Goal: Use online tool/utility: Utilize a website feature to perform a specific function

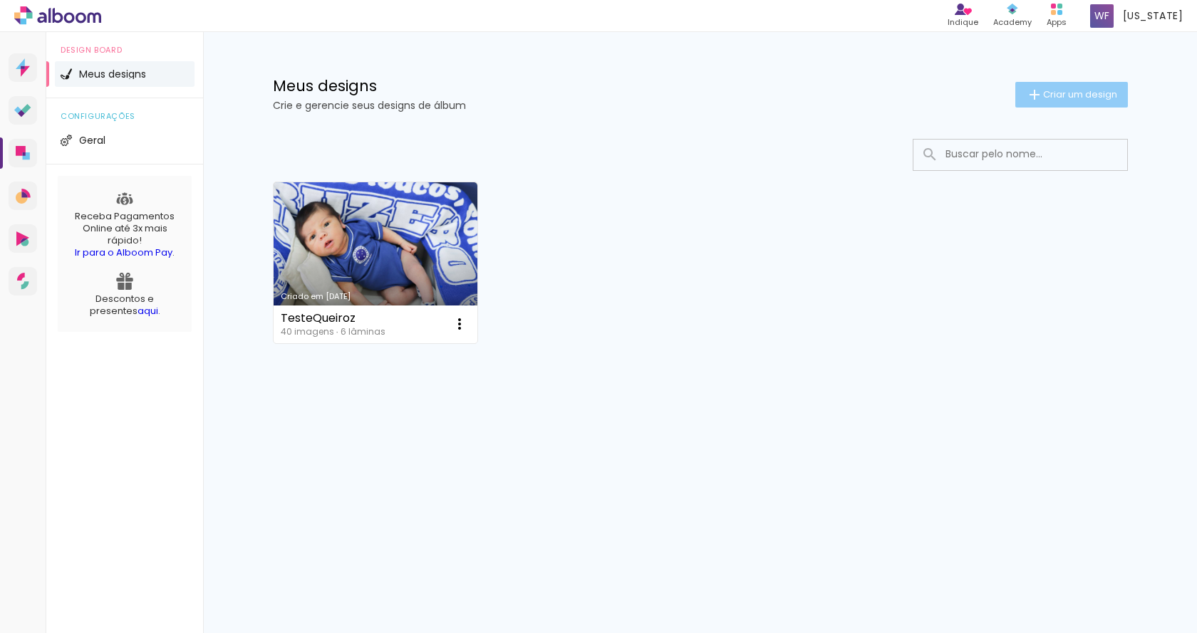
click at [1096, 90] on span "Criar um design" at bounding box center [1080, 94] width 74 height 9
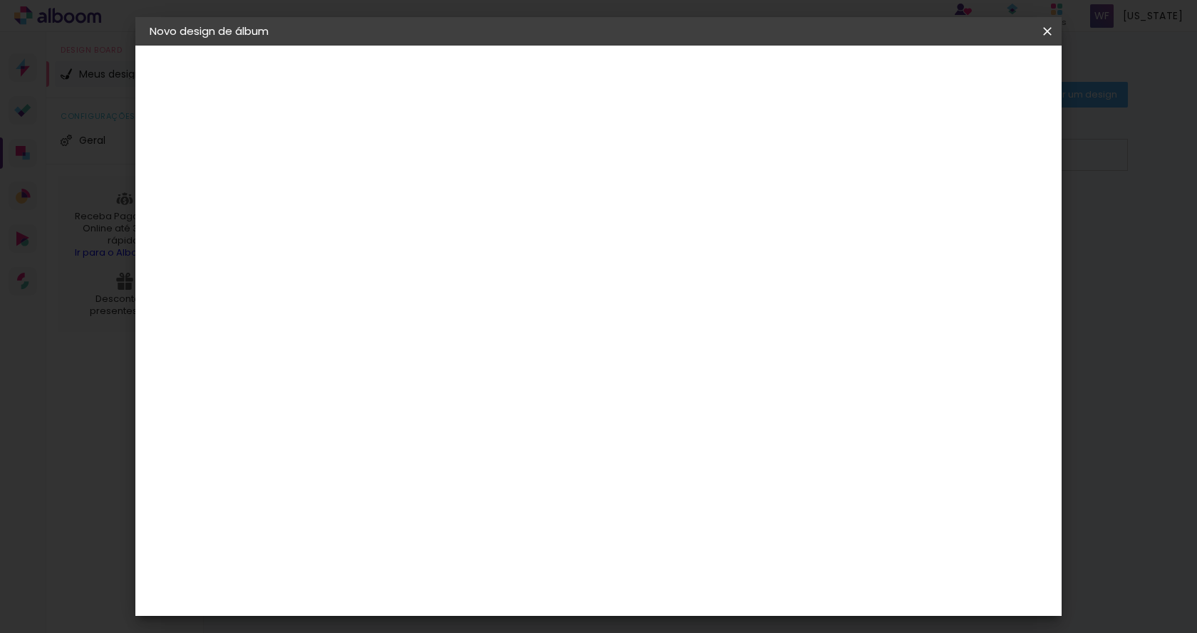
click at [383, 182] on input at bounding box center [383, 191] width 0 height 22
paste input "Flavia Maria_Cauã_20_250525 ok"
type input "Flavia Maria_Cauã_20_250525 ok"
type paper-input "Flavia Maria_Cauã_20_250525 ok"
click at [529, 84] on paper-button "Avançar" at bounding box center [494, 75] width 70 height 24
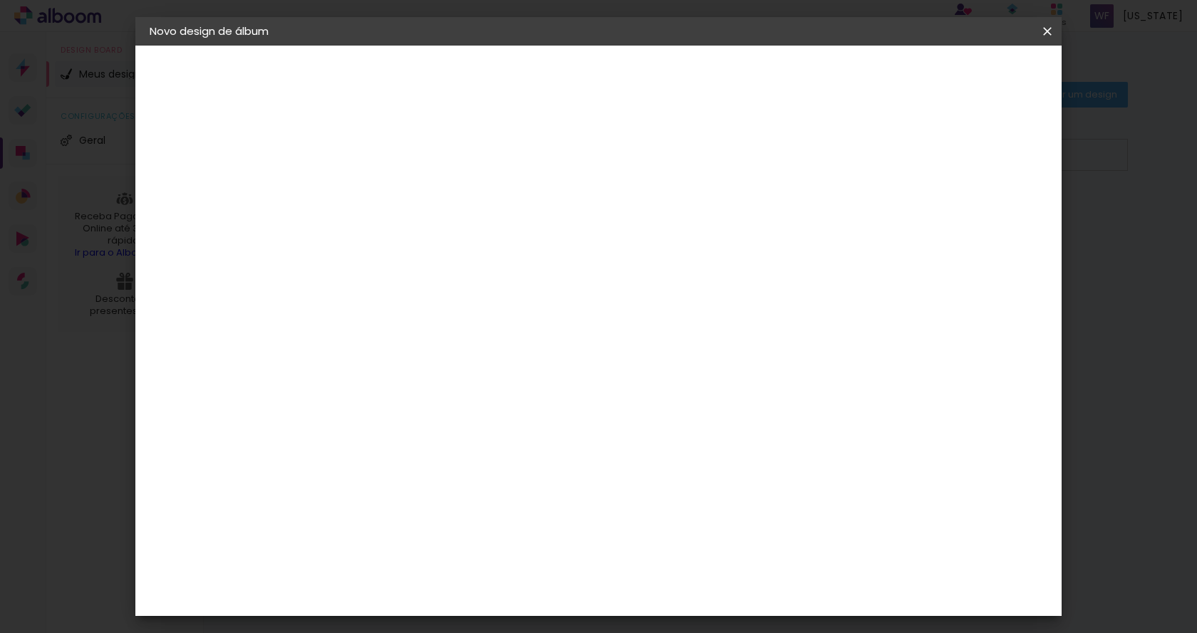
click at [0, 0] on slot "Voltar" at bounding box center [0, 0] width 0 height 0
click at [383, 191] on input "Flavia Maria_Cauã_20_250525 ok" at bounding box center [383, 191] width 0 height 22
type input "Flavia Maria_Cauã_20_250525"
type paper-input "Flavia Maria_Cauã_20_250525"
click at [0, 0] on slot "Avançar" at bounding box center [0, 0] width 0 height 0
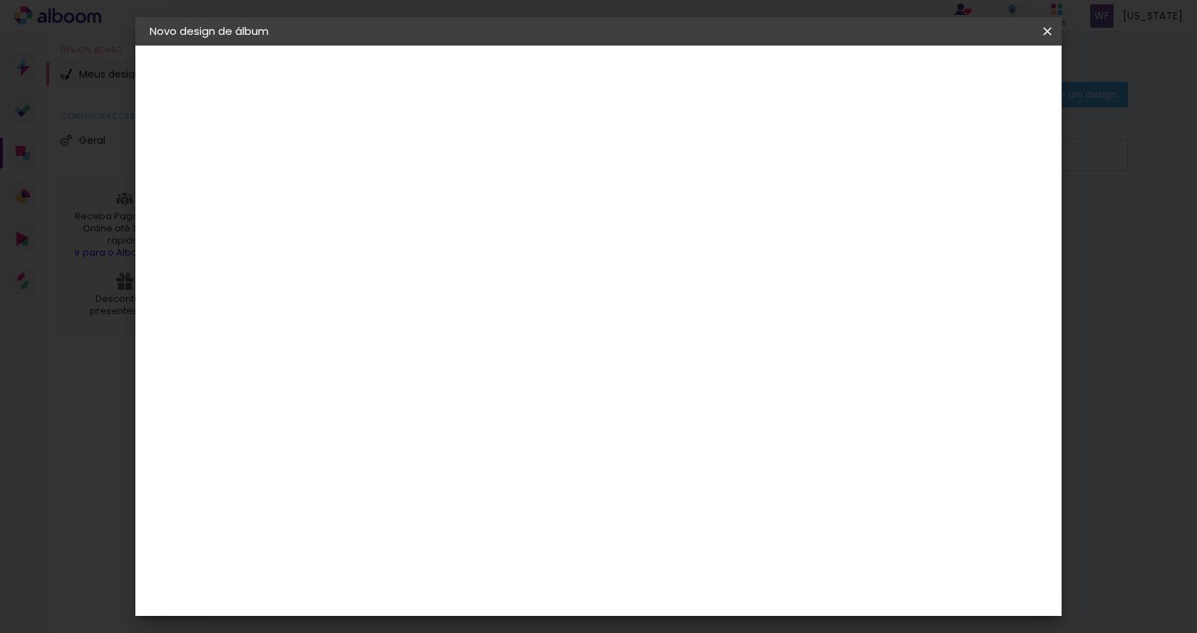
click at [649, 70] on div "Voltar Avançar" at bounding box center [578, 75] width 142 height 24
click at [467, 266] on input at bounding box center [419, 271] width 144 height 18
type input "h"
type paper-input "h"
click at [417, 414] on div "Hibener" at bounding box center [395, 414] width 44 height 11
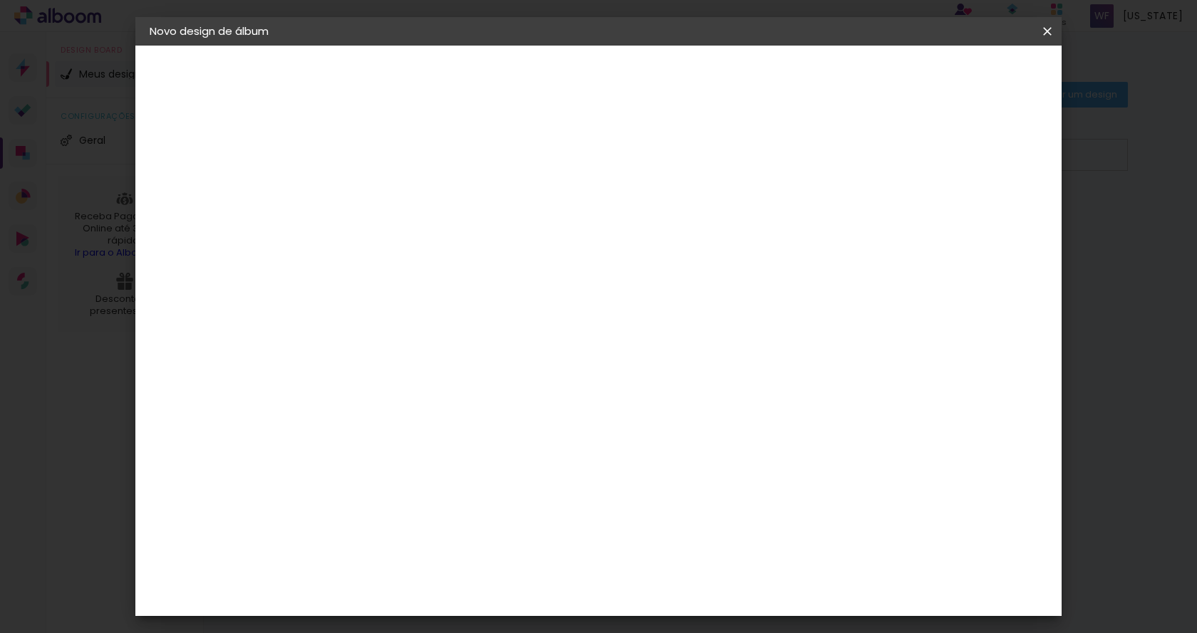
click at [0, 0] on slot "Avançar" at bounding box center [0, 0] width 0 height 0
click at [455, 259] on div at bounding box center [419, 259] width 73 height 1
click at [687, 237] on paper-item "Flex" at bounding box center [691, 236] width 285 height 28
type input "Flex"
click at [531, 568] on span "20 × 20 cm" at bounding box center [505, 587] width 53 height 38
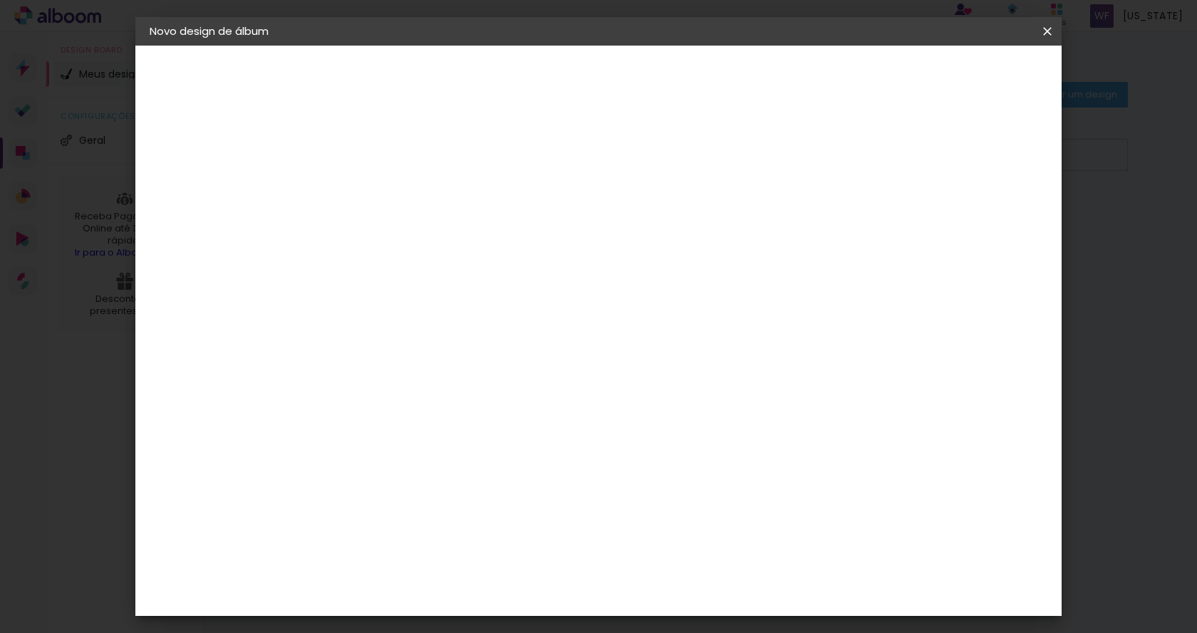
scroll to position [71, 0]
click at [0, 0] on slot "Avançar" at bounding box center [0, 0] width 0 height 0
click at [958, 81] on span "Iniciar design" at bounding box center [925, 76] width 65 height 10
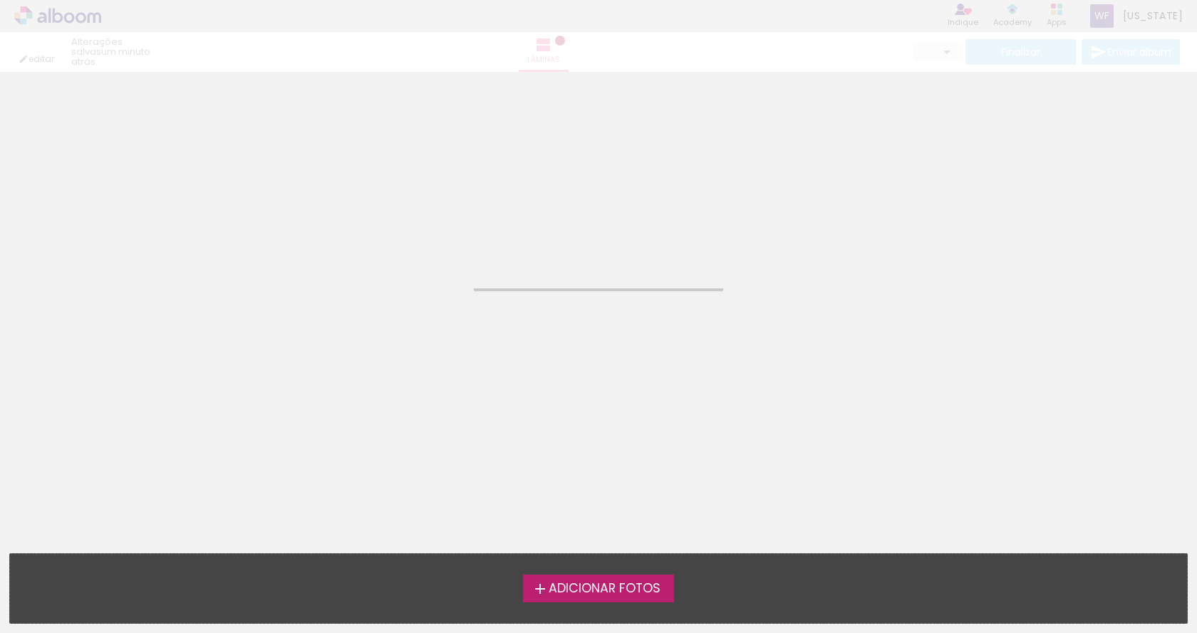
click at [586, 584] on span "Adicionar Fotos" at bounding box center [605, 589] width 112 height 13
click at [0, 0] on input "file" at bounding box center [0, 0] width 0 height 0
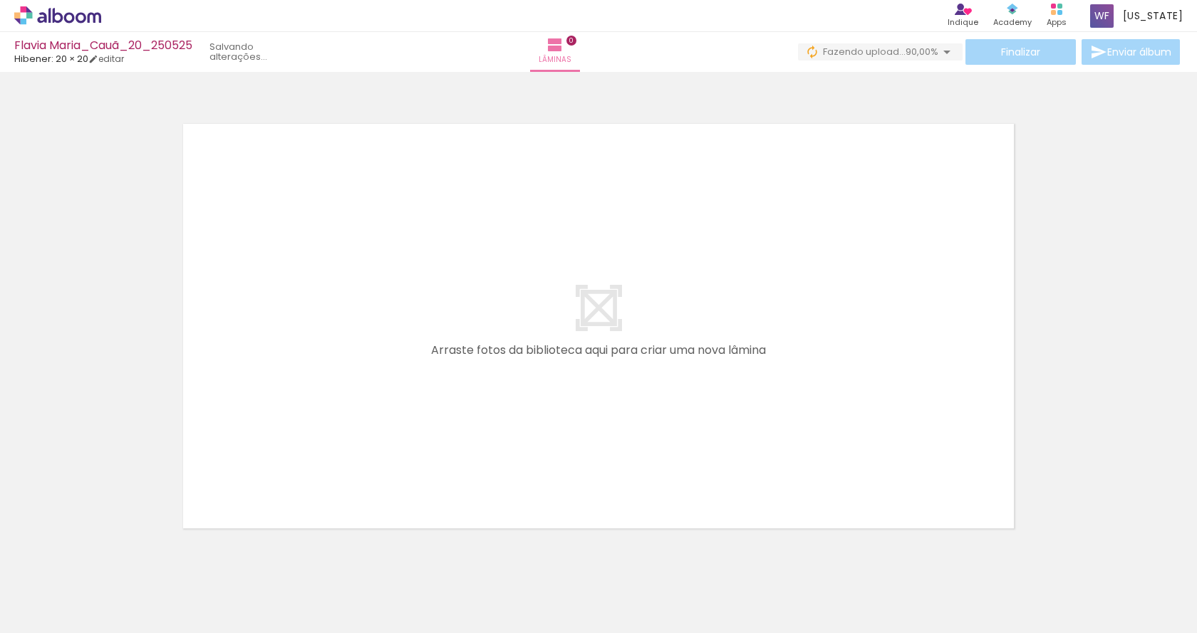
scroll to position [45, 0]
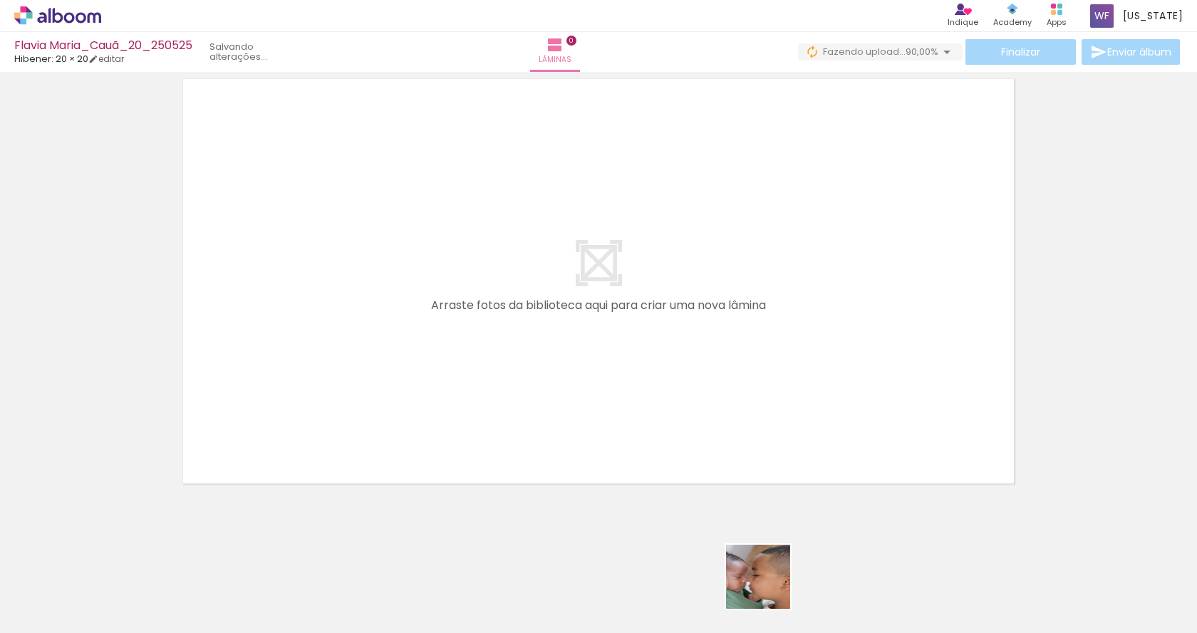
drag, startPoint x: 1166, startPoint y: 586, endPoint x: 762, endPoint y: 588, distance: 403.3
click at [0, 0] on slot at bounding box center [0, 0] width 0 height 0
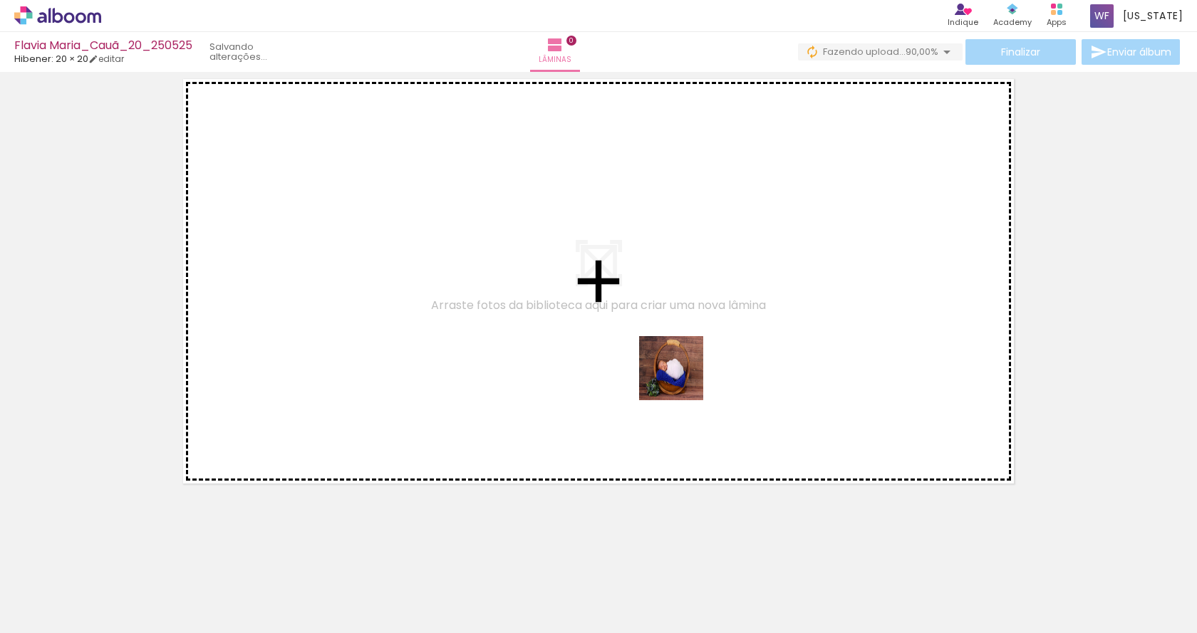
drag, startPoint x: 746, startPoint y: 581, endPoint x: 680, endPoint y: 373, distance: 219.0
click at [679, 373] on quentale-workspace at bounding box center [598, 316] width 1197 height 633
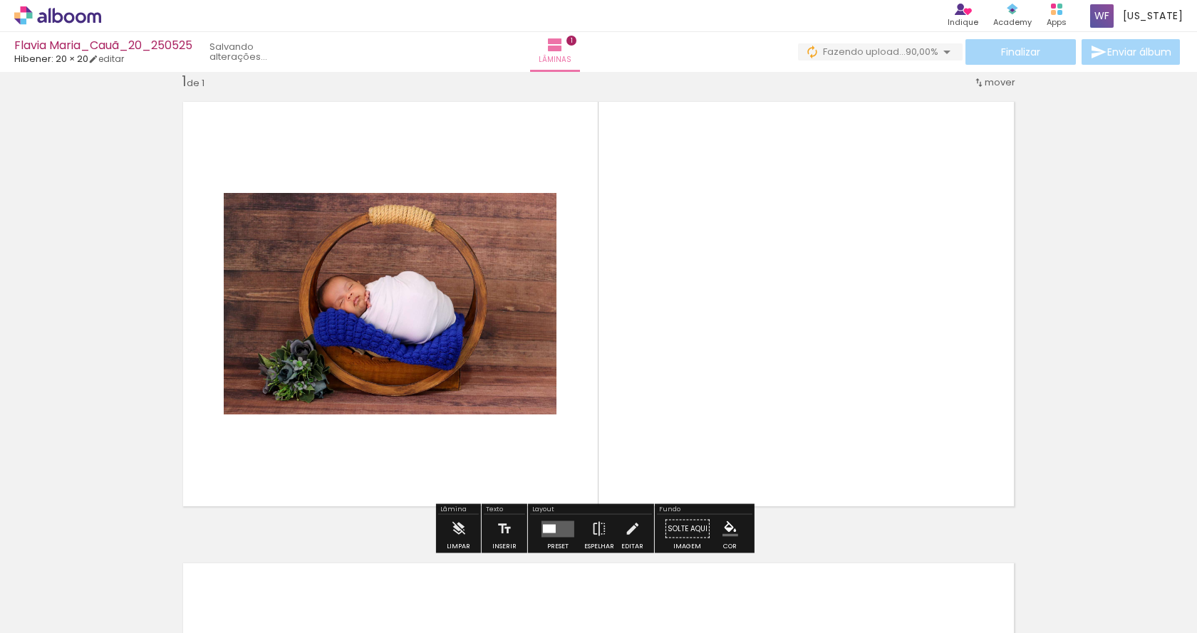
scroll to position [19, 0]
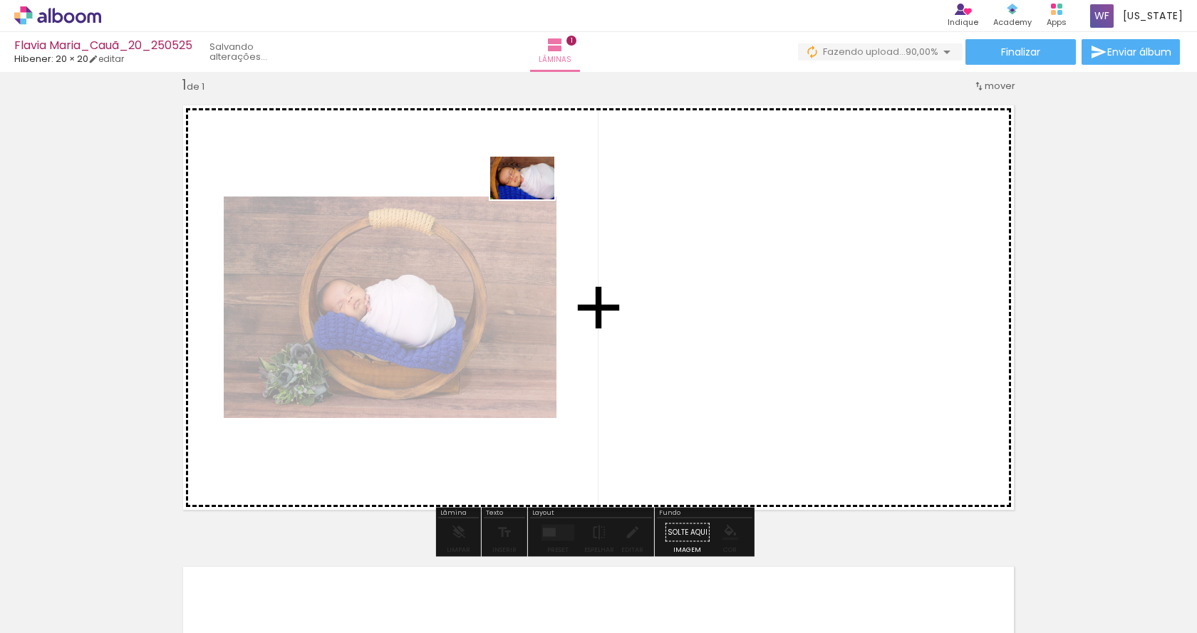
drag, startPoint x: 786, startPoint y: 519, endPoint x: 521, endPoint y: 190, distance: 423.1
click at [521, 190] on quentale-workspace at bounding box center [598, 316] width 1197 height 633
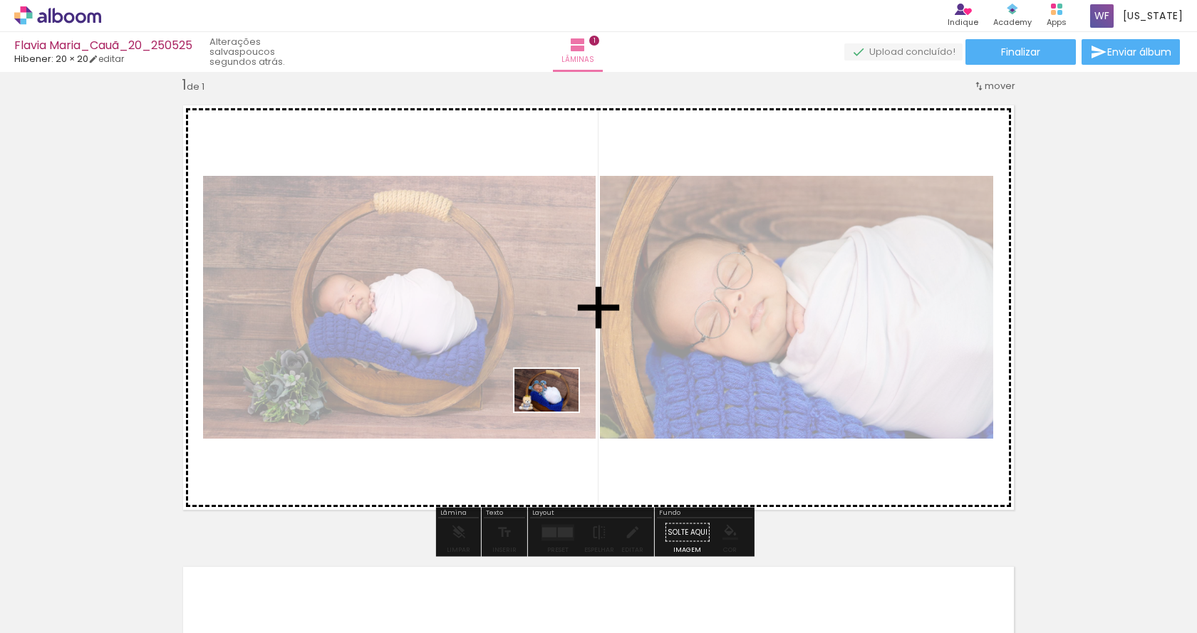
drag, startPoint x: 906, startPoint y: 594, endPoint x: 557, endPoint y: 412, distance: 393.2
click at [557, 412] on quentale-workspace at bounding box center [598, 316] width 1197 height 633
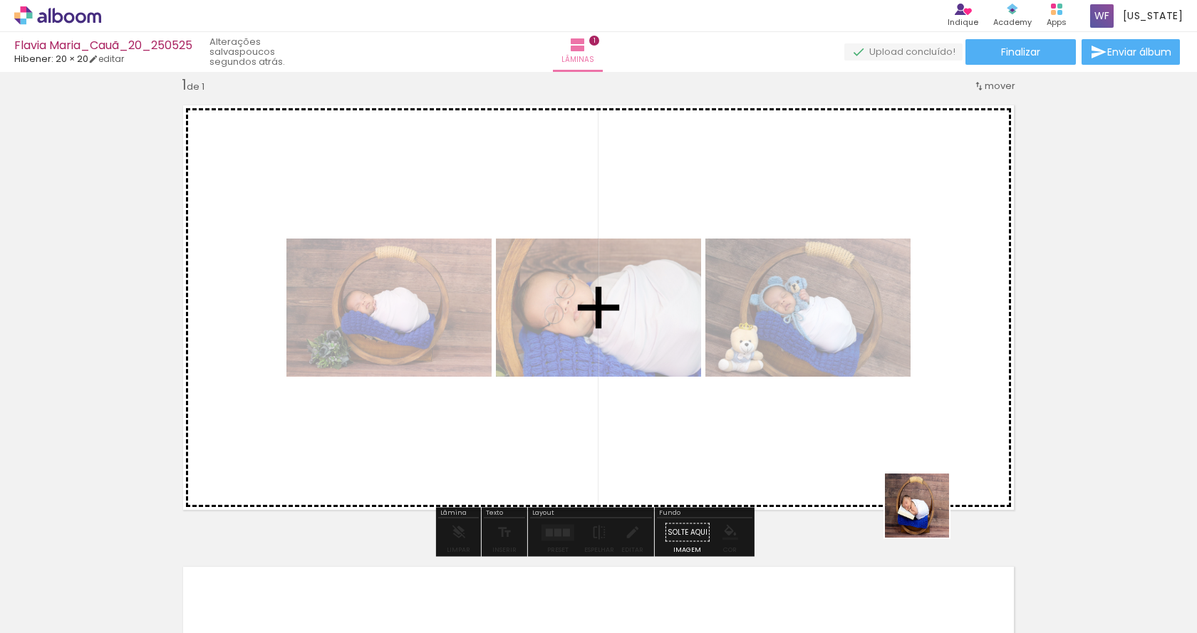
drag, startPoint x: 963, startPoint y: 571, endPoint x: 876, endPoint y: 419, distance: 174.9
click at [864, 414] on quentale-workspace at bounding box center [598, 316] width 1197 height 633
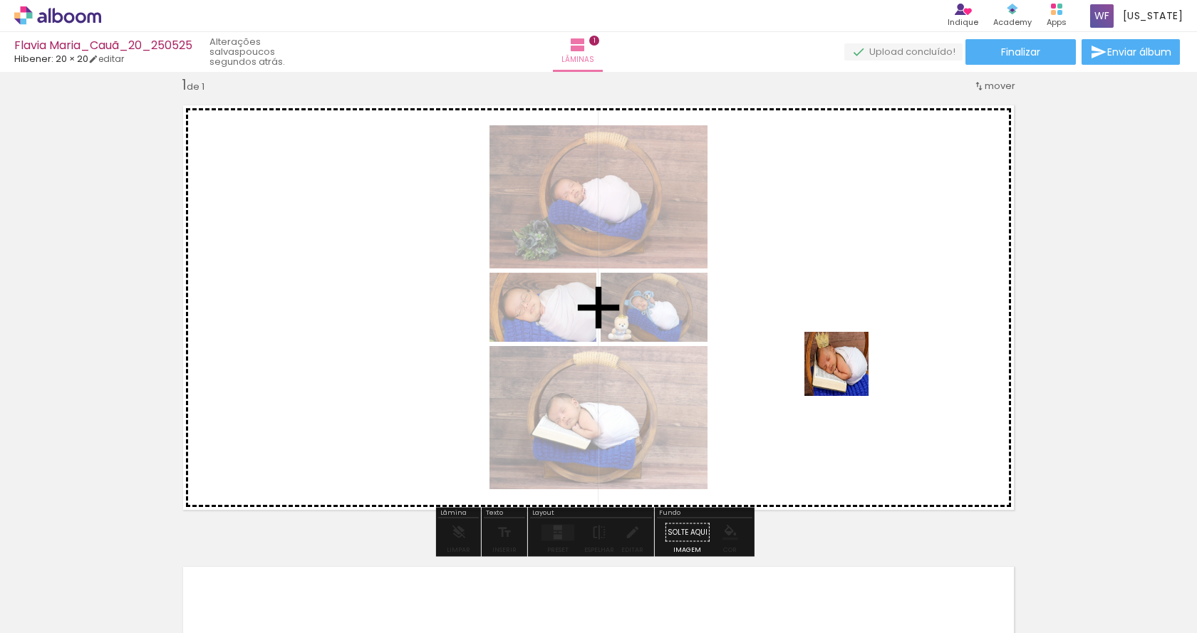
drag, startPoint x: 1134, startPoint y: 595, endPoint x: 839, endPoint y: 367, distance: 372.2
click at [840, 369] on quentale-workspace at bounding box center [598, 316] width 1197 height 633
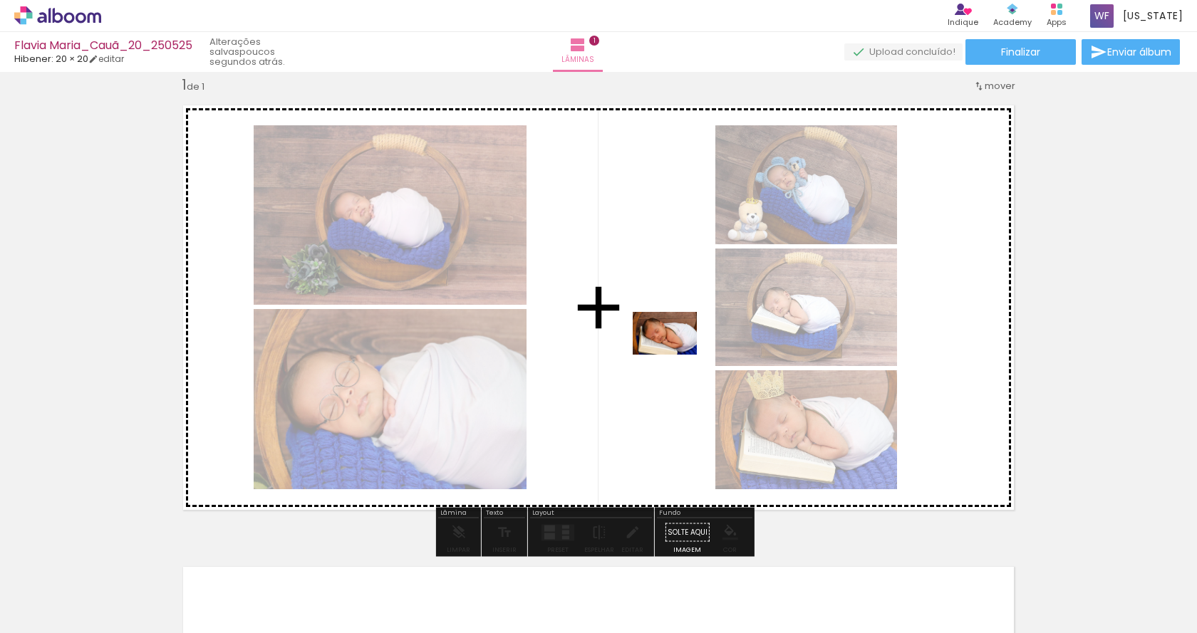
drag, startPoint x: 1044, startPoint y: 579, endPoint x: 675, endPoint y: 355, distance: 431.0
click at [675, 355] on quentale-workspace at bounding box center [598, 316] width 1197 height 633
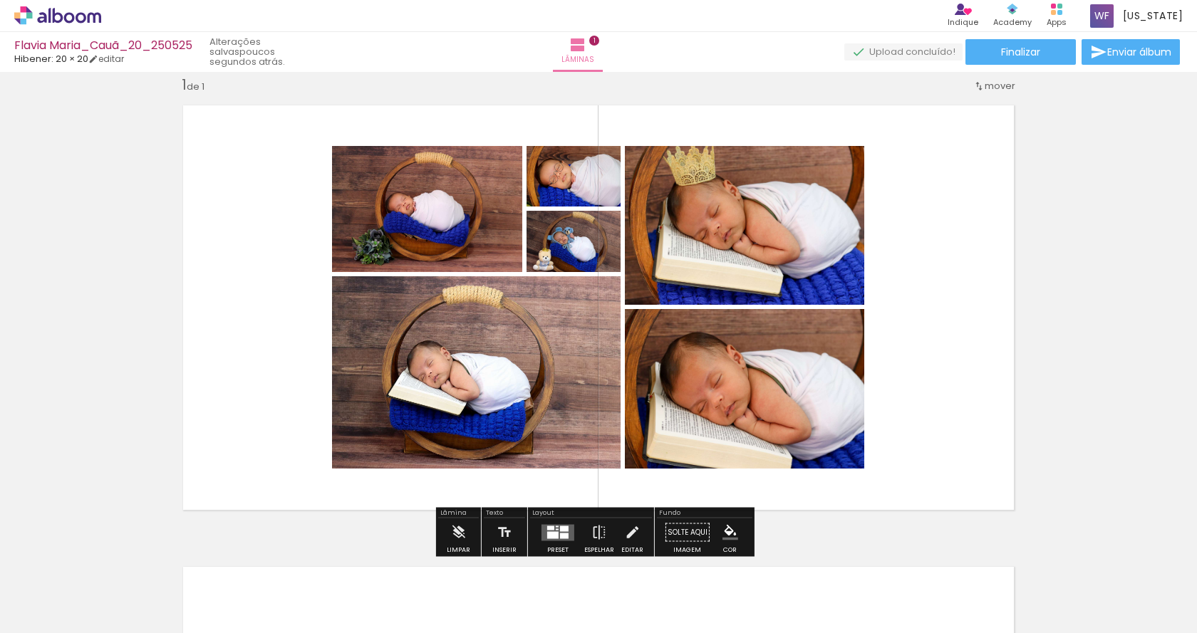
click at [971, 285] on quentale-layouter at bounding box center [598, 308] width 852 height 426
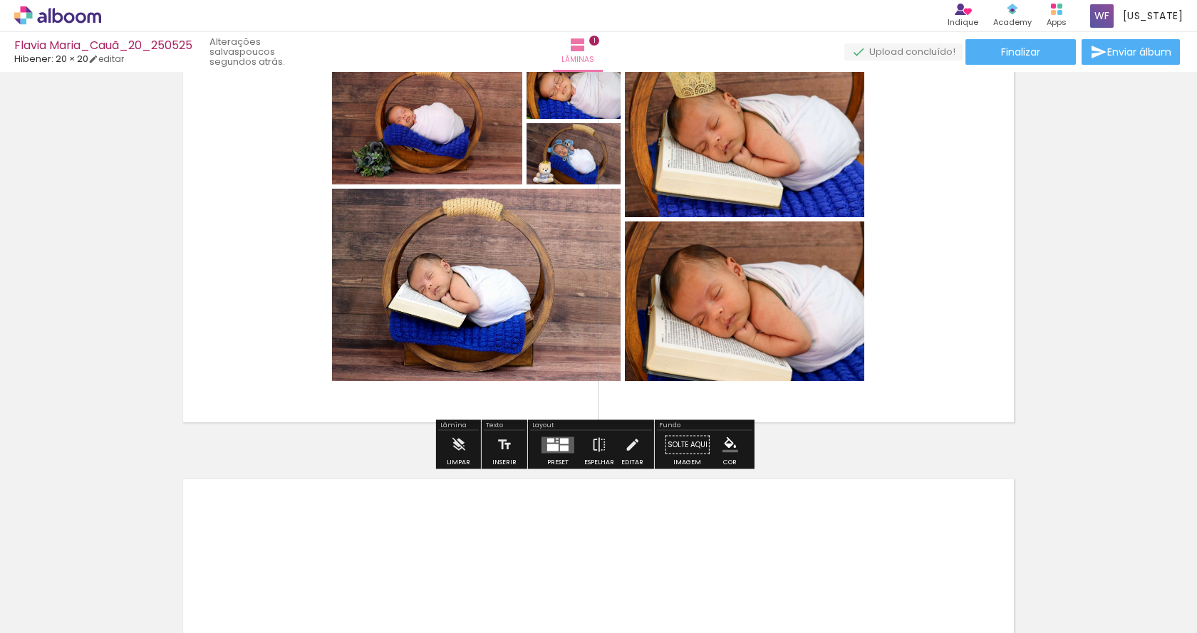
scroll to position [138, 0]
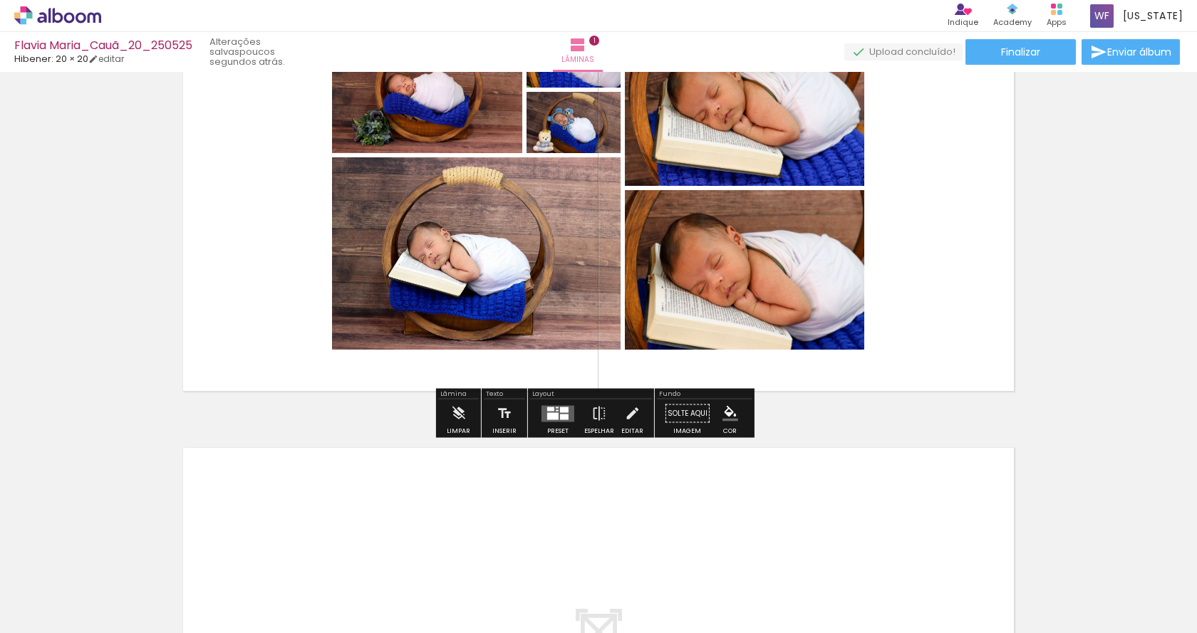
click at [556, 415] on quentale-layouter at bounding box center [557, 413] width 33 height 16
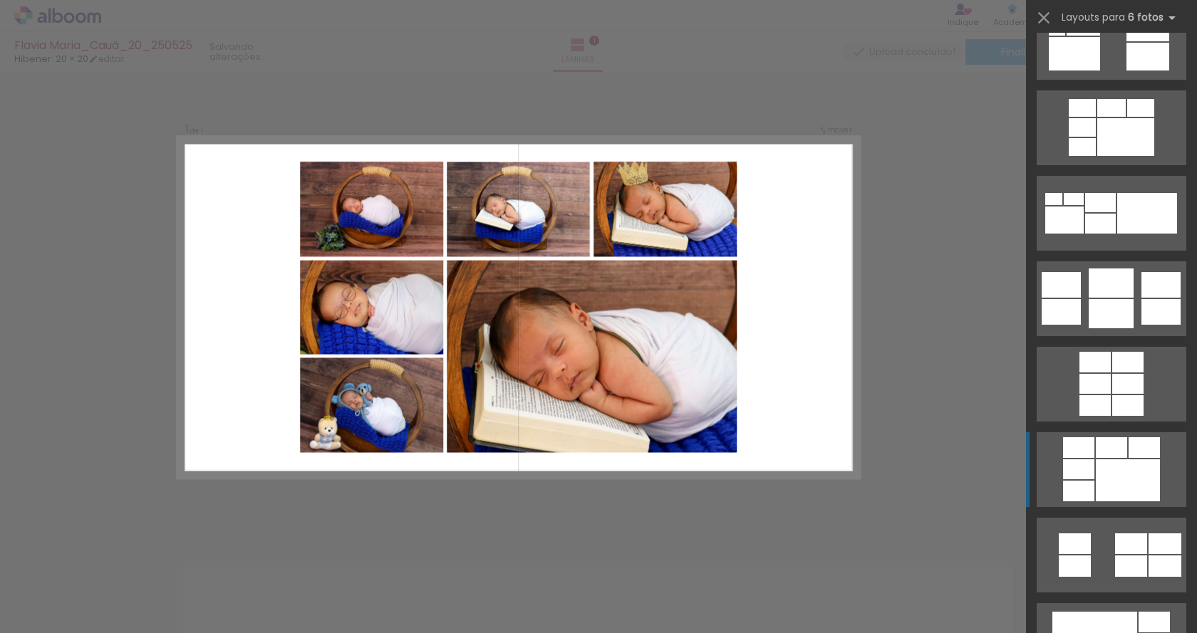
scroll to position [3206, 0]
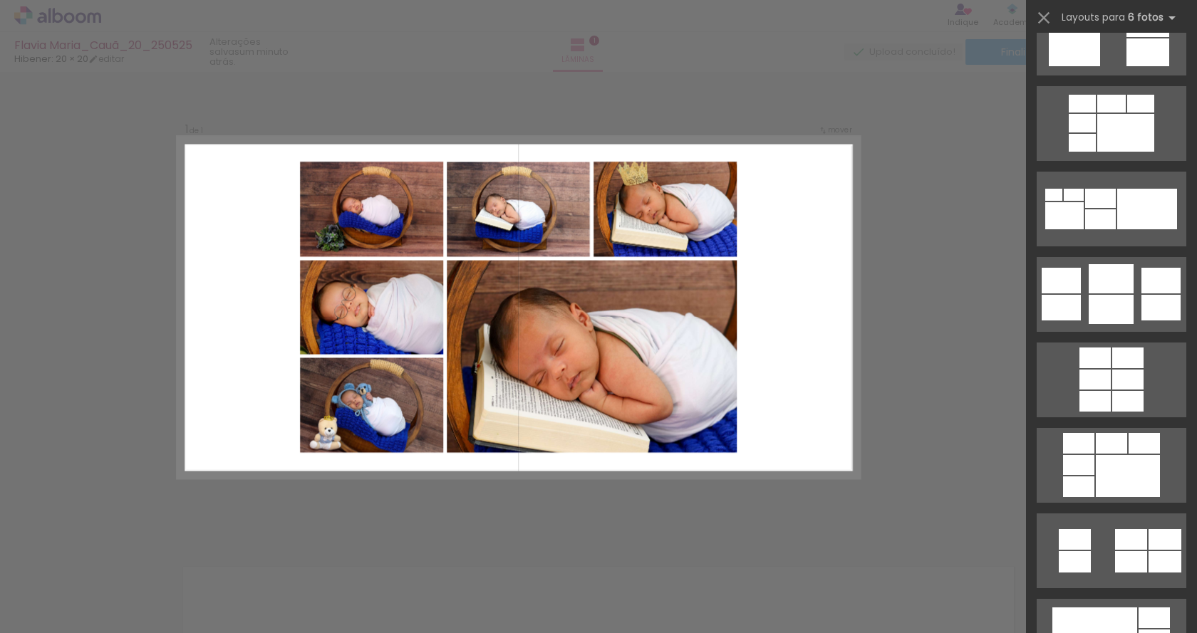
click at [965, 334] on div "Confirmar Cancelar" at bounding box center [598, 532] width 1197 height 958
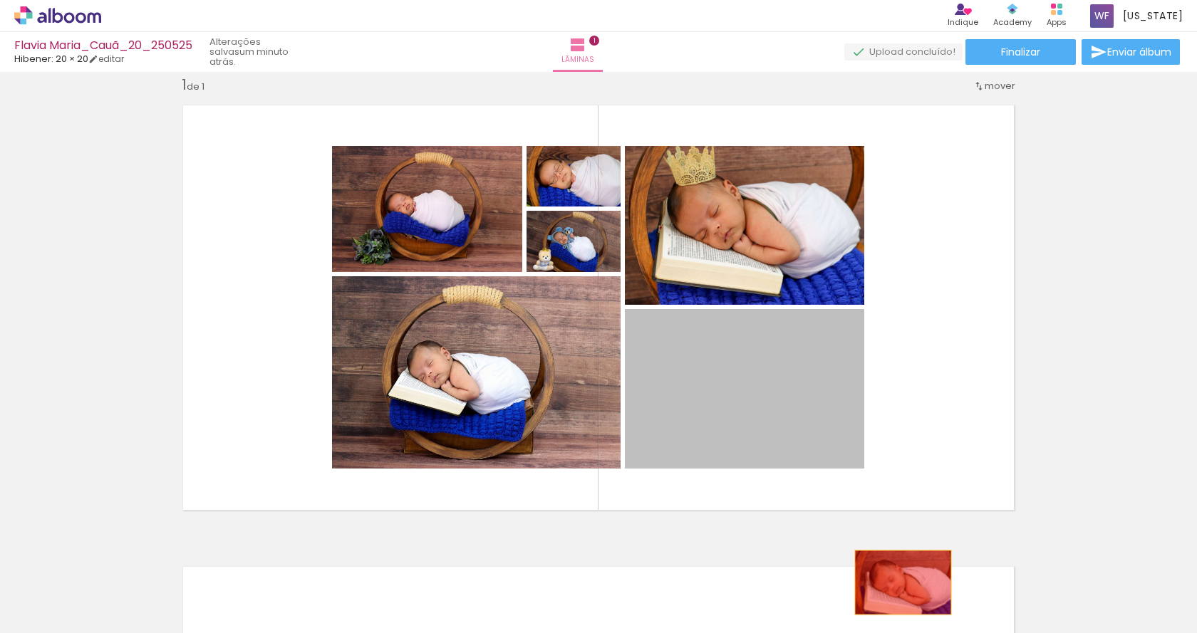
drag, startPoint x: 790, startPoint y: 398, endPoint x: 898, endPoint y: 583, distance: 214.2
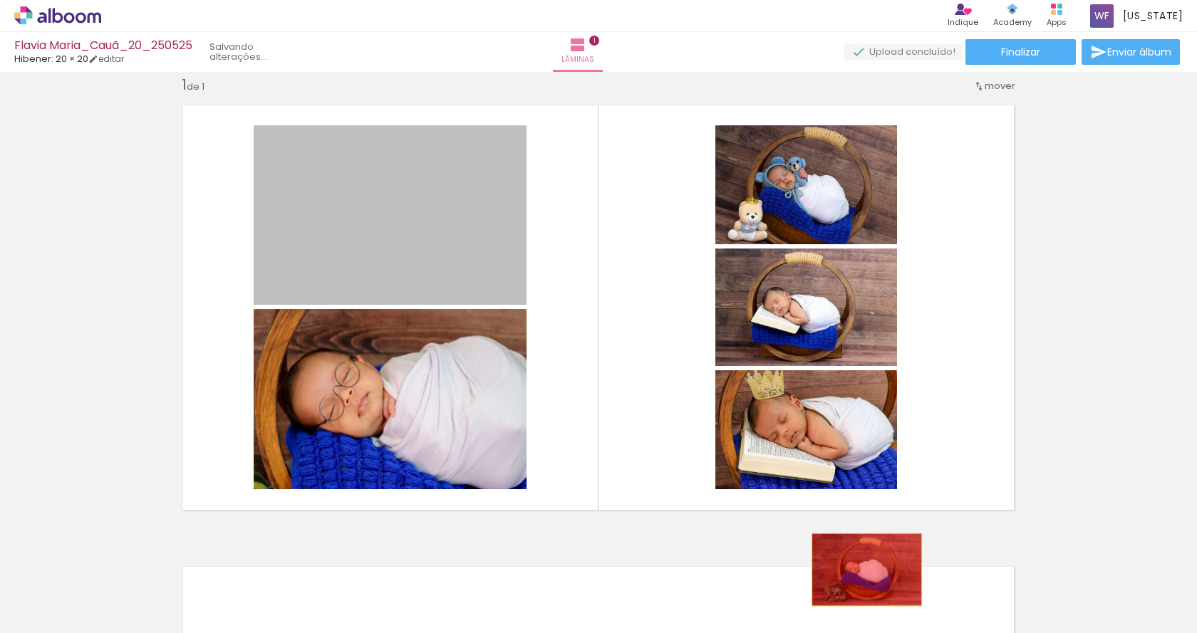
drag, startPoint x: 427, startPoint y: 216, endPoint x: 863, endPoint y: 572, distance: 563.0
click at [863, 572] on quentale-workspace at bounding box center [598, 316] width 1197 height 633
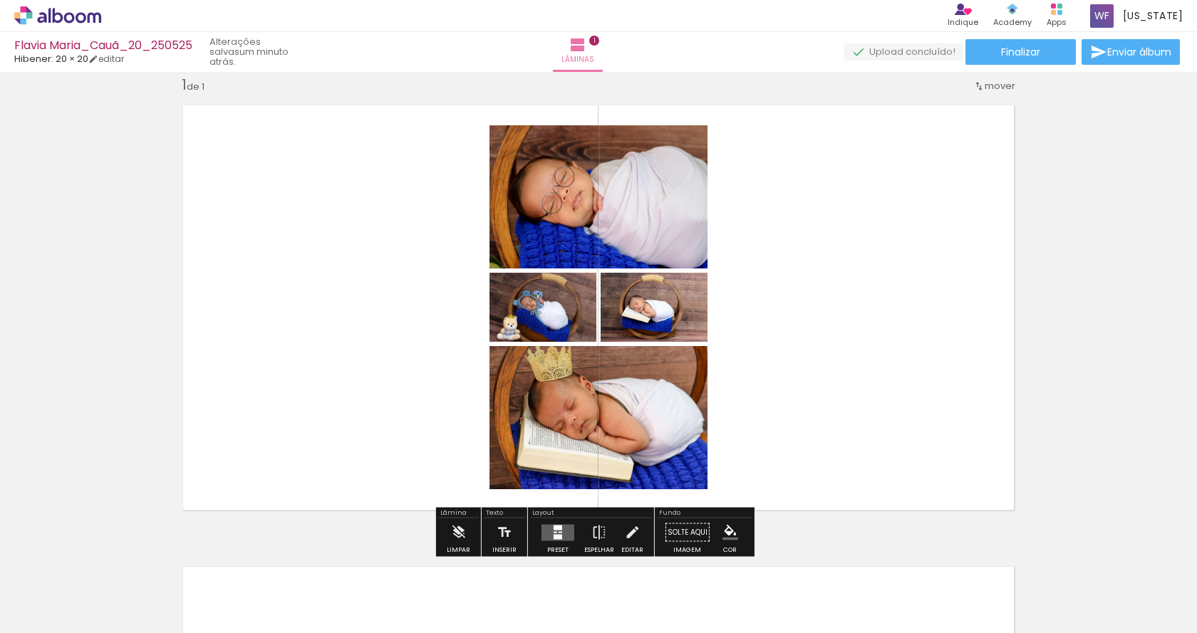
click at [833, 301] on quentale-layouter at bounding box center [598, 308] width 852 height 426
click at [570, 529] on quentale-layouter at bounding box center [557, 532] width 33 height 16
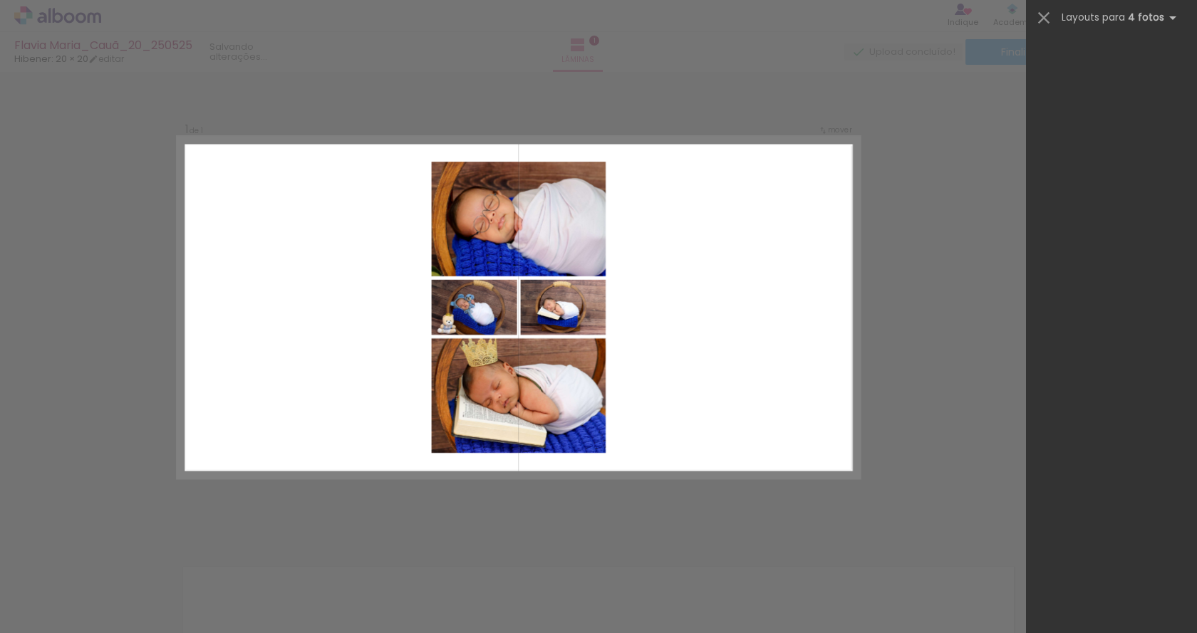
scroll to position [0, 0]
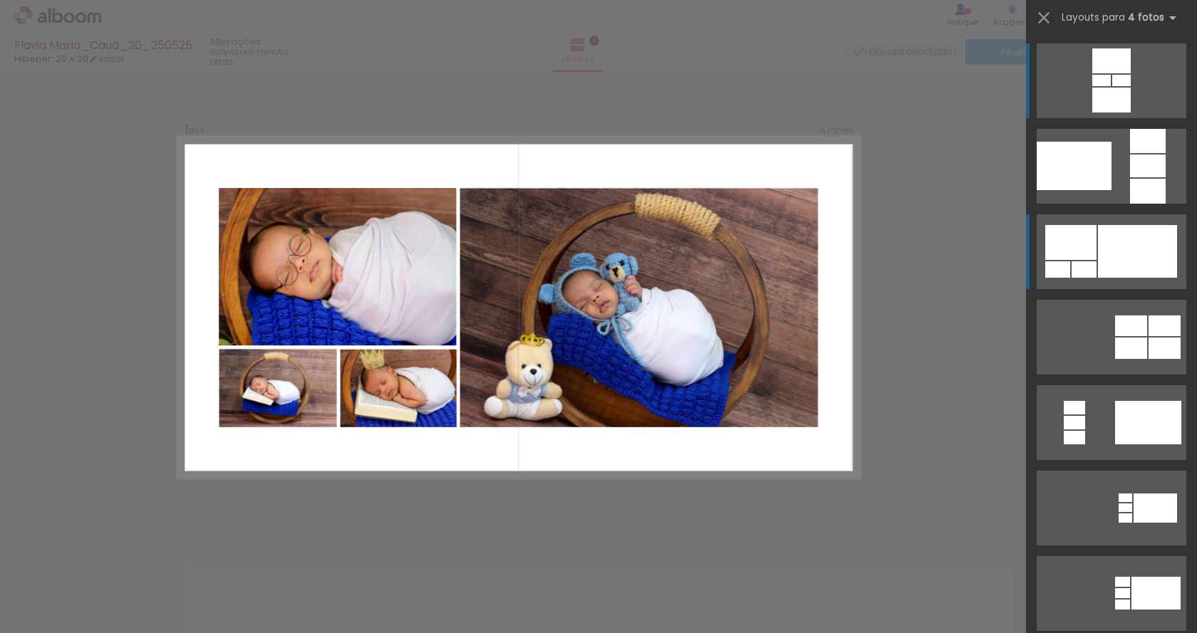
click at [1129, 234] on div at bounding box center [1137, 251] width 79 height 53
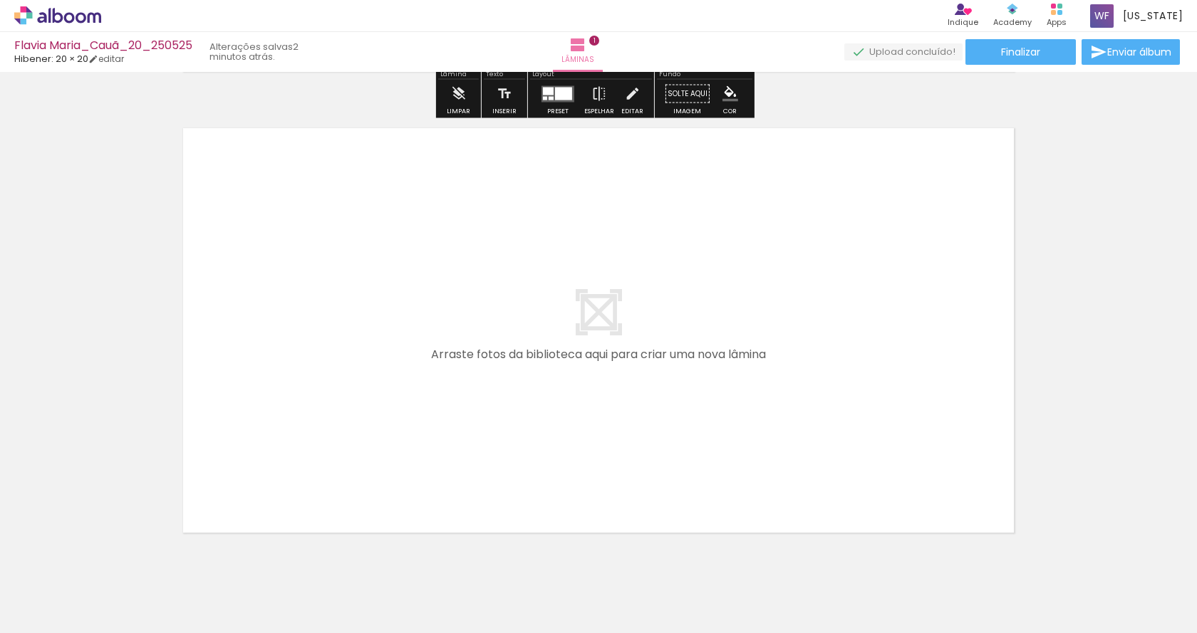
scroll to position [507, 0]
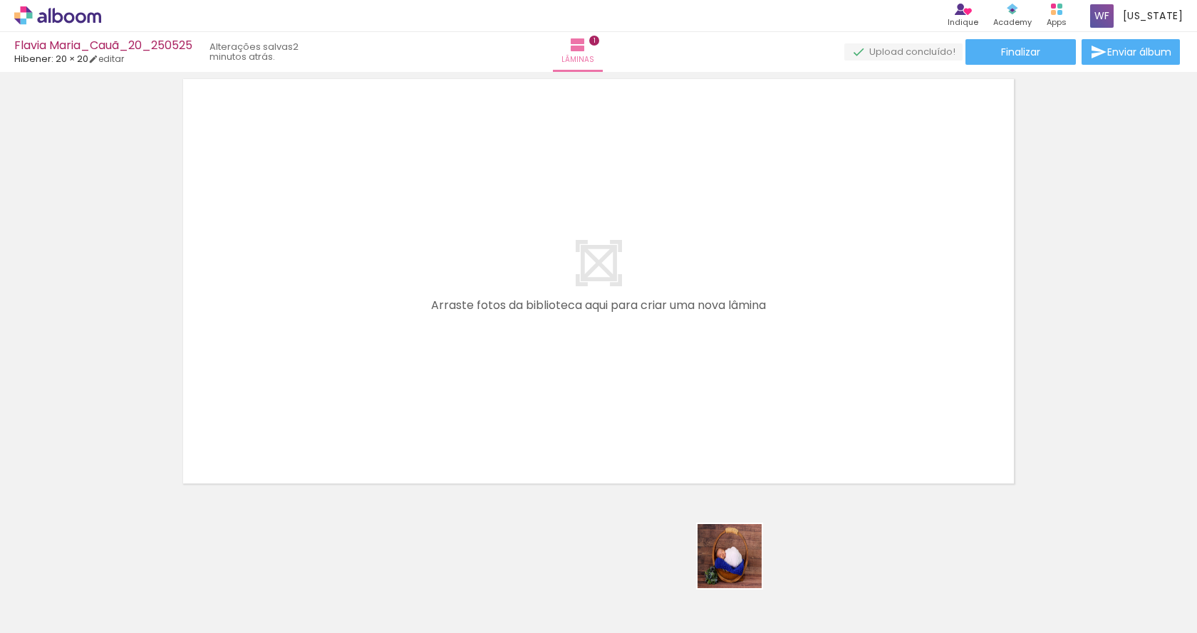
drag, startPoint x: 754, startPoint y: 591, endPoint x: 696, endPoint y: 373, distance: 226.2
click at [649, 344] on quentale-workspace at bounding box center [598, 316] width 1197 height 633
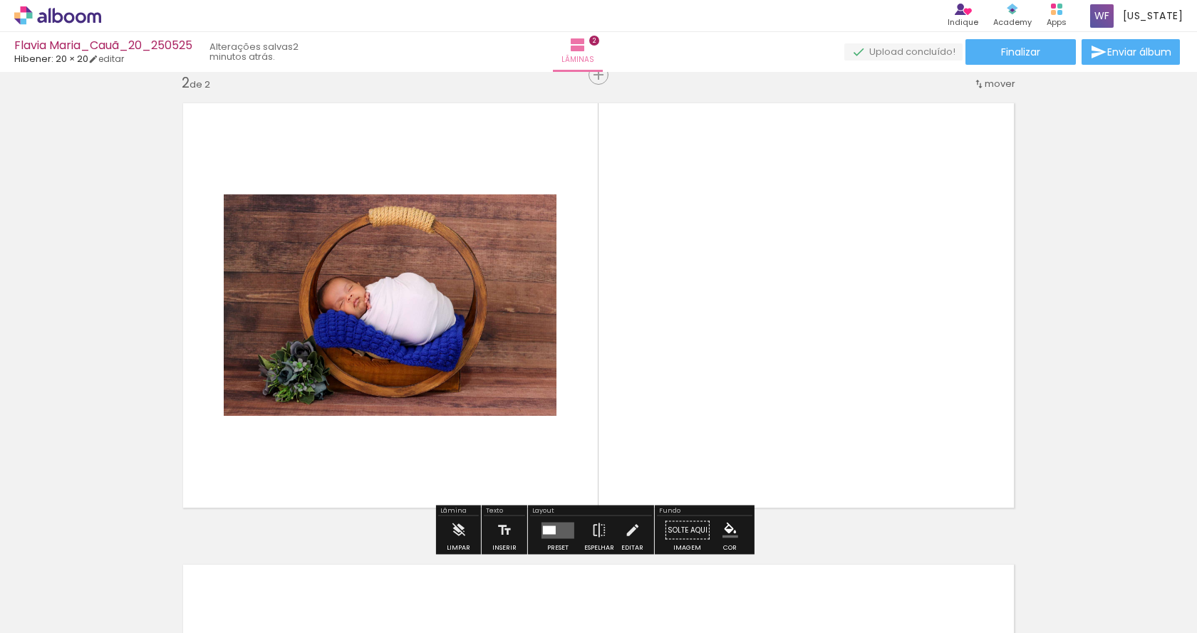
scroll to position [480, 0]
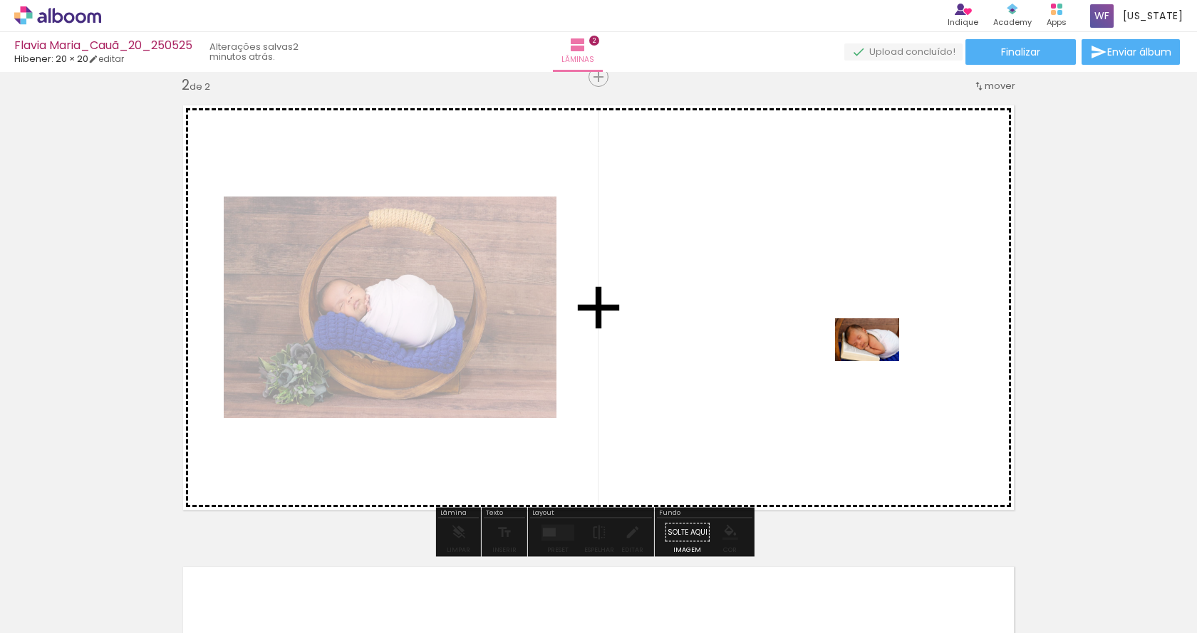
drag, startPoint x: 1065, startPoint y: 584, endPoint x: 878, endPoint y: 361, distance: 291.3
click at [878, 361] on quentale-workspace at bounding box center [598, 316] width 1197 height 633
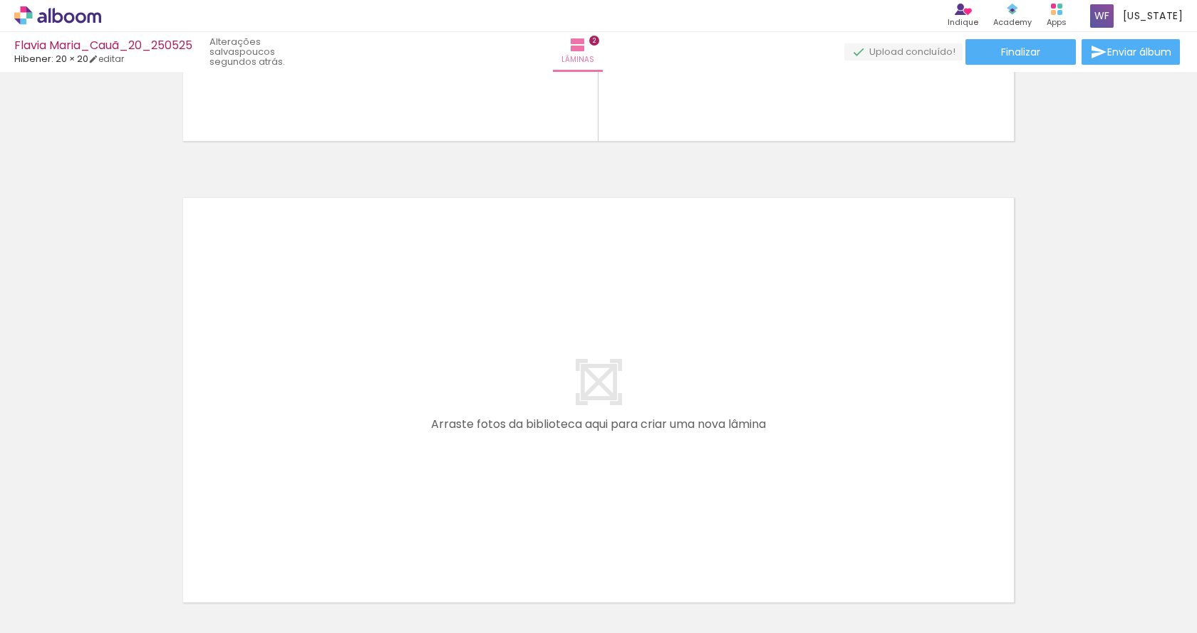
scroll to position [0, 0]
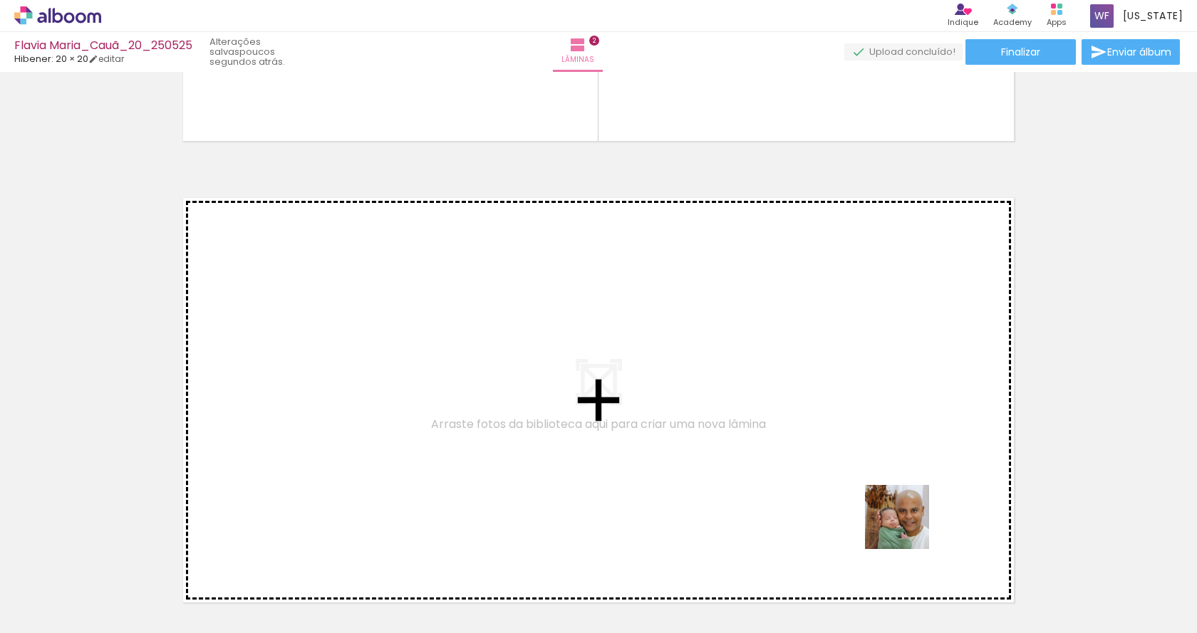
drag, startPoint x: 948, startPoint y: 603, endPoint x: 808, endPoint y: 373, distance: 269.5
click at [808, 373] on quentale-workspace at bounding box center [598, 316] width 1197 height 633
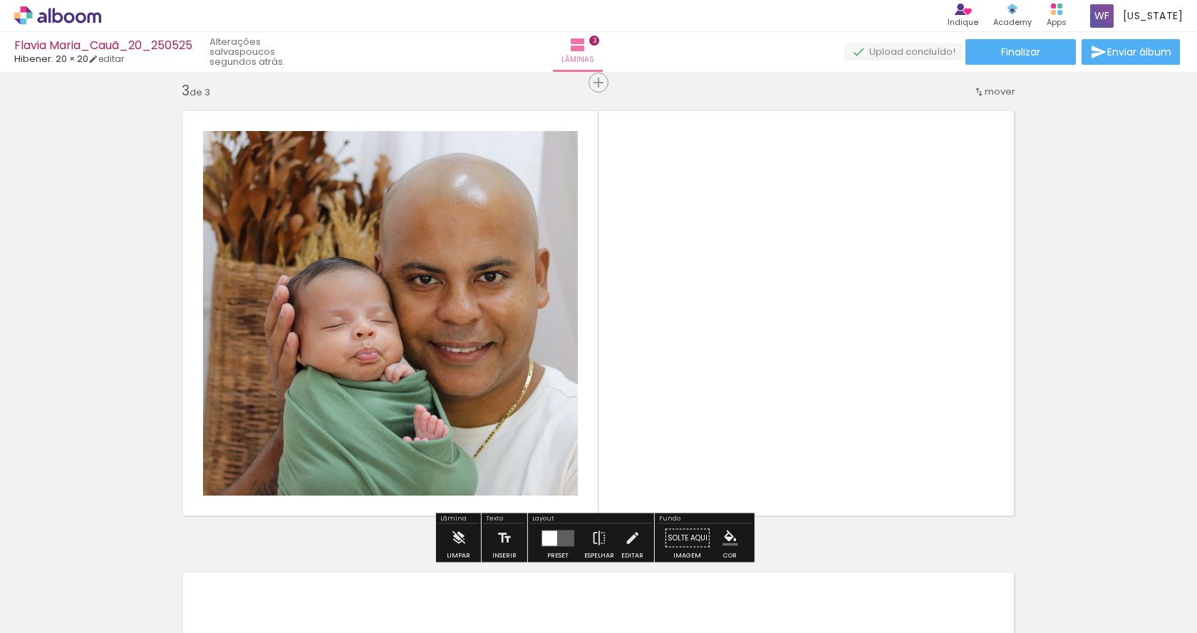
scroll to position [942, 0]
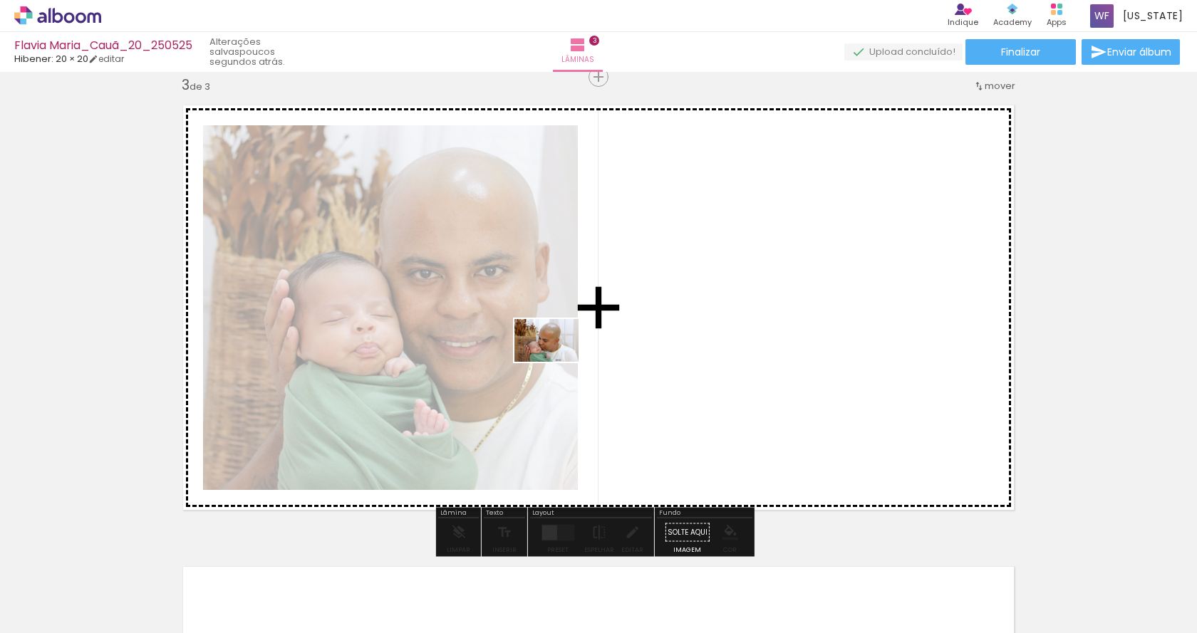
drag, startPoint x: 867, startPoint y: 587, endPoint x: 556, endPoint y: 361, distance: 384.6
click at [556, 361] on quentale-workspace at bounding box center [598, 316] width 1197 height 633
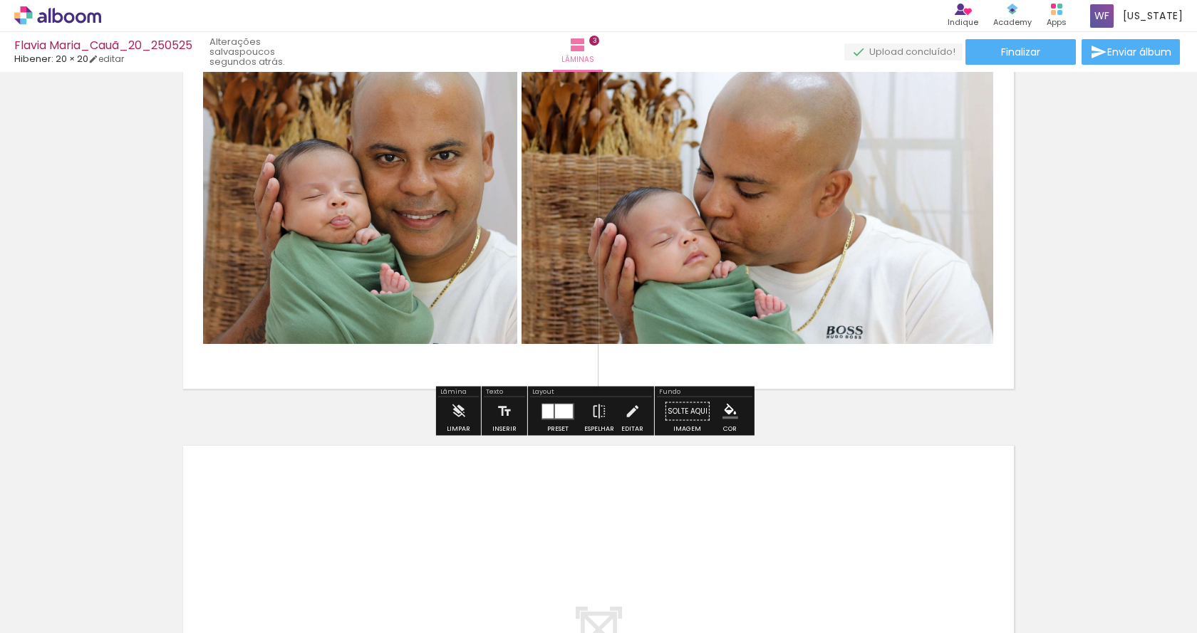
scroll to position [1298, 0]
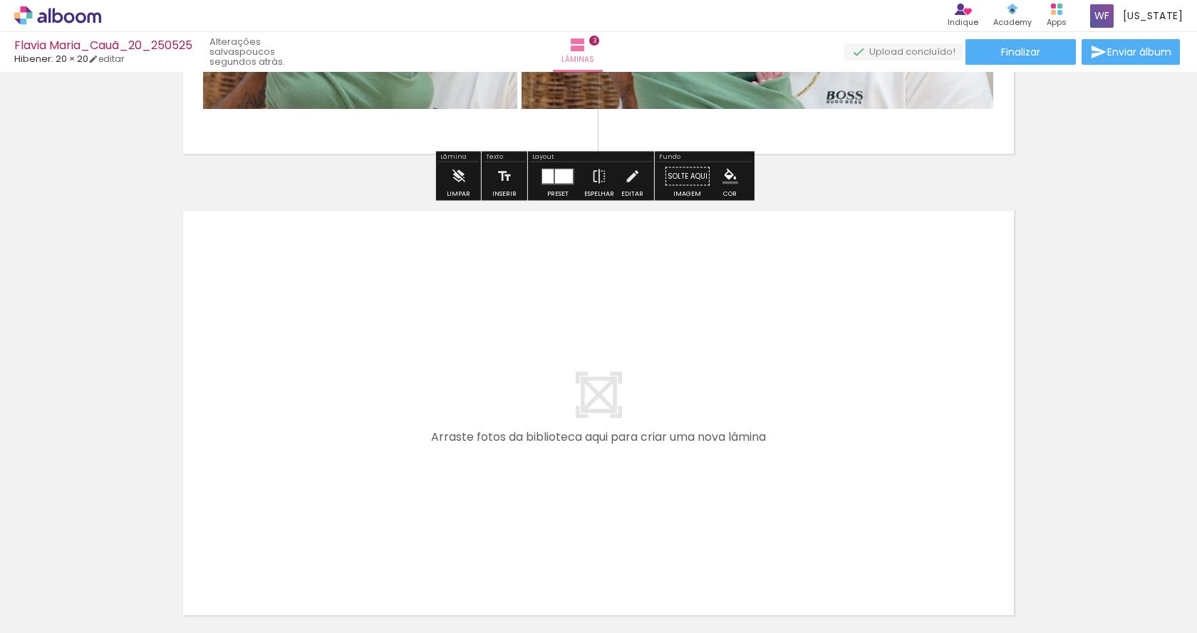
drag, startPoint x: 224, startPoint y: 597, endPoint x: 310, endPoint y: 393, distance: 221.2
click at [310, 393] on quentale-workspace at bounding box center [598, 316] width 1197 height 633
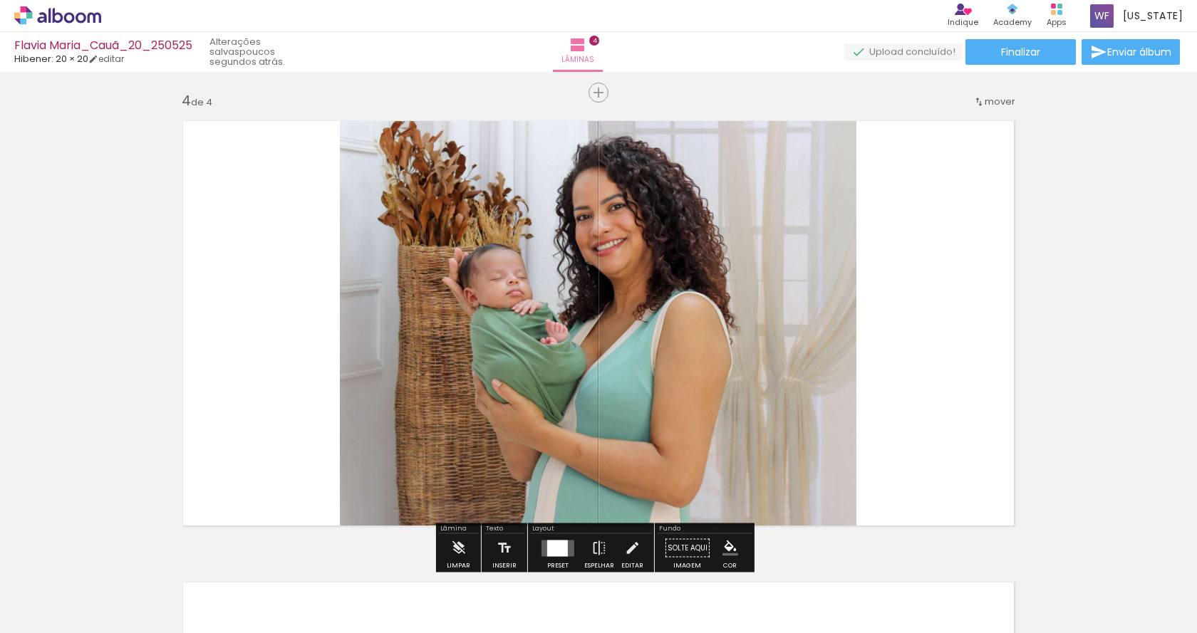
scroll to position [1404, 0]
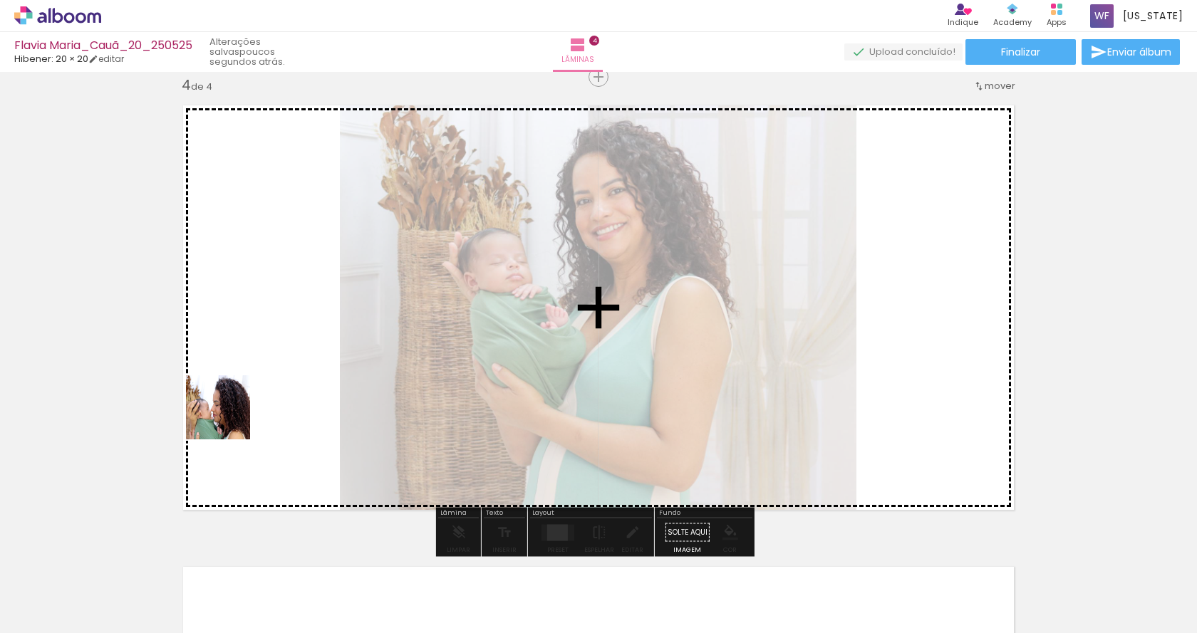
drag, startPoint x: 229, startPoint y: 418, endPoint x: 238, endPoint y: 409, distance: 13.1
click at [234, 409] on quentale-workspace at bounding box center [598, 316] width 1197 height 633
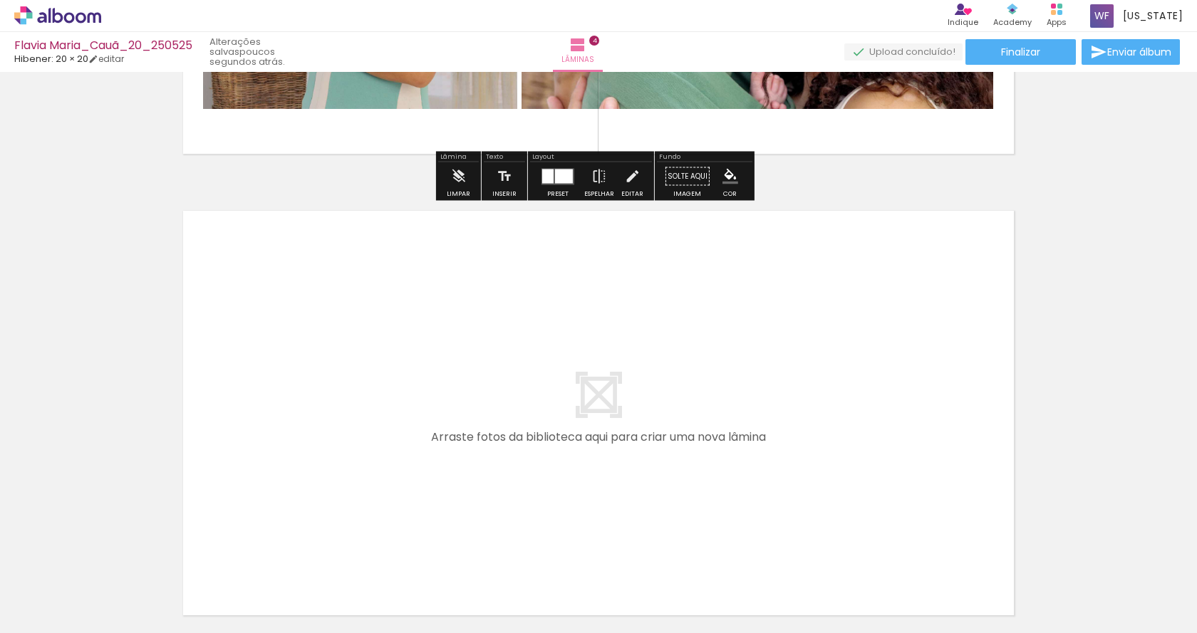
scroll to position [1879, 0]
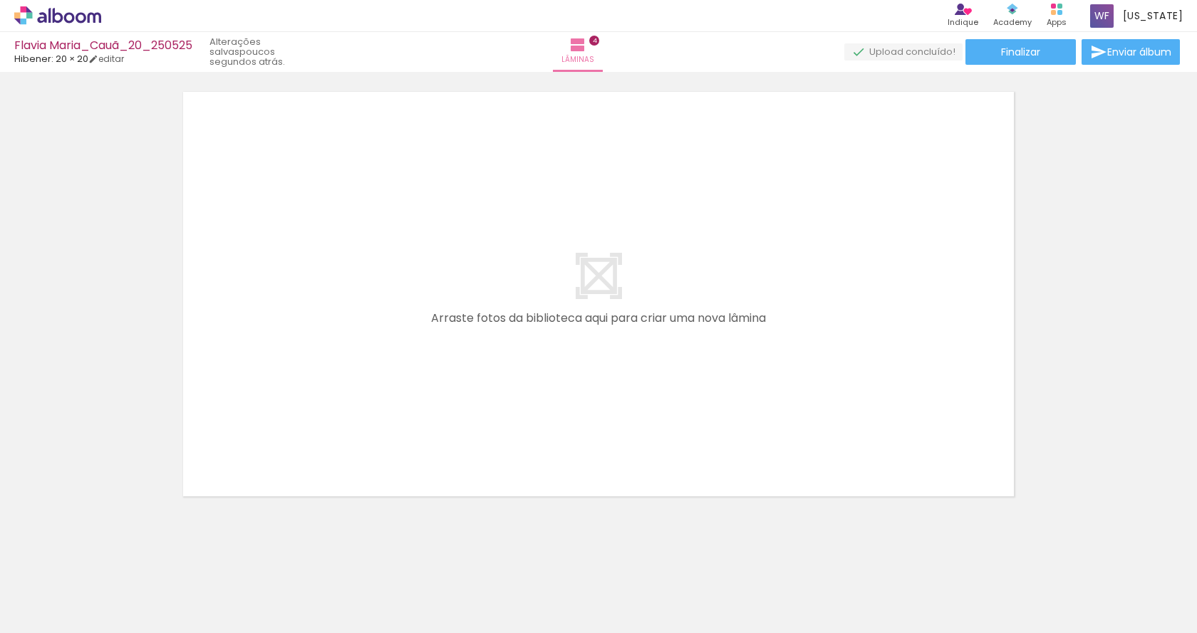
drag, startPoint x: 474, startPoint y: 606, endPoint x: 383, endPoint y: 422, distance: 205.2
click at [385, 438] on quentale-workspace at bounding box center [598, 316] width 1197 height 633
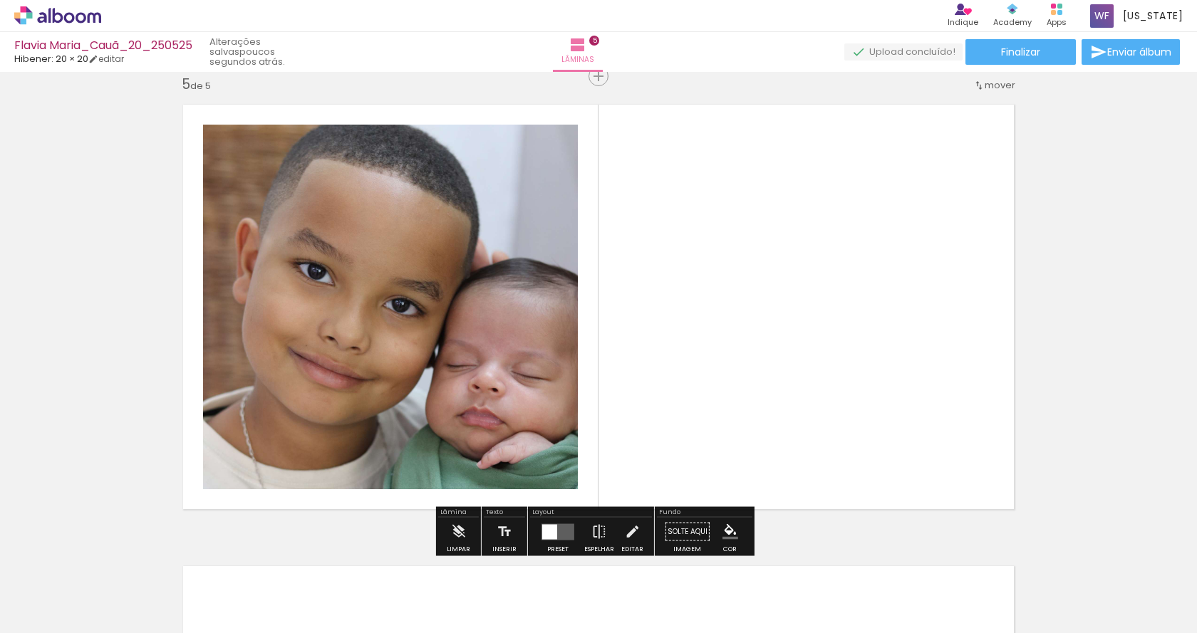
scroll to position [1865, 0]
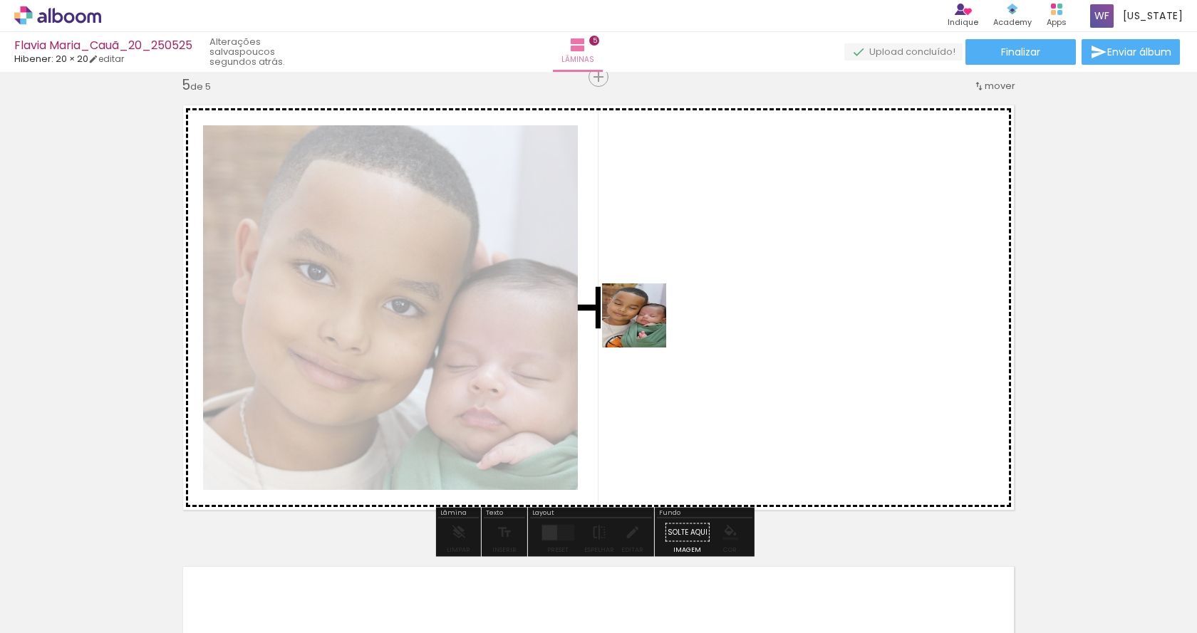
drag, startPoint x: 600, startPoint y: 398, endPoint x: 690, endPoint y: 304, distance: 130.5
click at [669, 306] on quentale-workspace at bounding box center [598, 316] width 1197 height 633
click at [698, 304] on quentale-layouter at bounding box center [598, 308] width 852 height 426
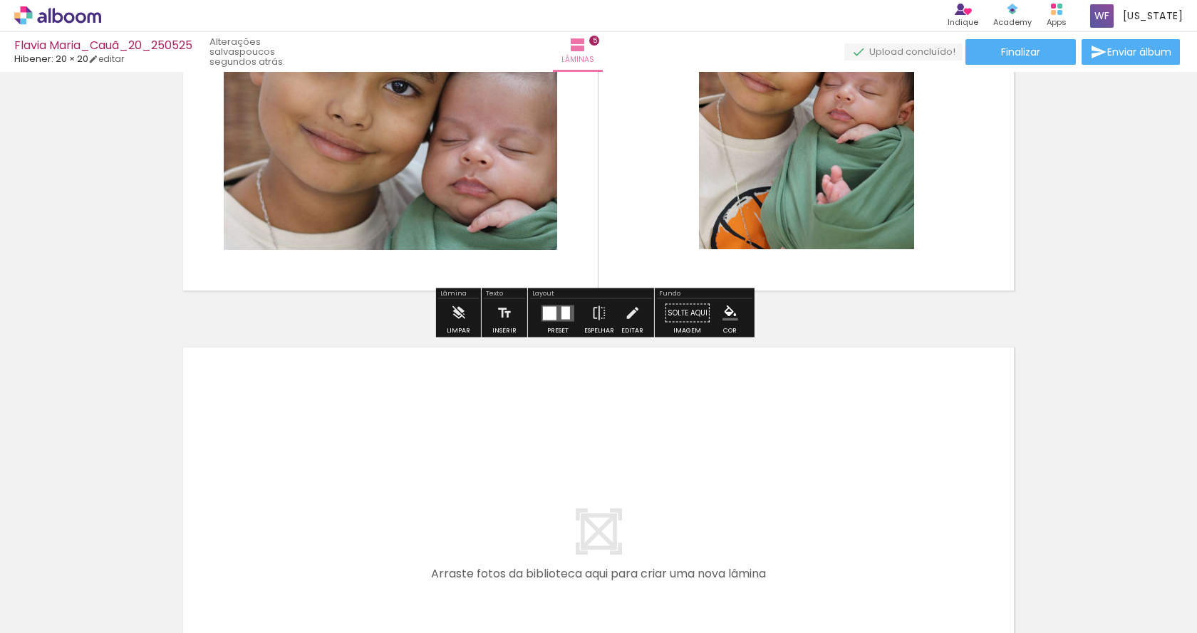
scroll to position [2102, 0]
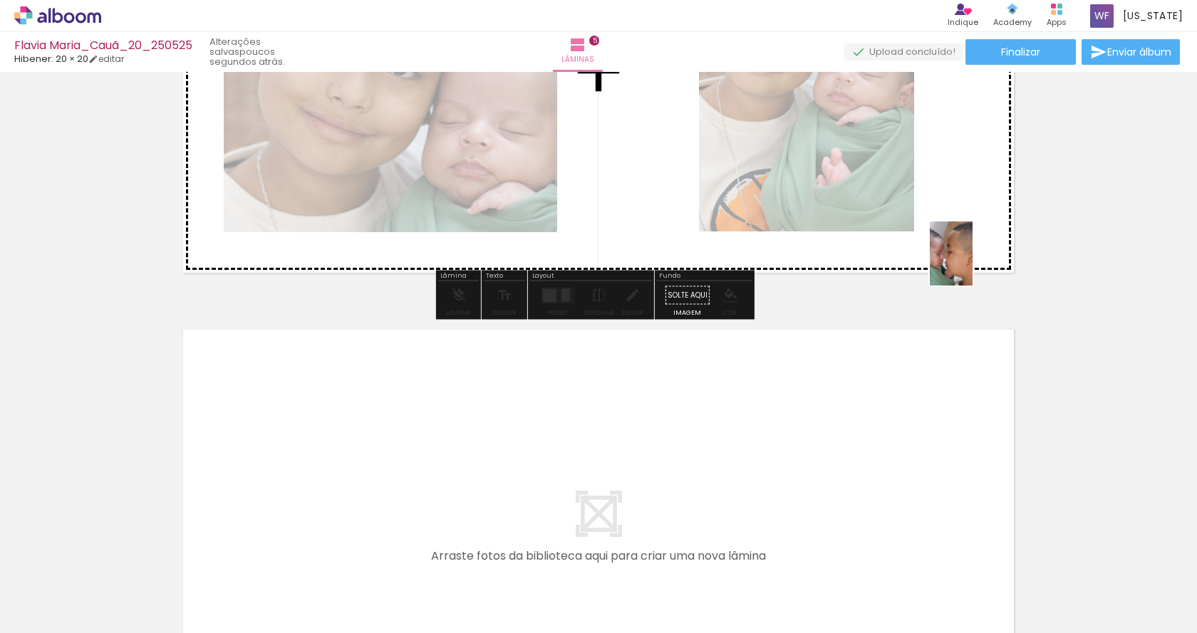
drag, startPoint x: 1178, startPoint y: 601, endPoint x: 962, endPoint y: 227, distance: 432.2
click at [962, 227] on quentale-workspace at bounding box center [598, 316] width 1197 height 633
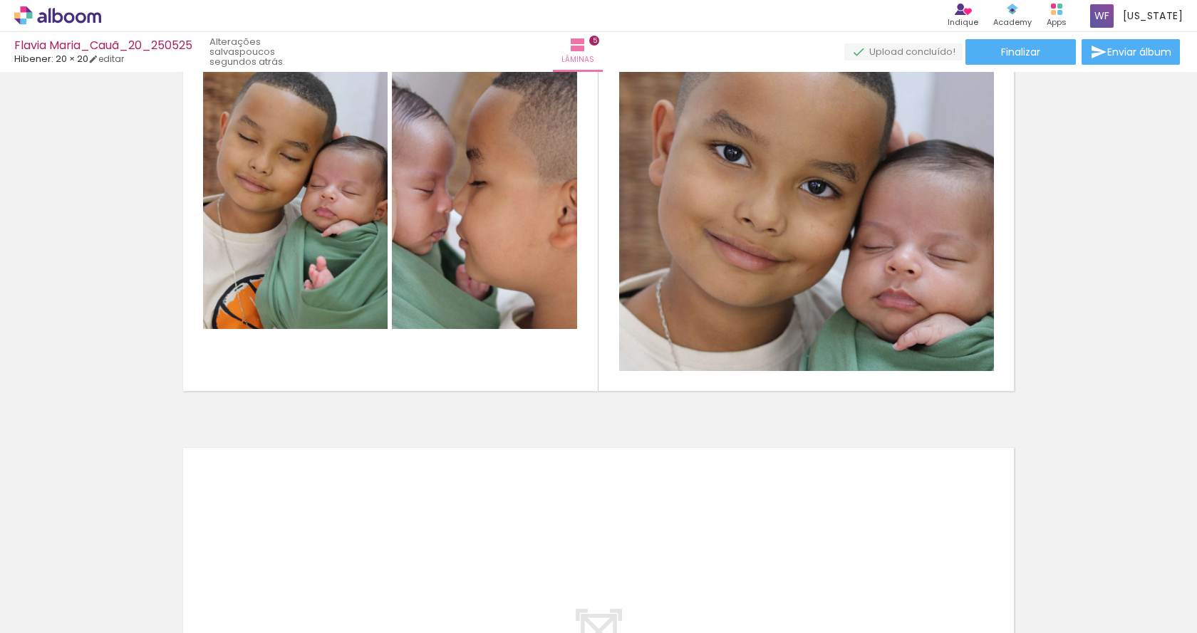
scroll to position [0, 0]
drag, startPoint x: 616, startPoint y: 590, endPoint x: 367, endPoint y: 588, distance: 249.4
click at [0, 0] on slot at bounding box center [0, 0] width 0 height 0
drag, startPoint x: 632, startPoint y: 602, endPoint x: 331, endPoint y: 613, distance: 300.9
click at [0, 0] on slot at bounding box center [0, 0] width 0 height 0
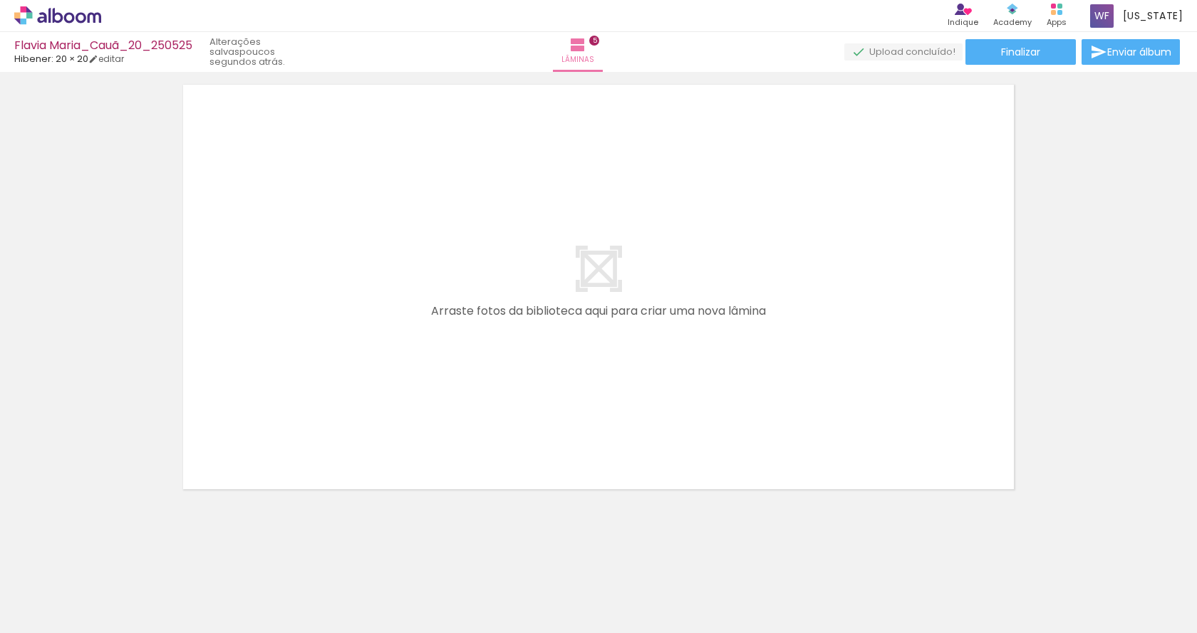
scroll to position [2353, 0]
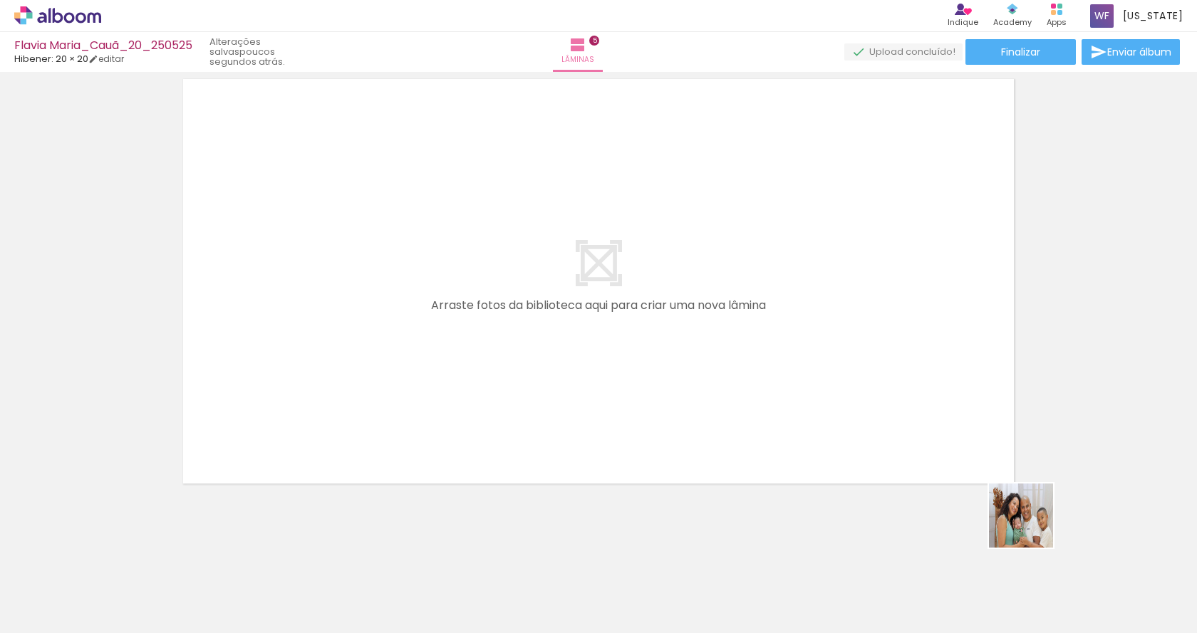
drag, startPoint x: 1105, startPoint y: 598, endPoint x: 907, endPoint y: 385, distance: 290.4
click at [907, 385] on quentale-workspace at bounding box center [598, 316] width 1197 height 633
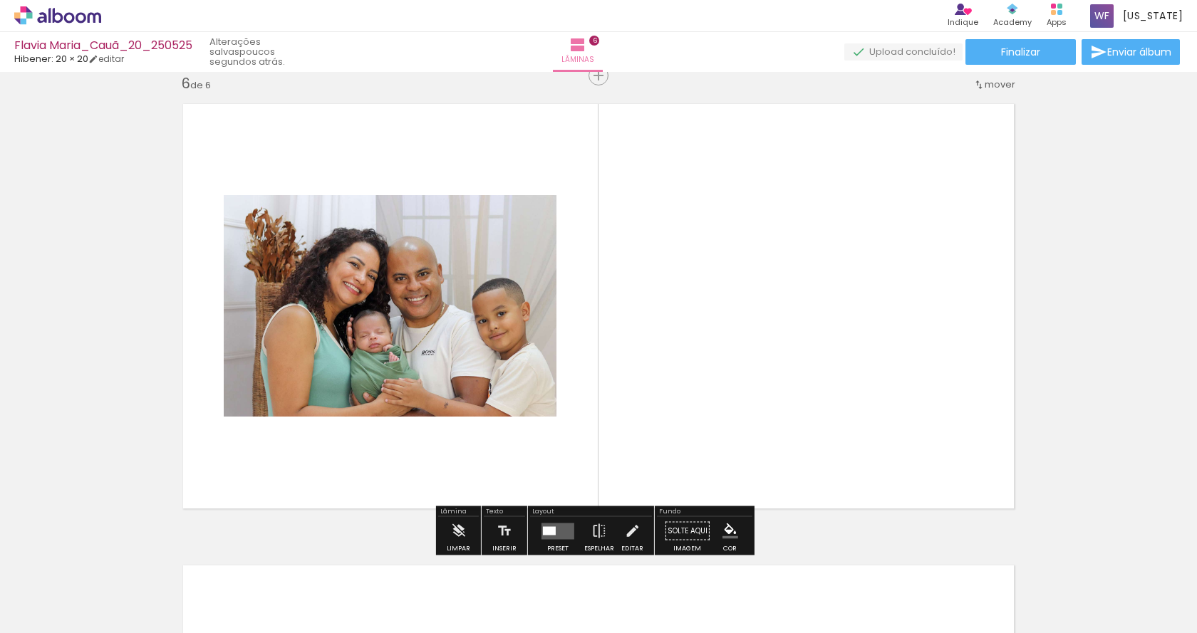
scroll to position [2327, 0]
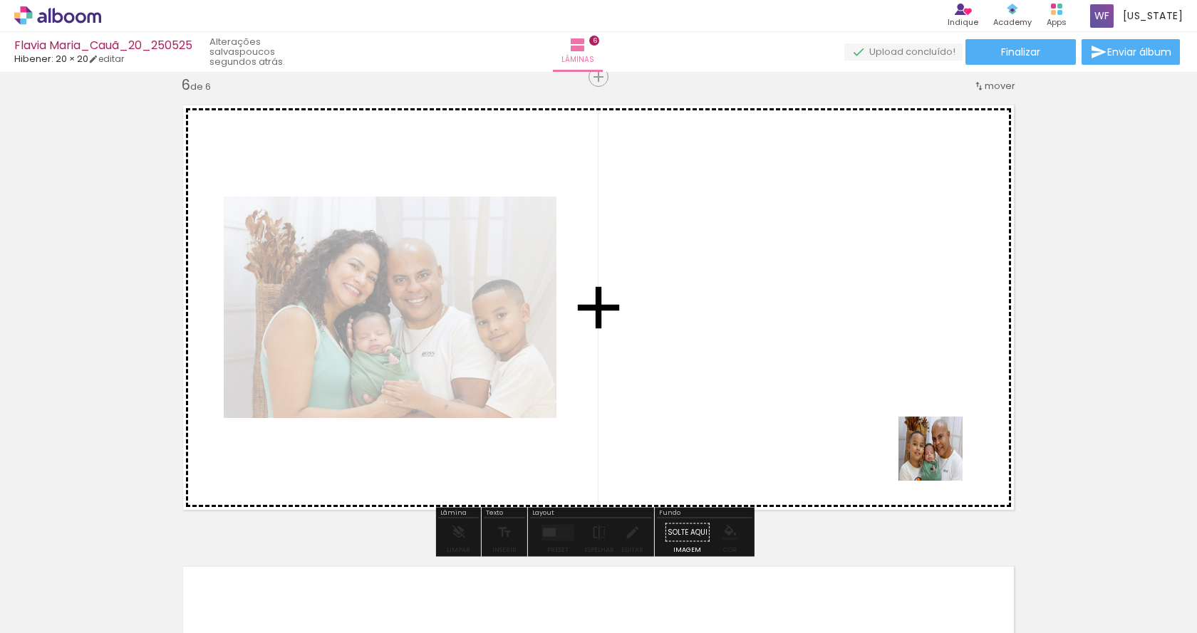
drag, startPoint x: 1023, startPoint y: 590, endPoint x: 872, endPoint y: 353, distance: 281.2
click at [872, 353] on quentale-workspace at bounding box center [598, 316] width 1197 height 633
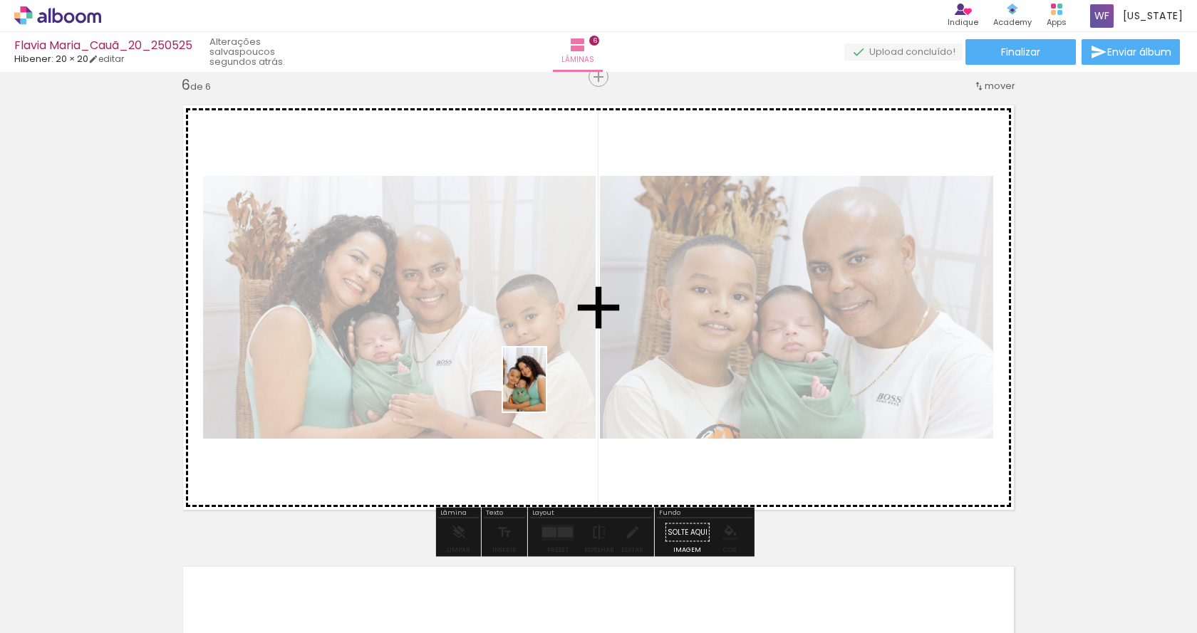
drag, startPoint x: 789, startPoint y: 594, endPoint x: 538, endPoint y: 387, distance: 325.9
click at [539, 387] on quentale-workspace at bounding box center [598, 316] width 1197 height 633
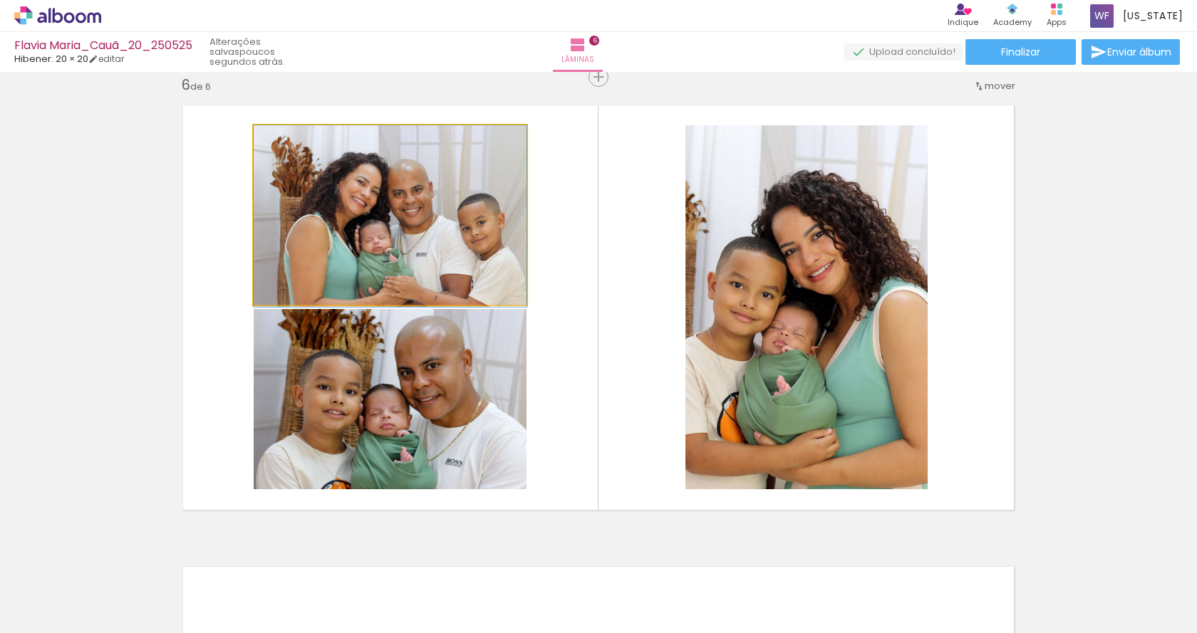
drag, startPoint x: 440, startPoint y: 242, endPoint x: 470, endPoint y: 253, distance: 32.0
click at [396, 152] on quentale-photo at bounding box center [390, 215] width 273 height 180
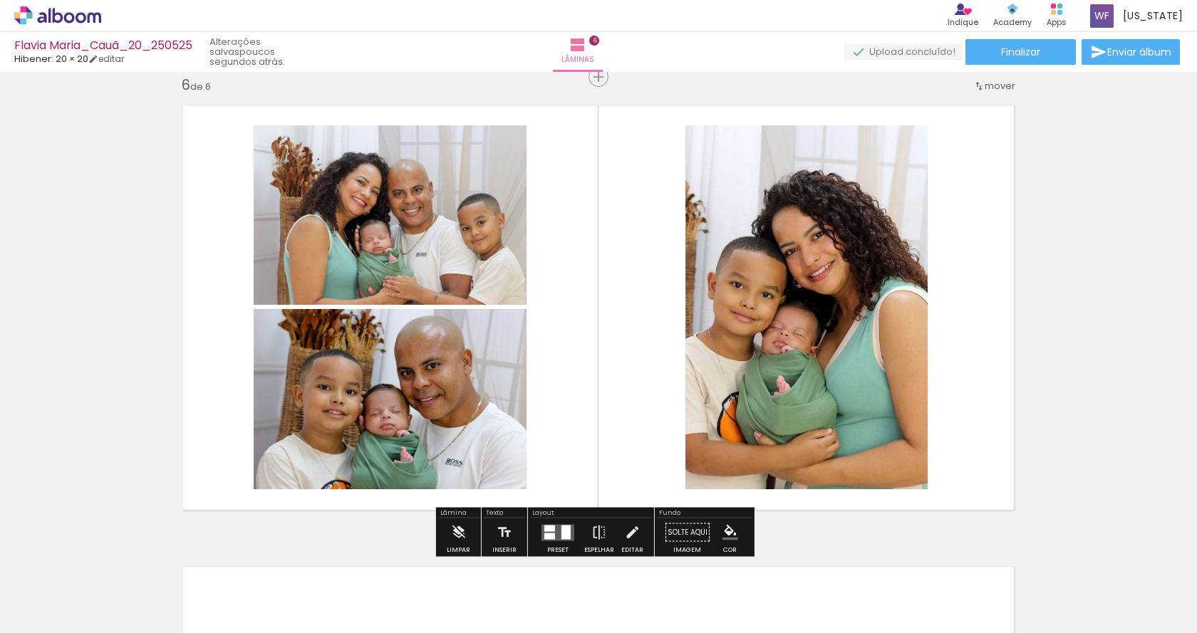
click at [396, 145] on div at bounding box center [398, 140] width 17 height 14
click at [467, 177] on quentale-photo at bounding box center [390, 215] width 273 height 180
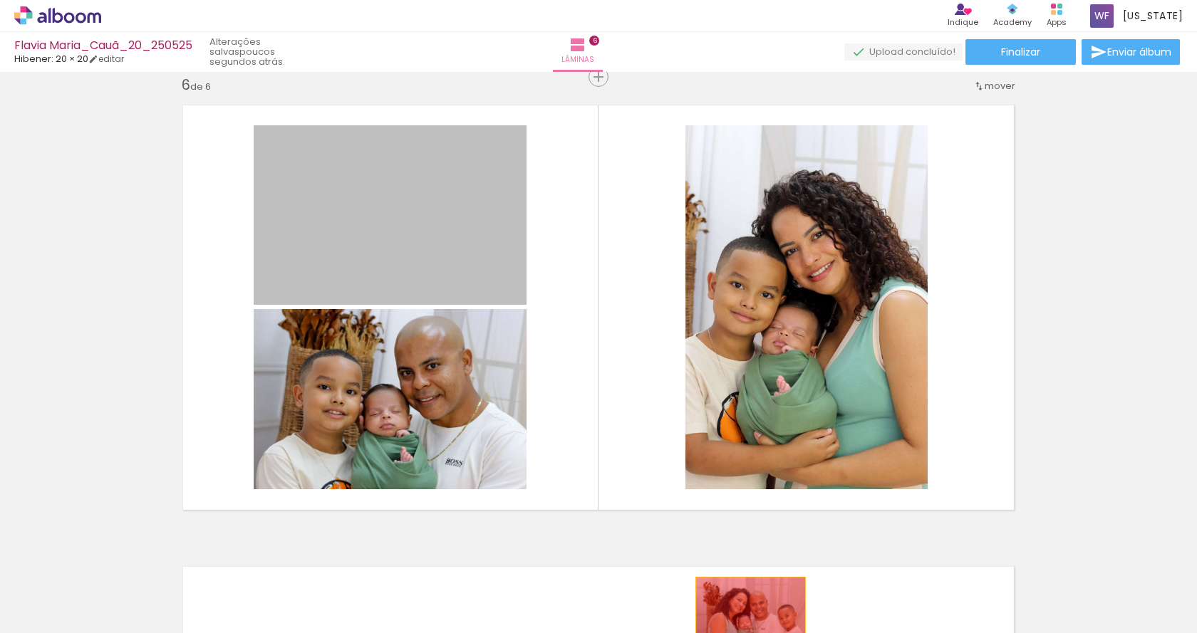
drag, startPoint x: 470, startPoint y: 167, endPoint x: 745, endPoint y: 613, distance: 524.6
click at [745, 613] on quentale-workspace at bounding box center [598, 316] width 1197 height 633
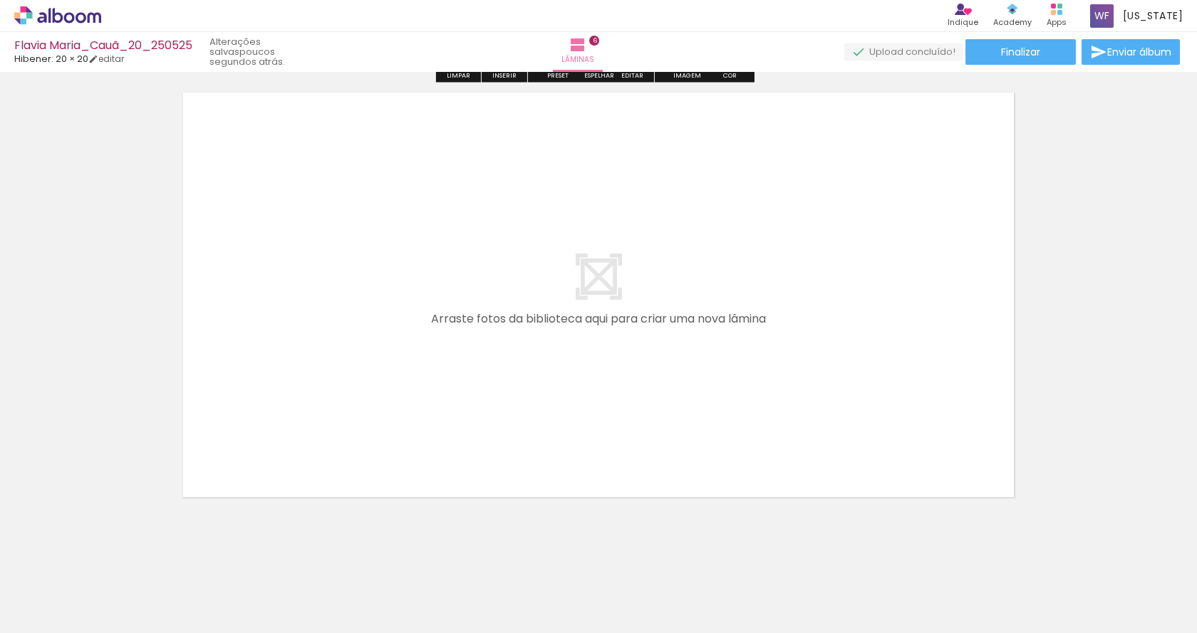
scroll to position [2802, 0]
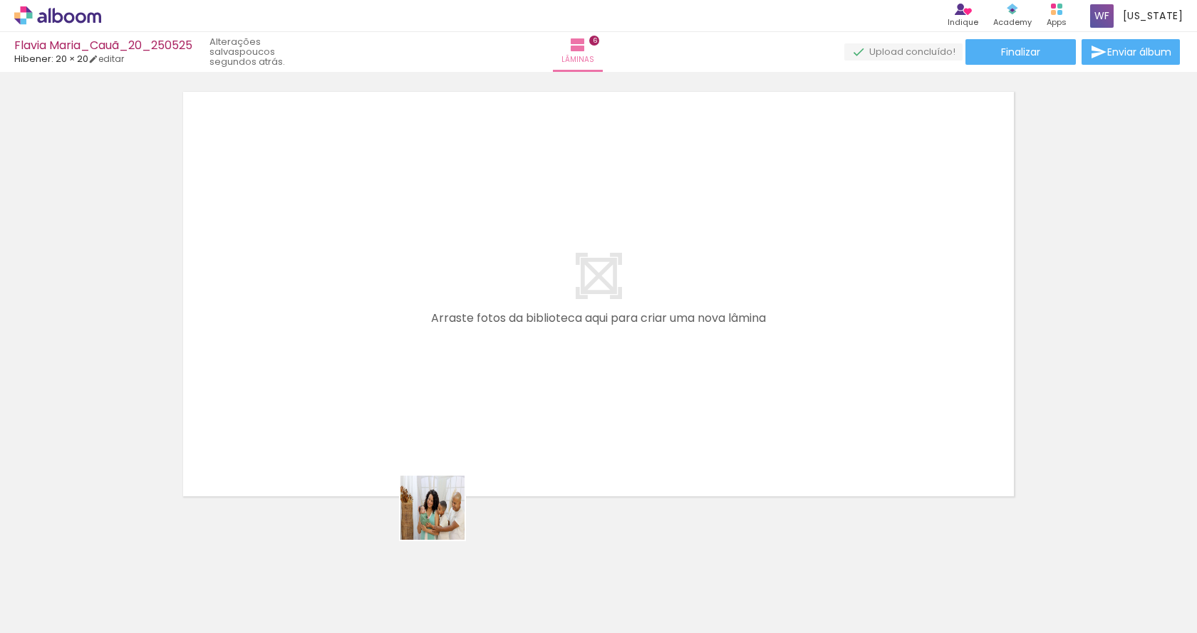
drag, startPoint x: 392, startPoint y: 598, endPoint x: 524, endPoint y: 360, distance: 273.0
click at [524, 361] on quentale-workspace at bounding box center [598, 316] width 1197 height 633
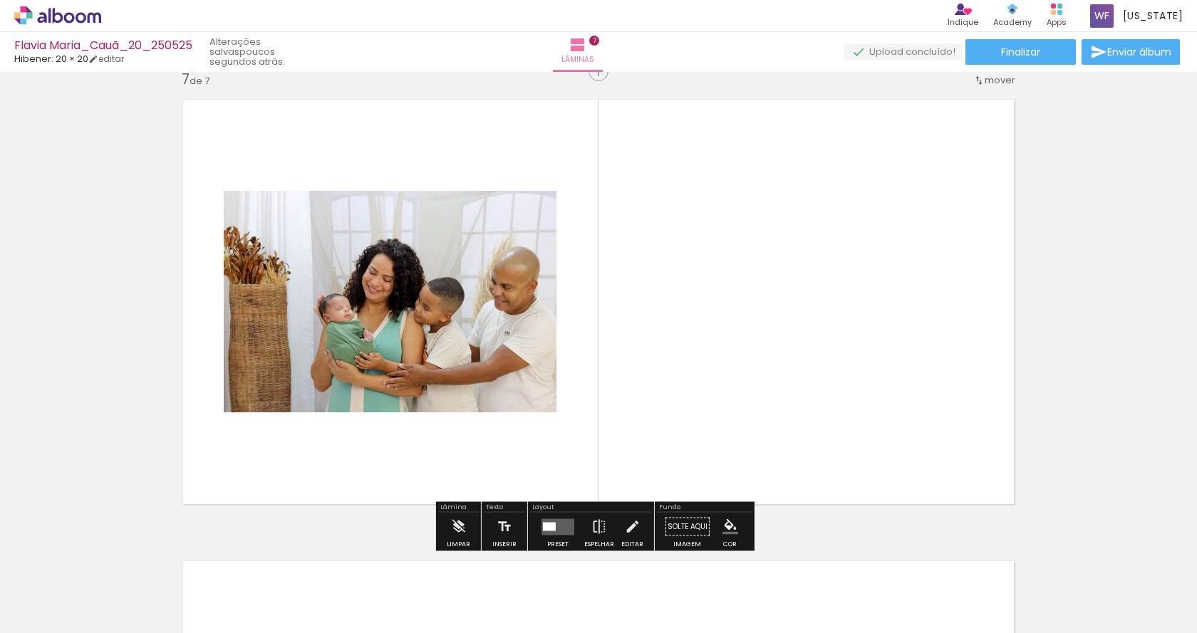
scroll to position [2789, 0]
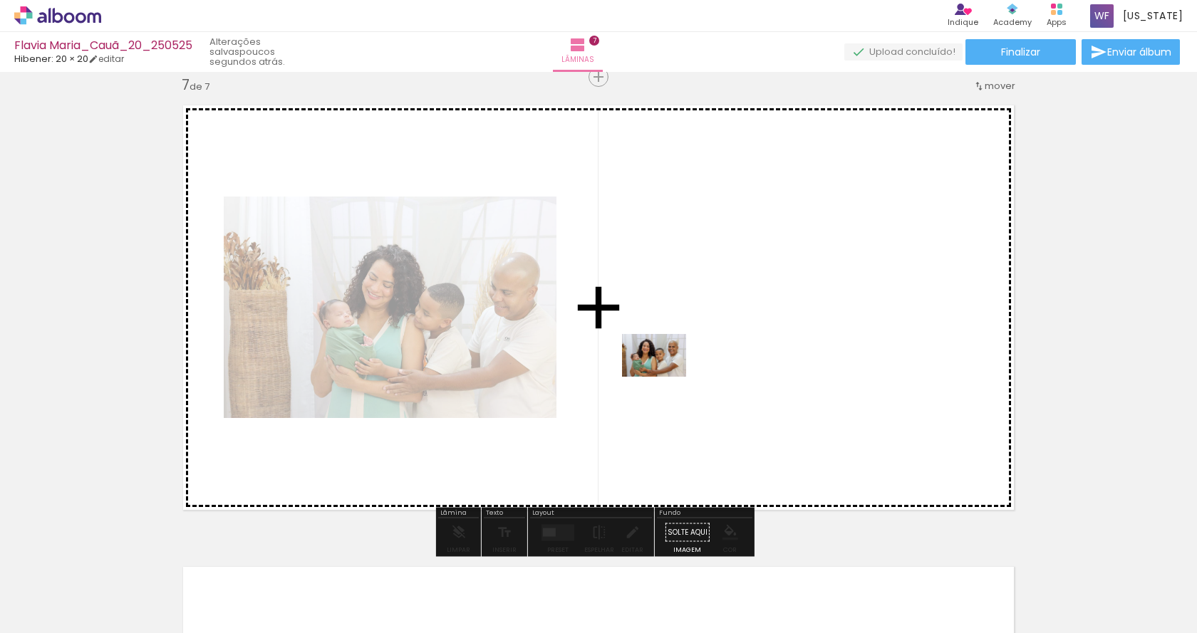
drag, startPoint x: 366, startPoint y: 578, endPoint x: 668, endPoint y: 377, distance: 362.2
click at [668, 377] on quentale-workspace at bounding box center [598, 316] width 1197 height 633
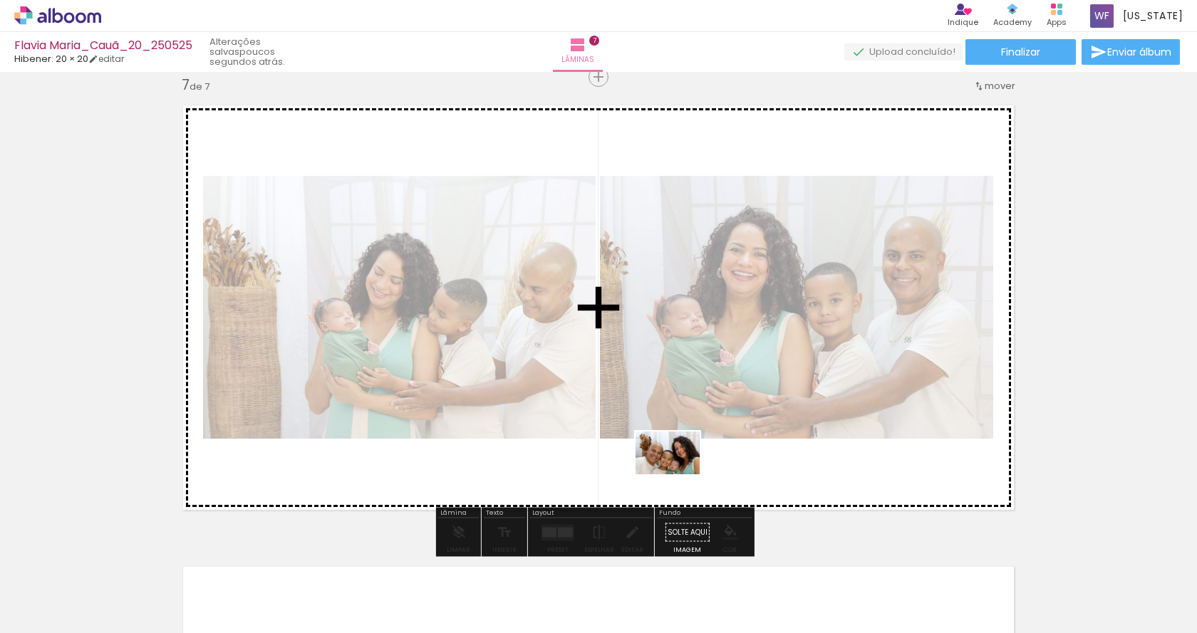
drag, startPoint x: 697, startPoint y: 561, endPoint x: 678, endPoint y: 474, distance: 88.3
click at [678, 474] on quentale-workspace at bounding box center [598, 316] width 1197 height 633
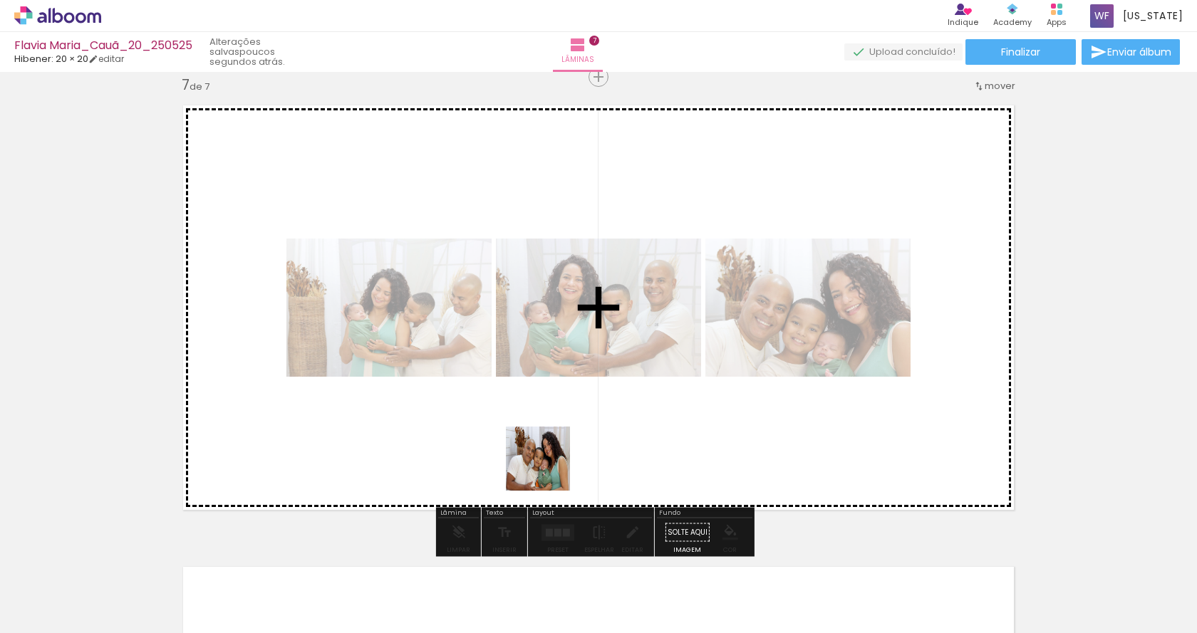
drag, startPoint x: 639, startPoint y: 586, endPoint x: 547, endPoint y: 469, distance: 149.2
click at [547, 469] on quentale-workspace at bounding box center [598, 316] width 1197 height 633
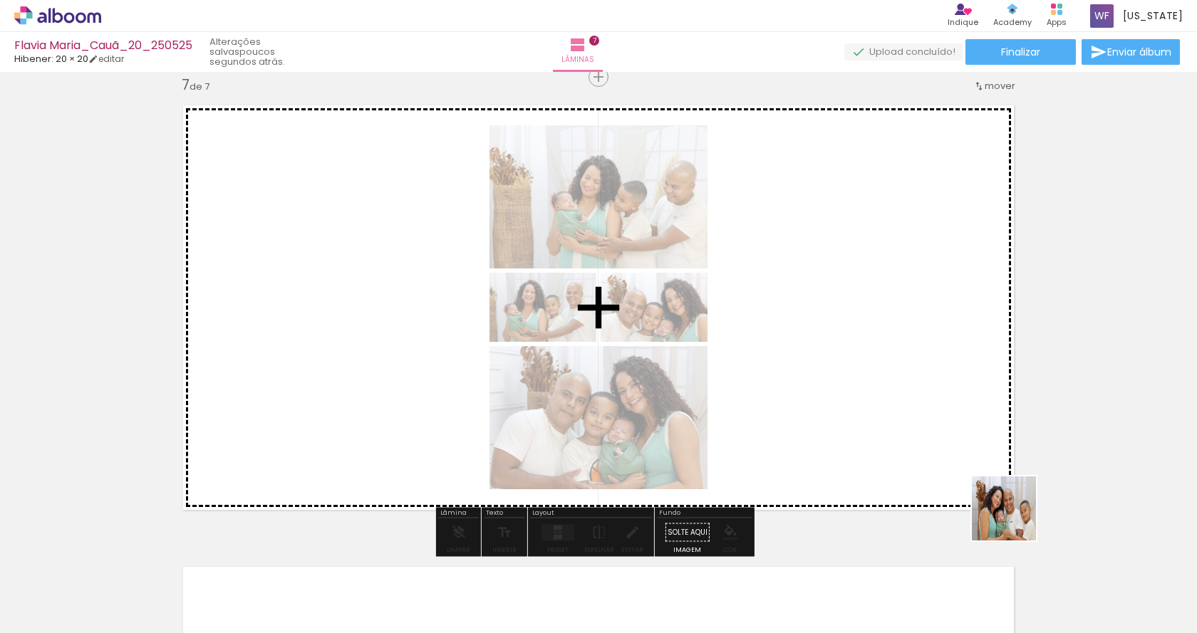
drag, startPoint x: 1015, startPoint y: 519, endPoint x: 884, endPoint y: 427, distance: 159.5
click at [884, 427] on quentale-workspace at bounding box center [598, 316] width 1197 height 633
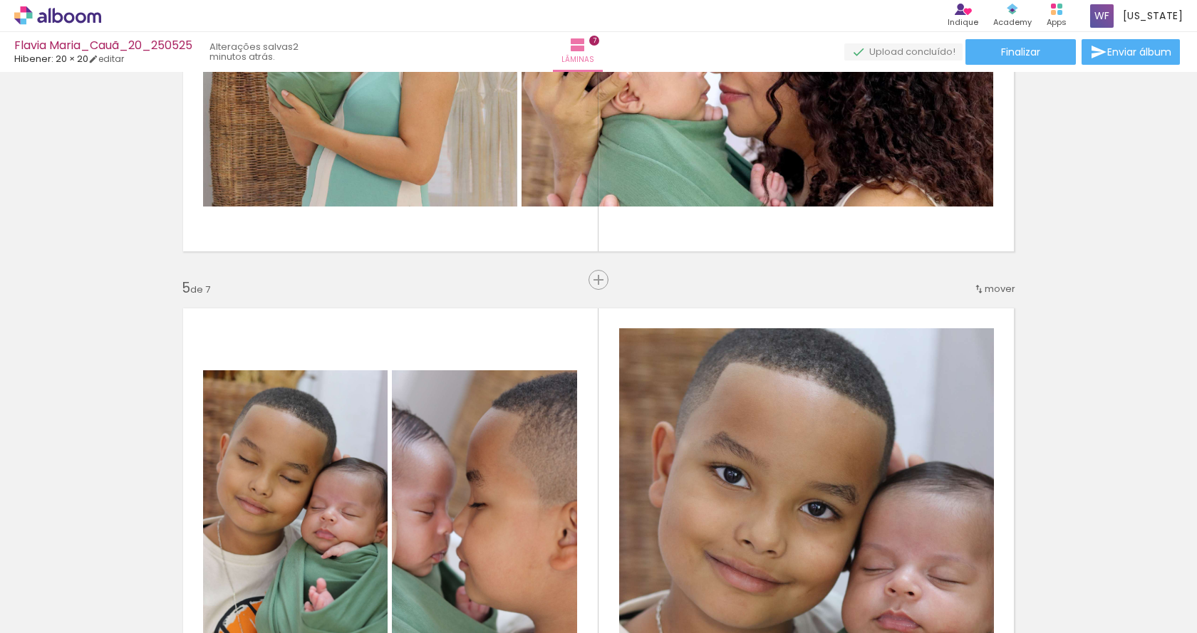
scroll to position [1306, 0]
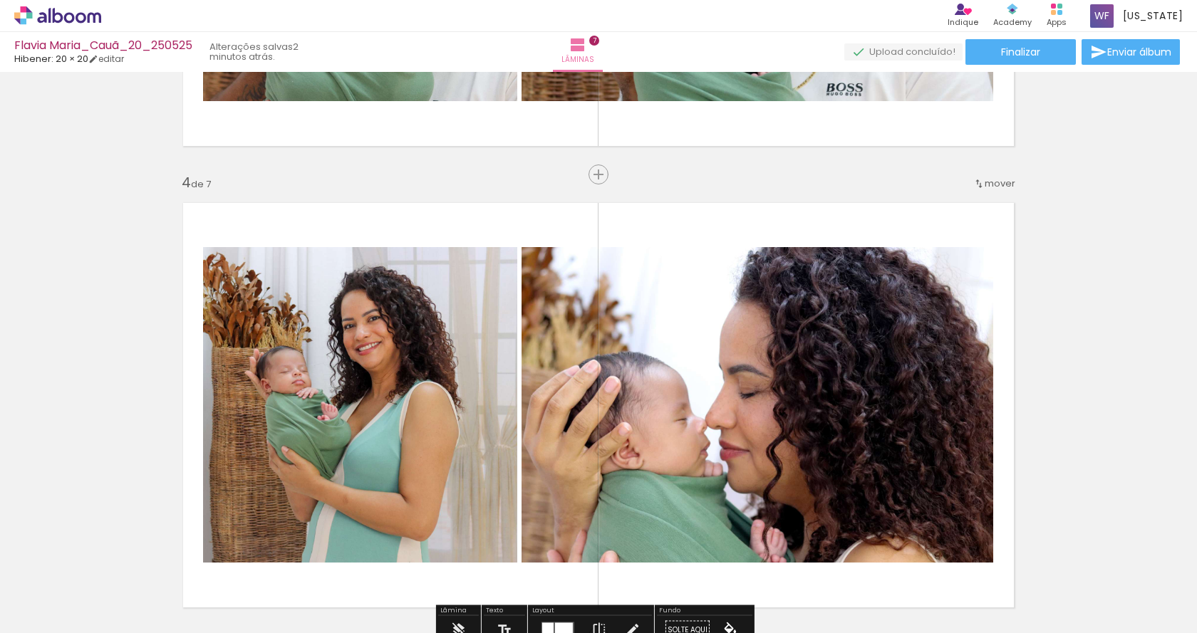
click at [766, 351] on quentale-photo at bounding box center [758, 405] width 472 height 316
click at [789, 364] on quentale-photo at bounding box center [758, 405] width 472 height 316
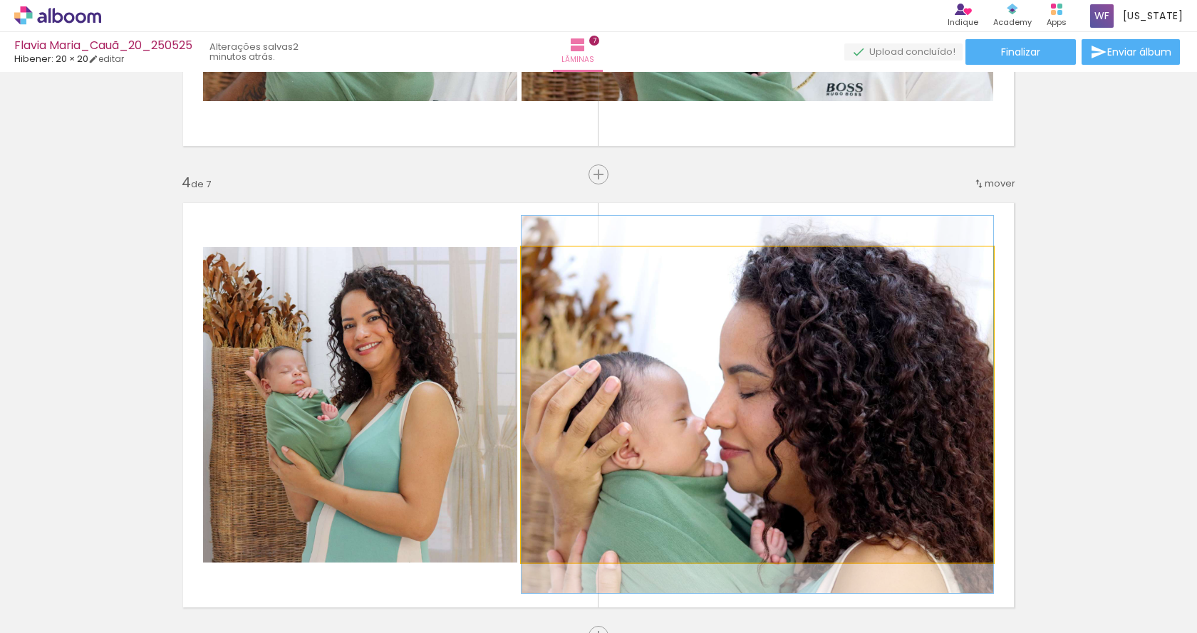
click at [789, 364] on quentale-photo at bounding box center [758, 405] width 472 height 316
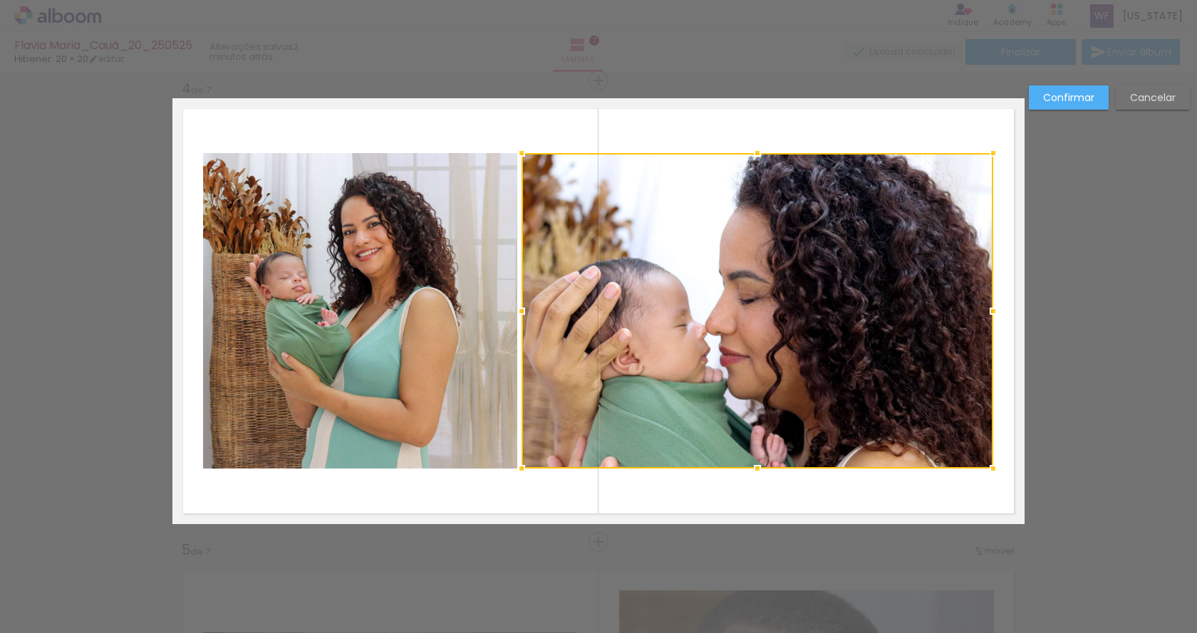
scroll to position [1404, 0]
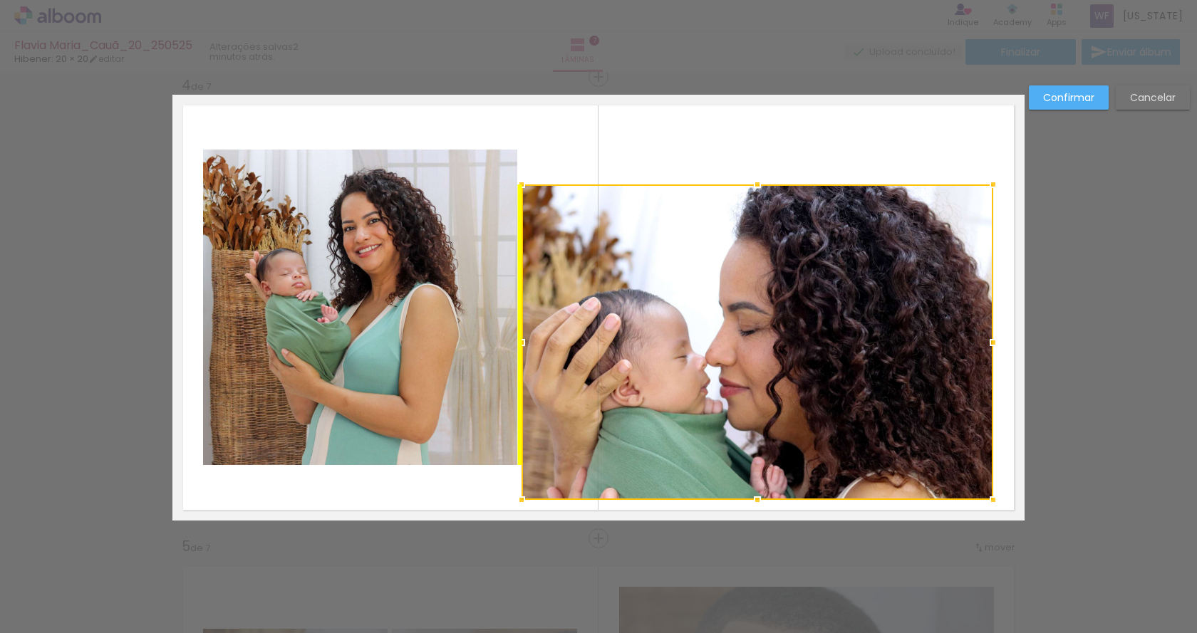
drag, startPoint x: 805, startPoint y: 305, endPoint x: 806, endPoint y: 341, distance: 35.6
click at [806, 341] on div at bounding box center [758, 343] width 472 height 316
click at [1086, 292] on div "Confirmar Cancelar" at bounding box center [598, 532] width 1197 height 3728
click at [1138, 264] on div "Confirmar Cancelar" at bounding box center [598, 532] width 1197 height 3728
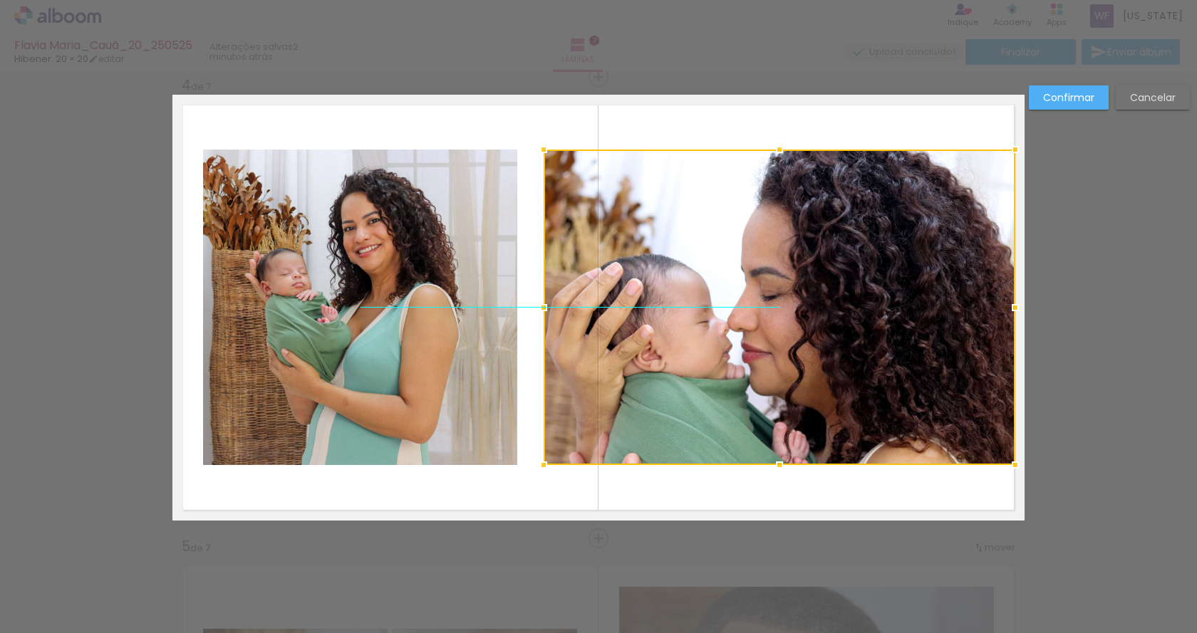
drag, startPoint x: 806, startPoint y: 269, endPoint x: 828, endPoint y: 234, distance: 41.9
click at [828, 234] on div at bounding box center [780, 308] width 472 height 316
click at [1030, 248] on div "Confirmar Cancelar" at bounding box center [598, 532] width 1197 height 3728
click at [0, 0] on slot "Cancelar" at bounding box center [0, 0] width 0 height 0
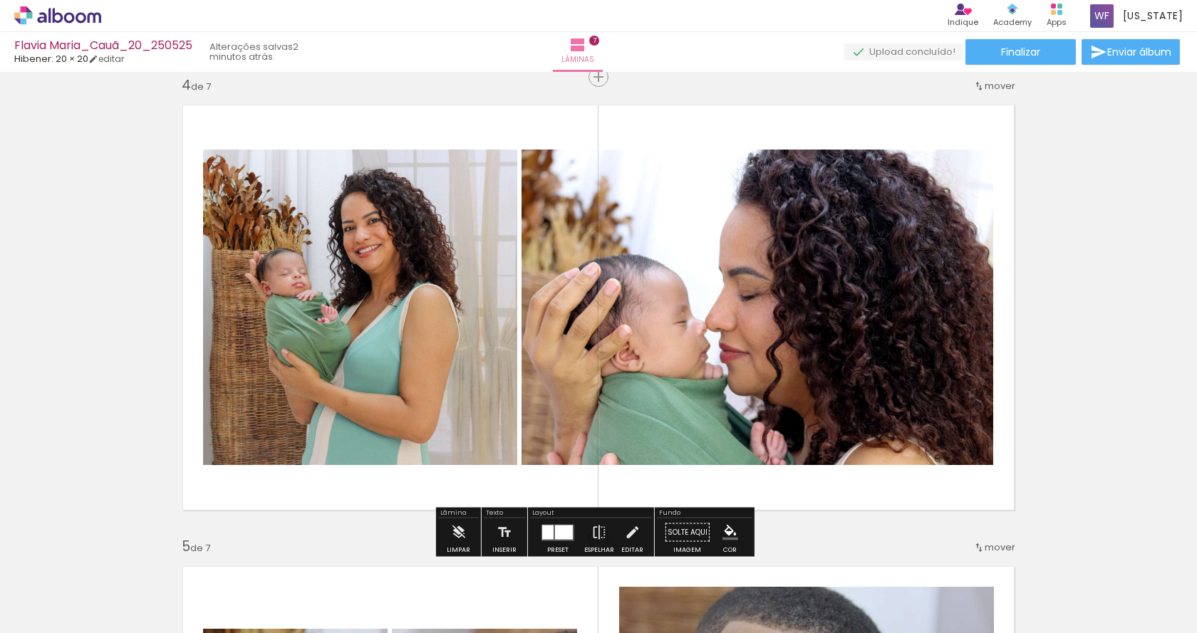
click at [819, 240] on quentale-photo at bounding box center [758, 308] width 472 height 316
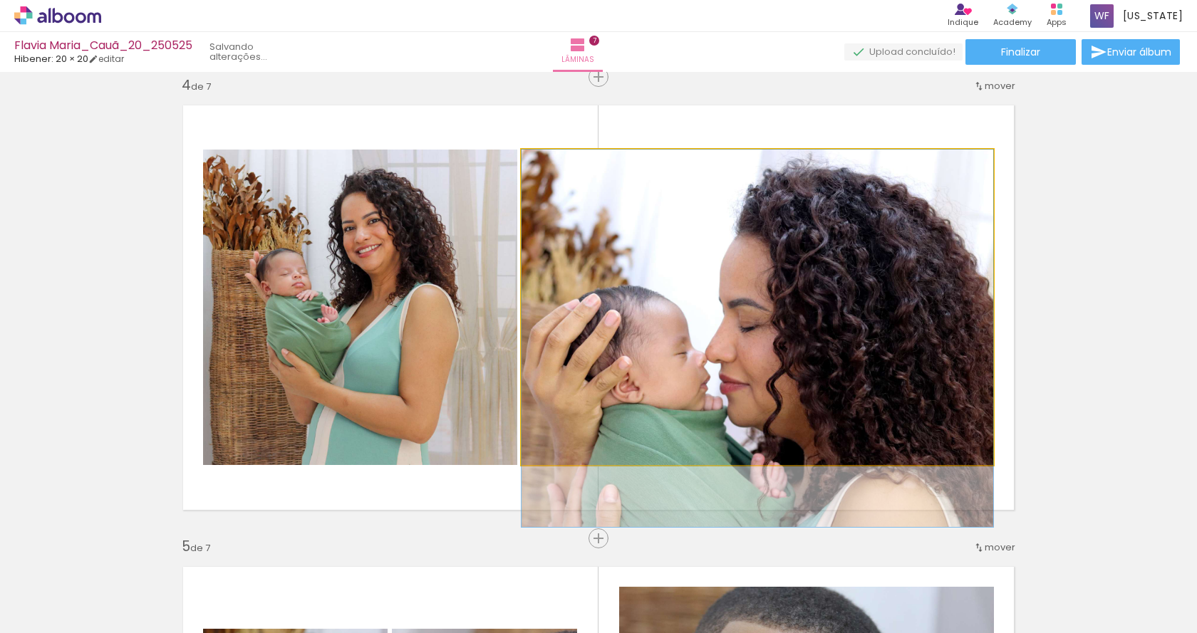
drag, startPoint x: 832, startPoint y: 241, endPoint x: 831, endPoint y: 272, distance: 31.4
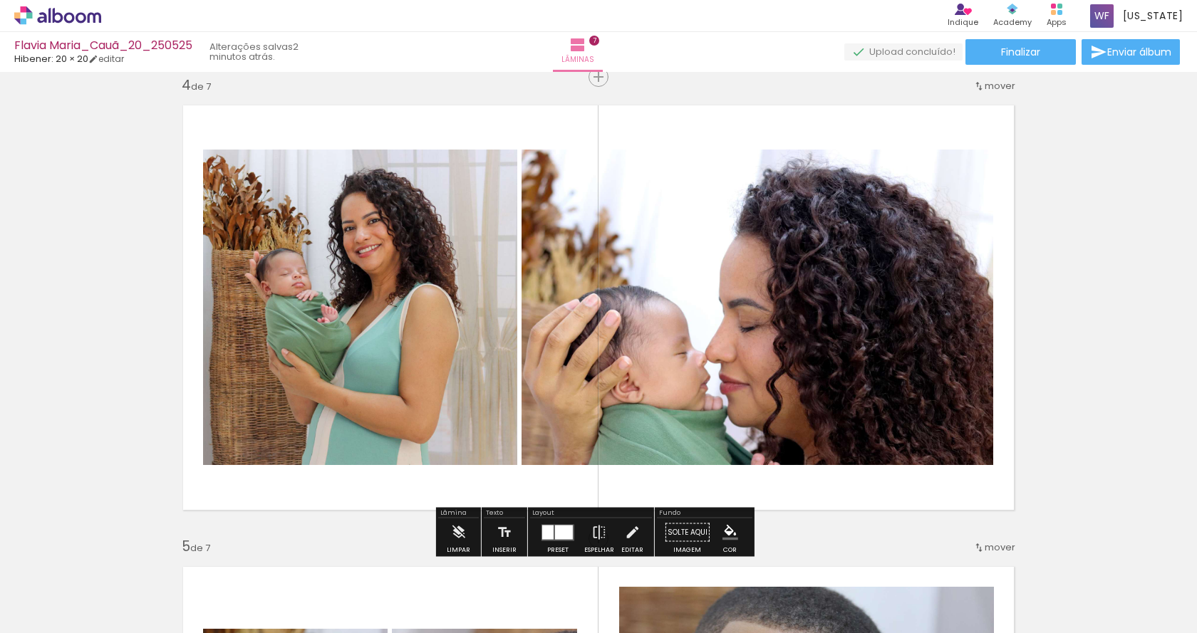
click at [1091, 198] on div "Inserir lâmina 1 de 7 Inserir lâmina 2 de 7 Inserir lâmina 3 de 7 Inserir lâmin…" at bounding box center [598, 520] width 1197 height 3694
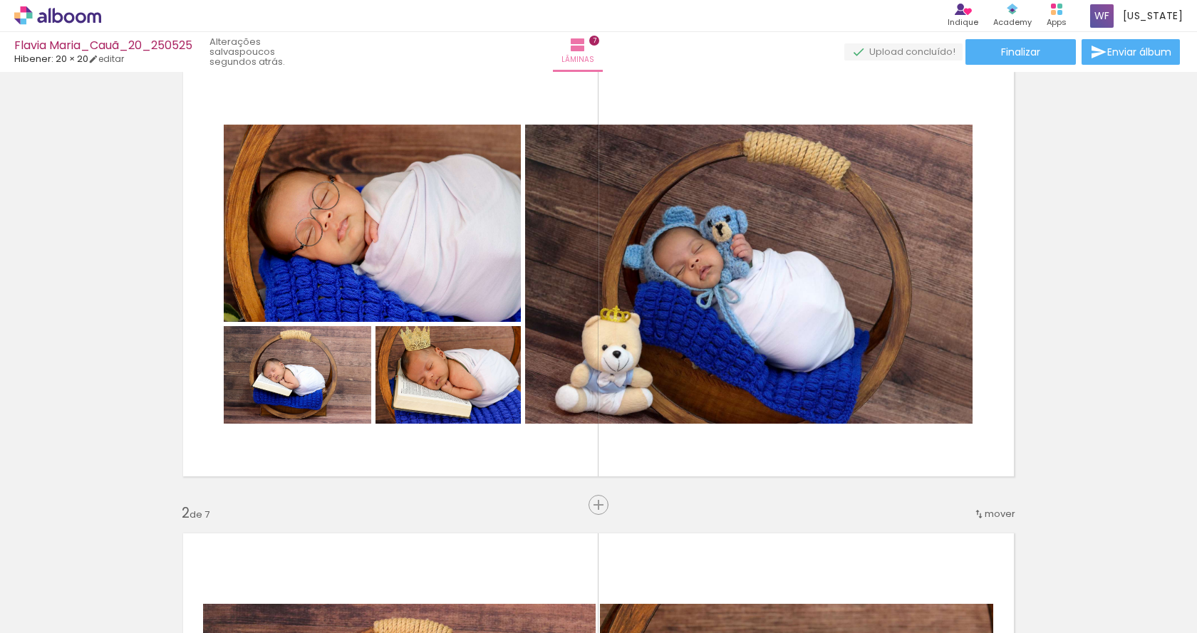
scroll to position [0, 0]
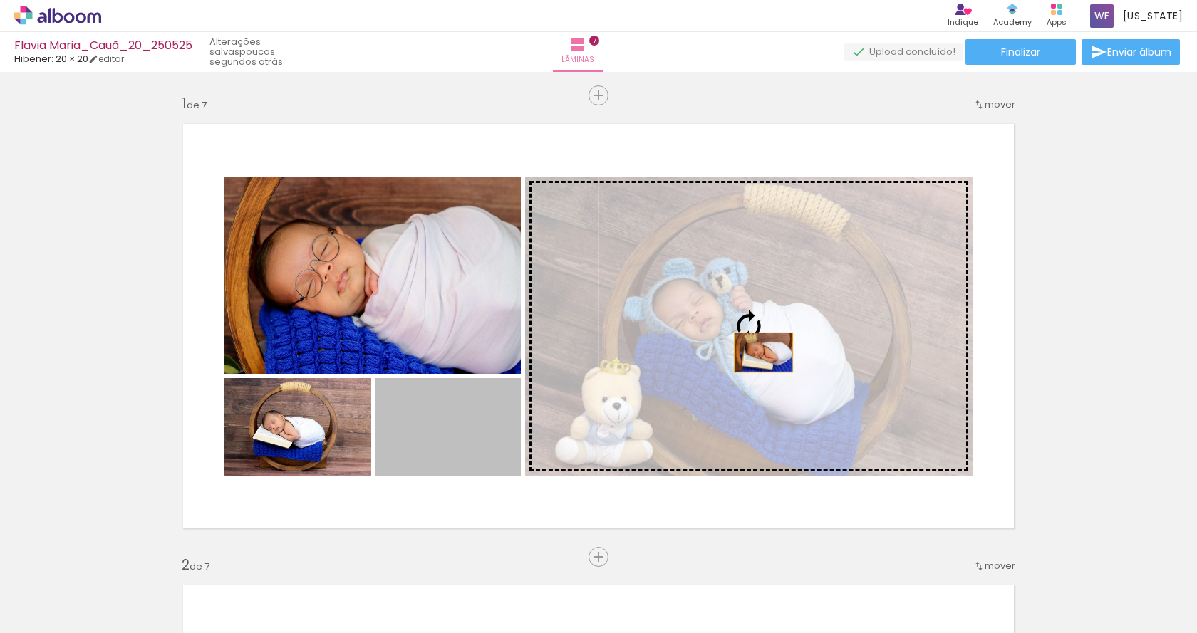
drag, startPoint x: 447, startPoint y: 441, endPoint x: 758, endPoint y: 353, distance: 323.6
click at [0, 0] on slot at bounding box center [0, 0] width 0 height 0
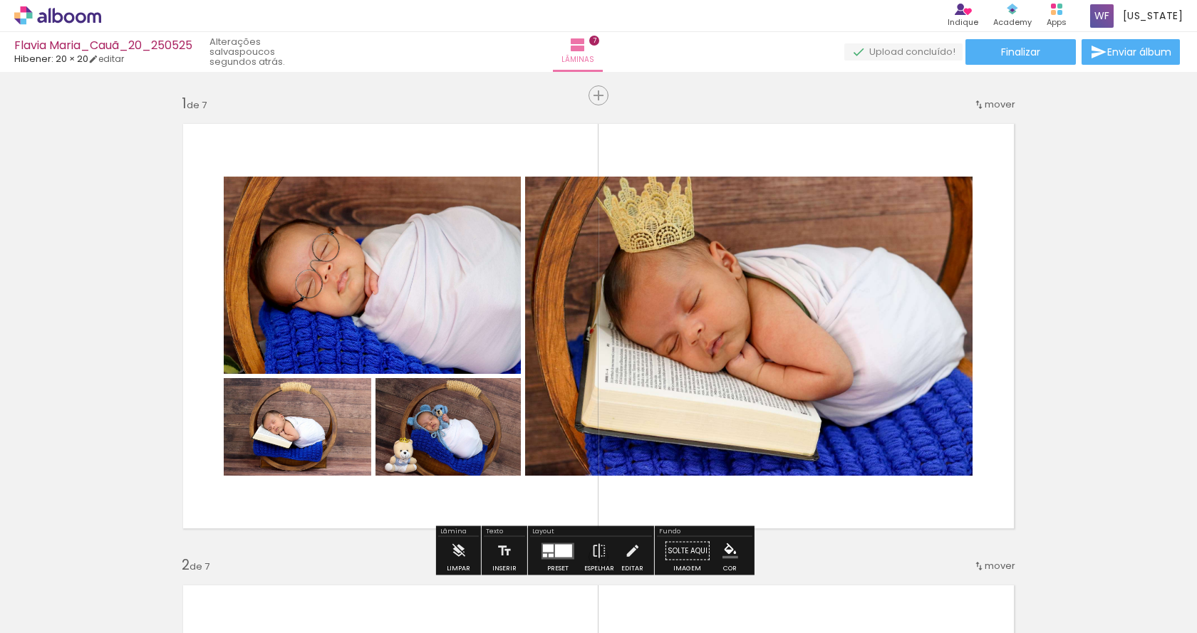
scroll to position [0, 484]
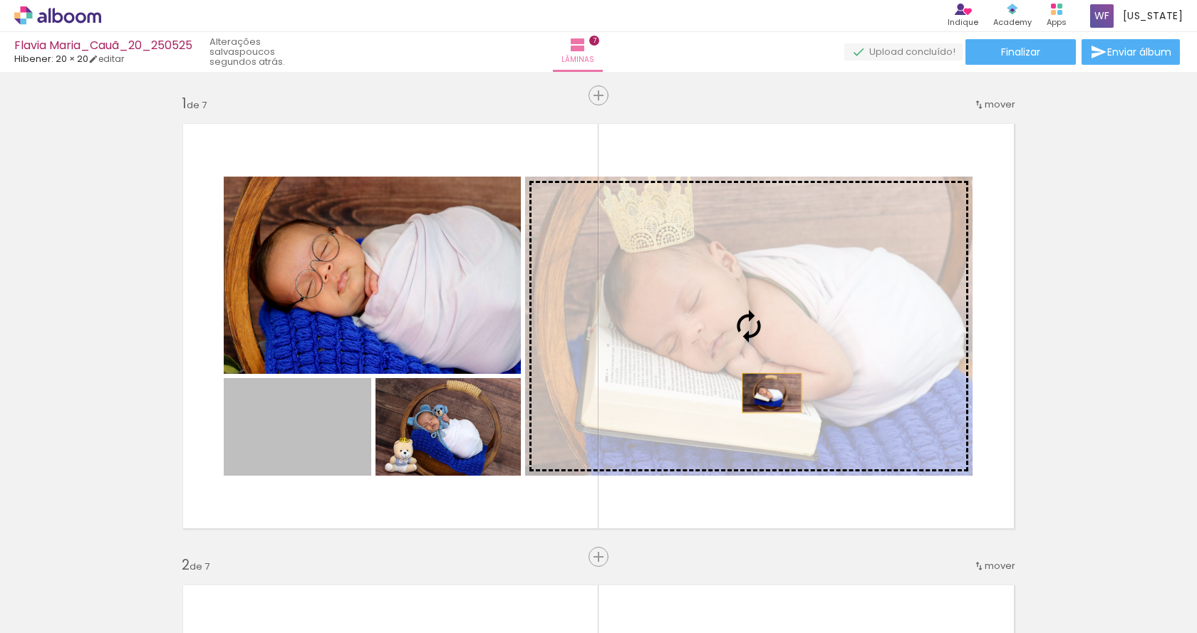
drag, startPoint x: 317, startPoint y: 441, endPoint x: 773, endPoint y: 390, distance: 458.8
click at [0, 0] on slot at bounding box center [0, 0] width 0 height 0
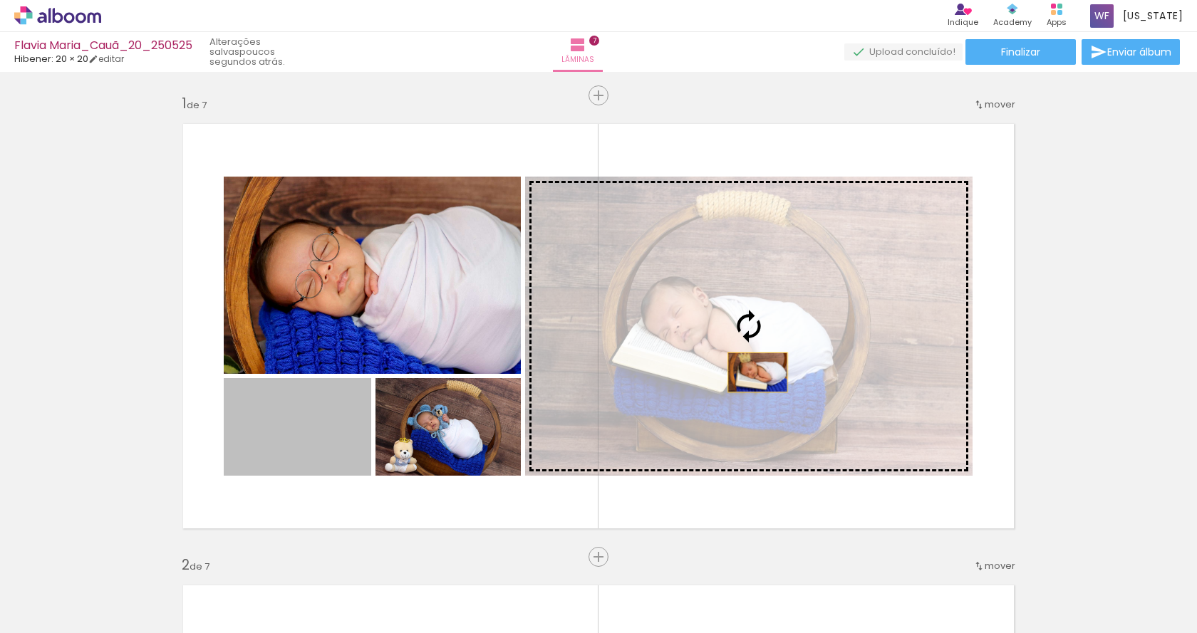
drag, startPoint x: 321, startPoint y: 439, endPoint x: 753, endPoint y: 372, distance: 436.9
click at [0, 0] on slot at bounding box center [0, 0] width 0 height 0
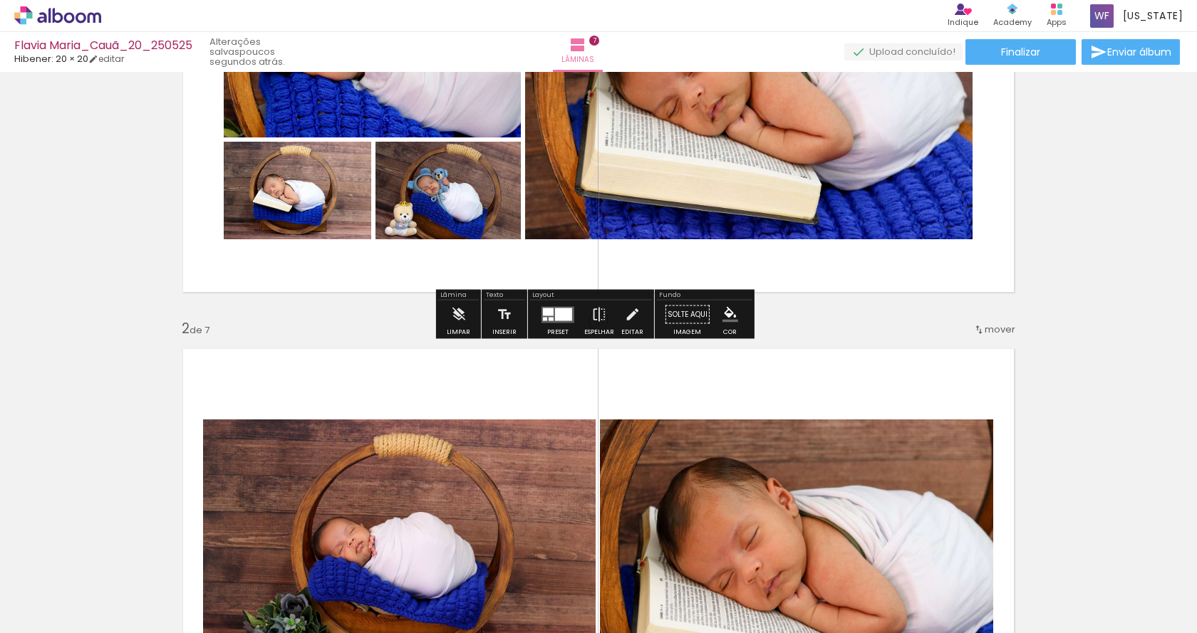
scroll to position [237, 0]
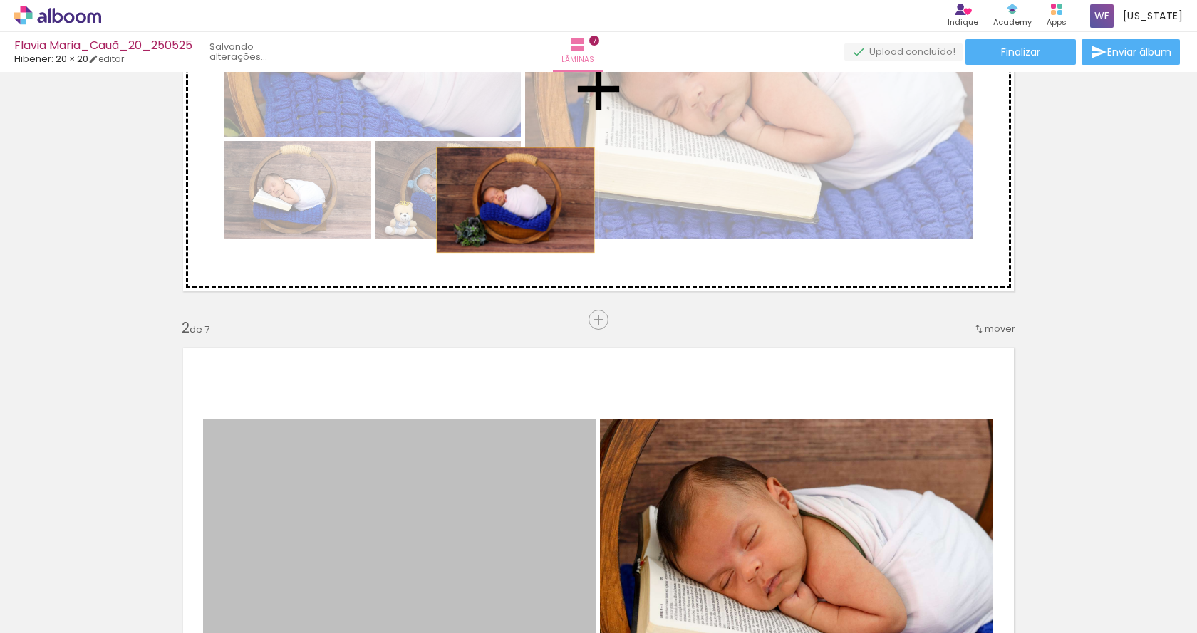
drag, startPoint x: 420, startPoint y: 499, endPoint x: 512, endPoint y: 210, distance: 302.8
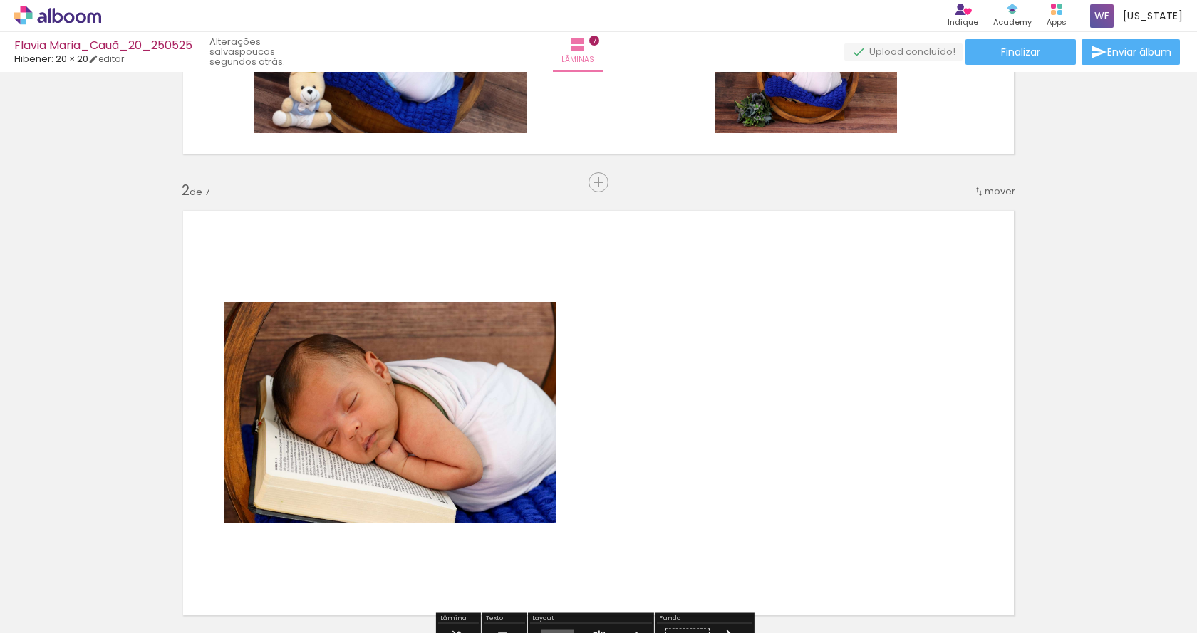
scroll to position [356, 0]
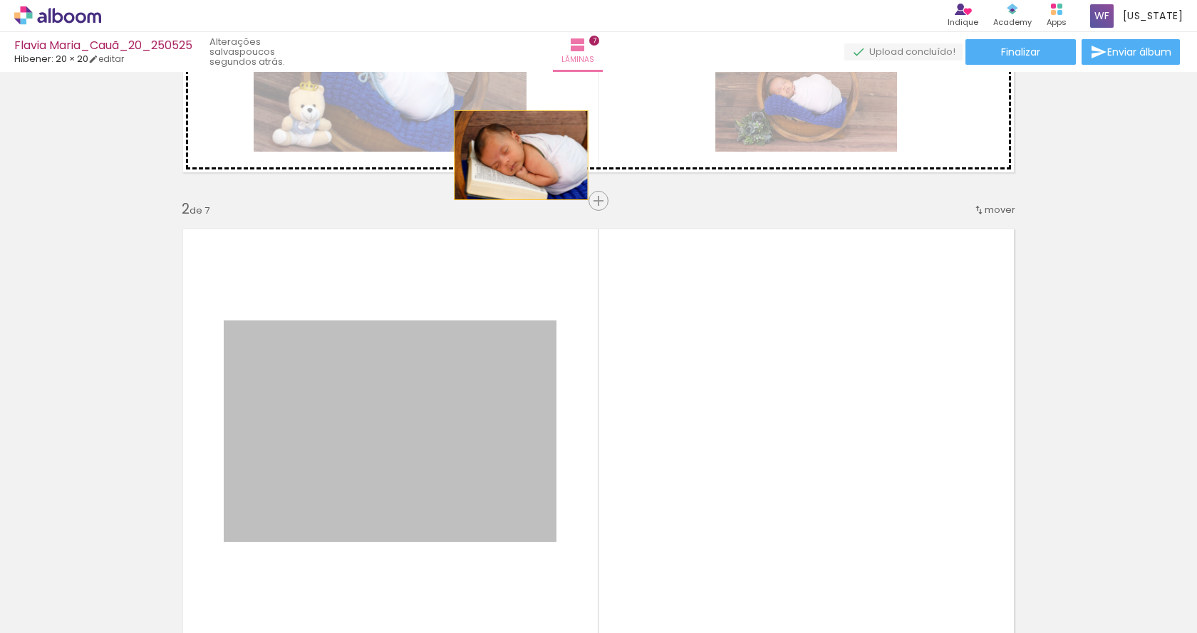
drag, startPoint x: 464, startPoint y: 383, endPoint x: 519, endPoint y: 147, distance: 242.3
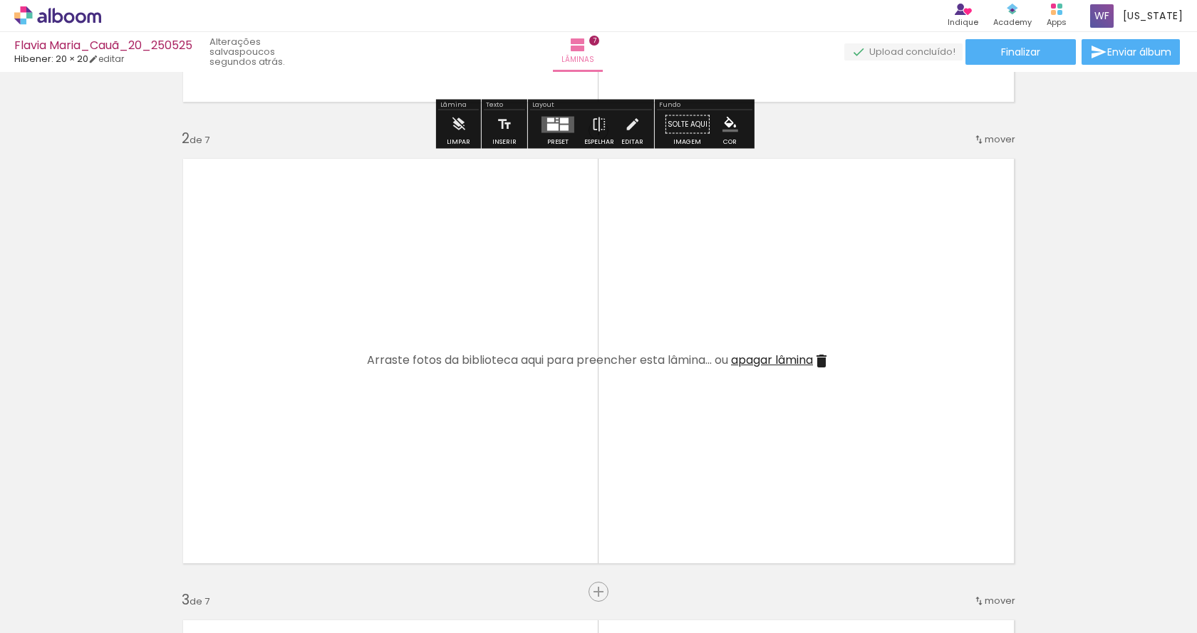
scroll to position [475, 0]
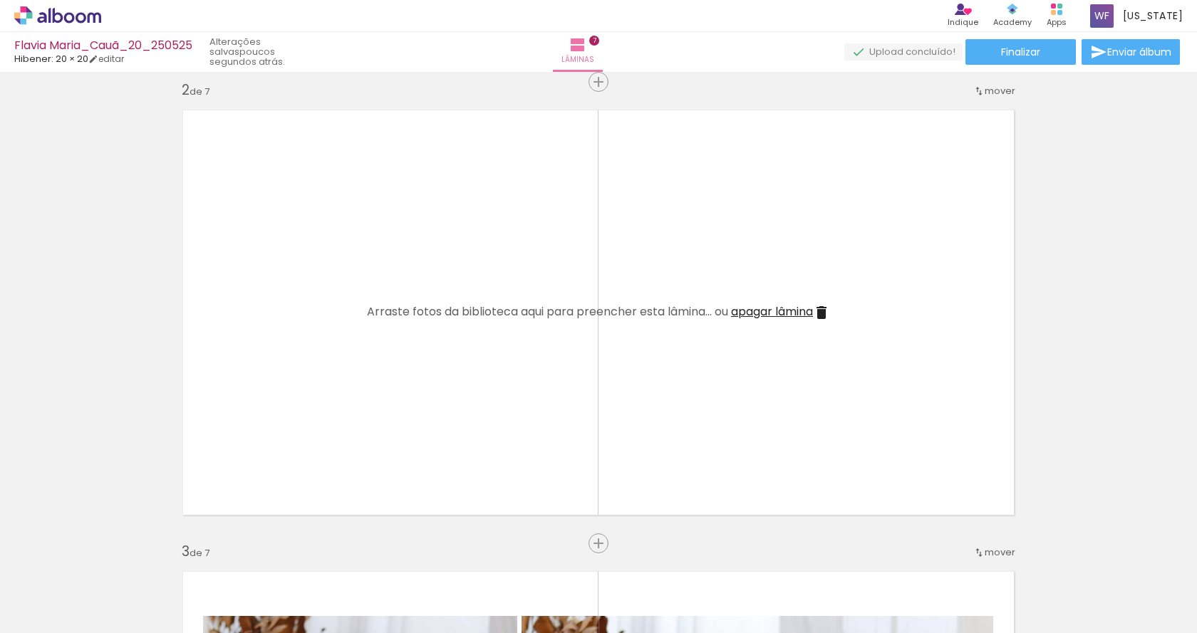
click at [732, 266] on quentale-layouter at bounding box center [598, 313] width 852 height 426
click at [791, 310] on span "apagar lâmina" at bounding box center [772, 312] width 82 height 16
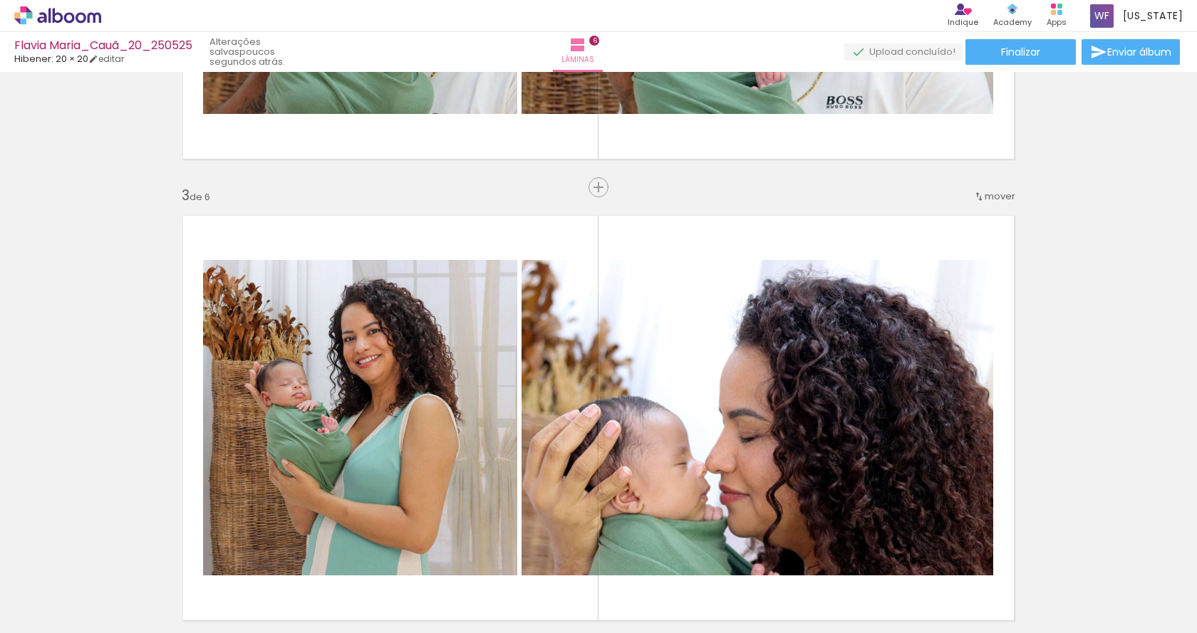
scroll to position [0, 0]
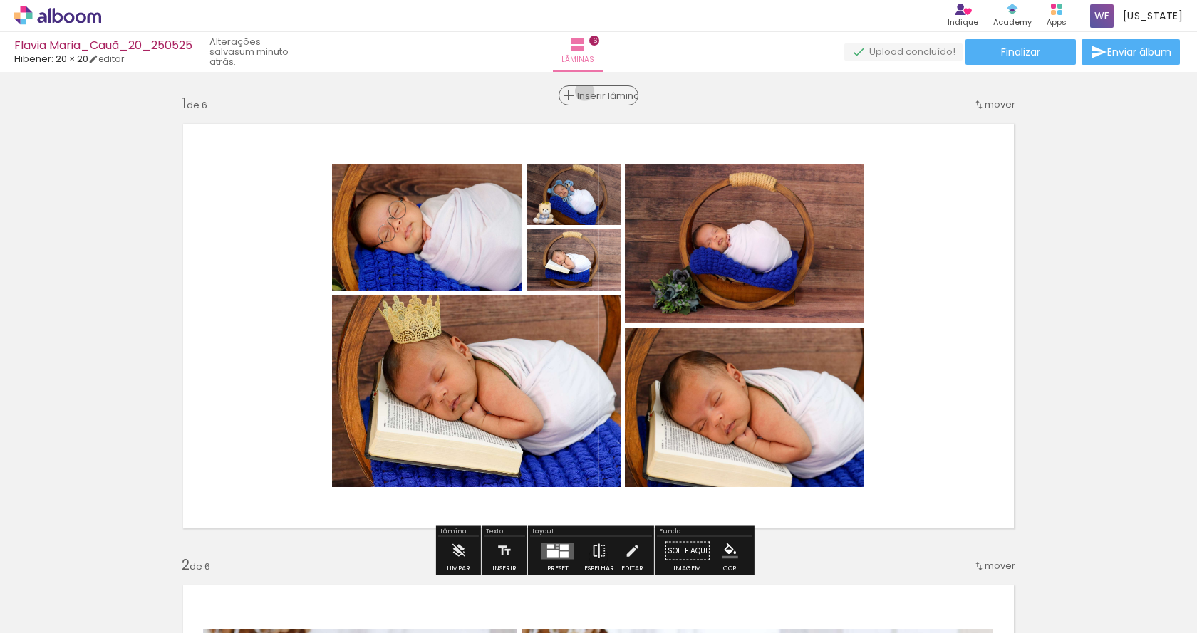
click at [590, 91] on span "Inserir lâmina" at bounding box center [605, 95] width 56 height 9
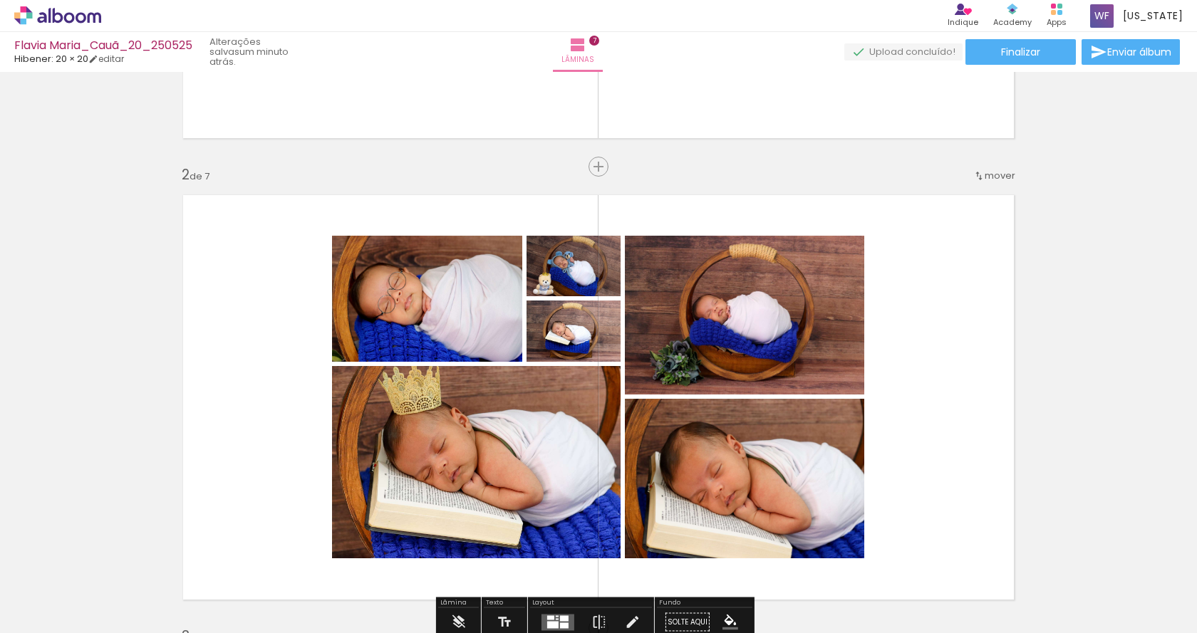
scroll to position [356, 0]
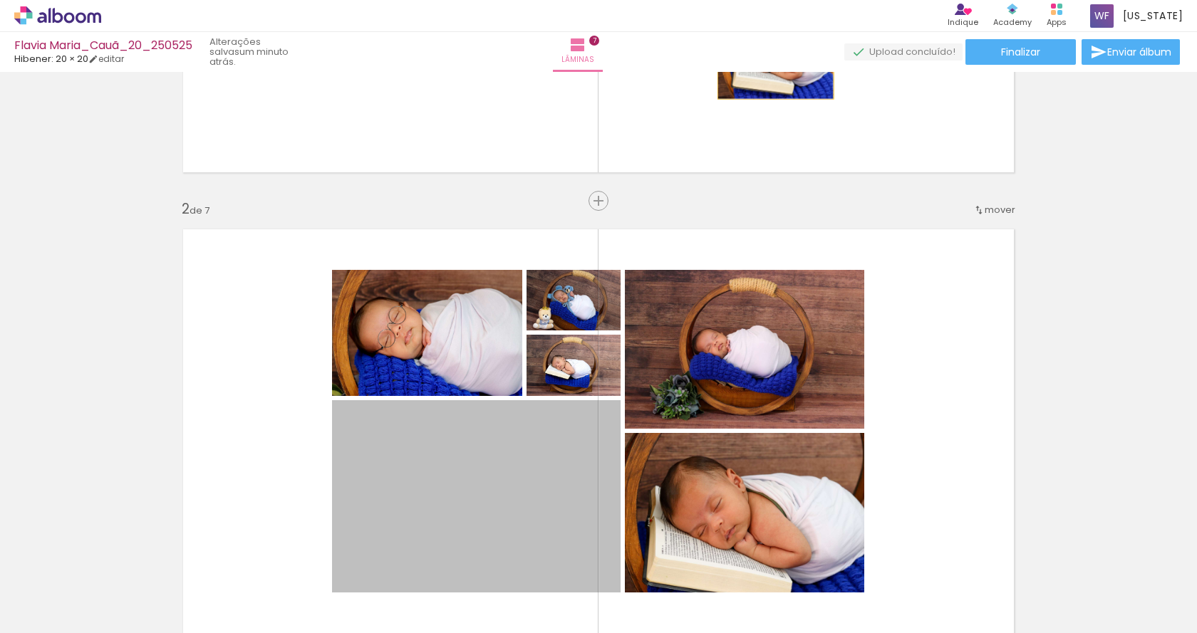
drag, startPoint x: 506, startPoint y: 349, endPoint x: 772, endPoint y: 61, distance: 392.8
click at [772, 0] on div "Flavia Maria_Cauã_20_250525 Hibener: 20 × 20 editar um minuto atrás. Lâminas 7 …" at bounding box center [598, 0] width 1197 height 0
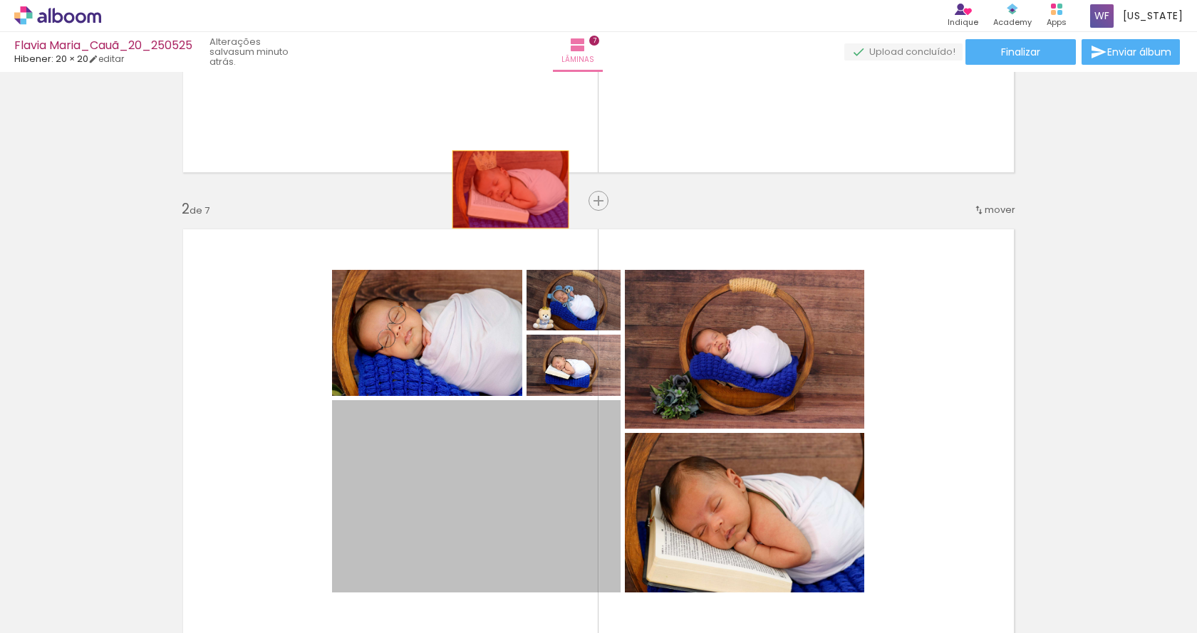
drag, startPoint x: 509, startPoint y: 475, endPoint x: 532, endPoint y: 60, distance: 416.0
click at [532, 0] on div "Flavia Maria_Cauã_20_250525 Hibener: 20 × 20 editar um minuto atrás. Lâminas 7 …" at bounding box center [598, 0] width 1197 height 0
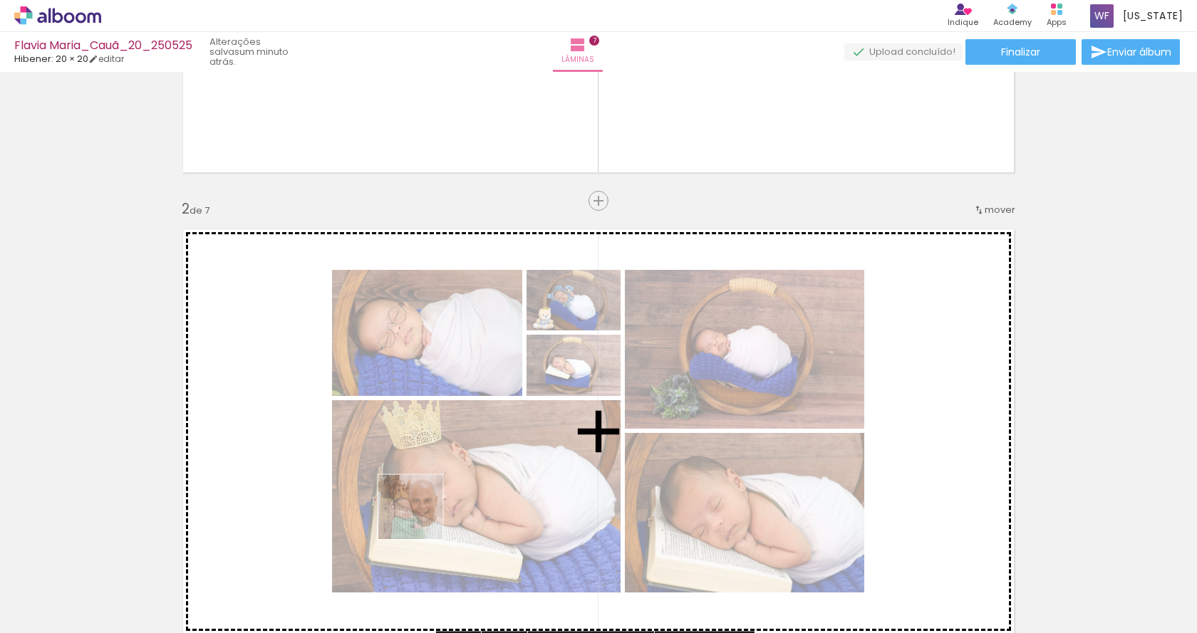
click at [421, 515] on quentale-workspace at bounding box center [598, 316] width 1197 height 633
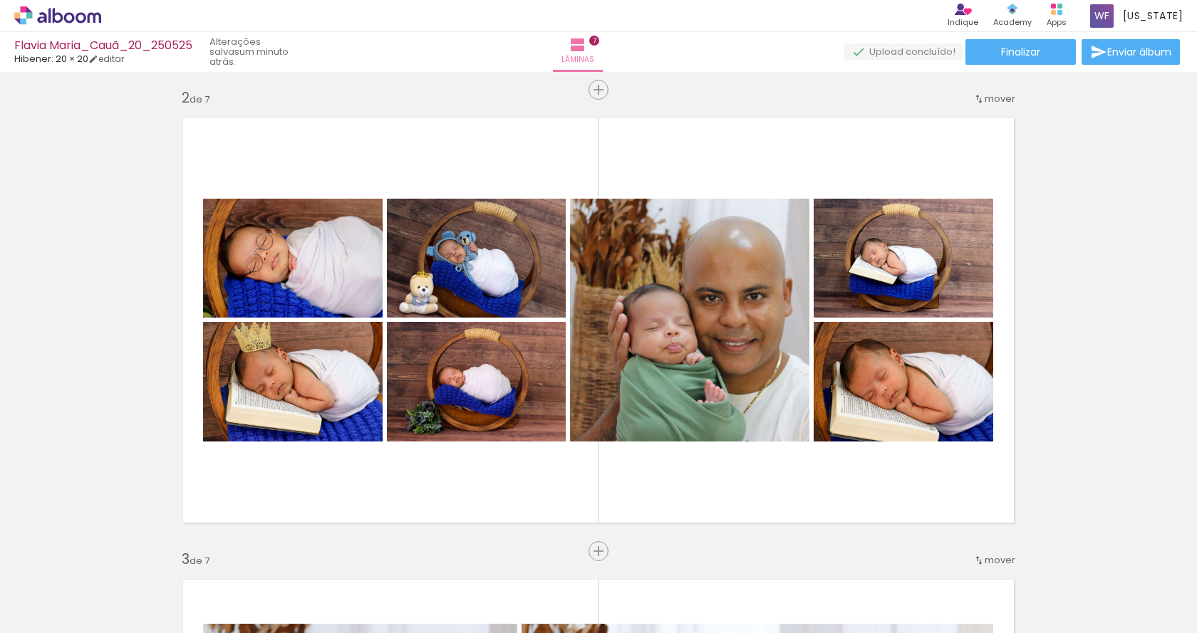
scroll to position [593, 0]
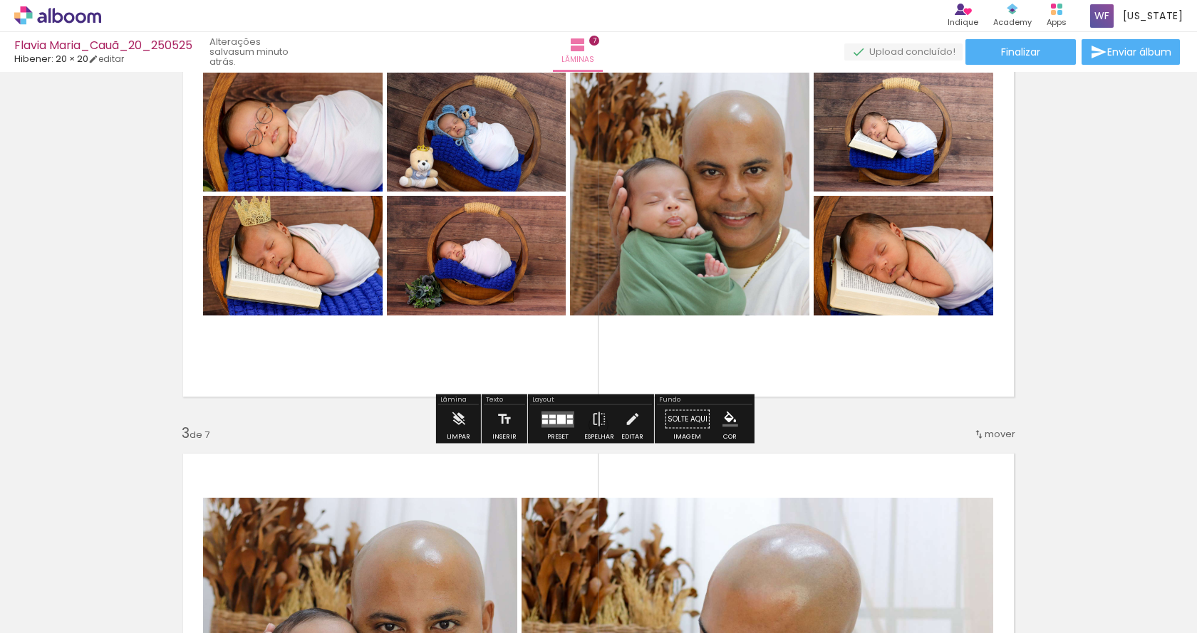
click at [741, 210] on quentale-photo at bounding box center [689, 194] width 239 height 243
drag, startPoint x: 741, startPoint y: 185, endPoint x: 701, endPoint y: 187, distance: 40.0
click at [702, 187] on quentale-photo at bounding box center [689, 194] width 239 height 243
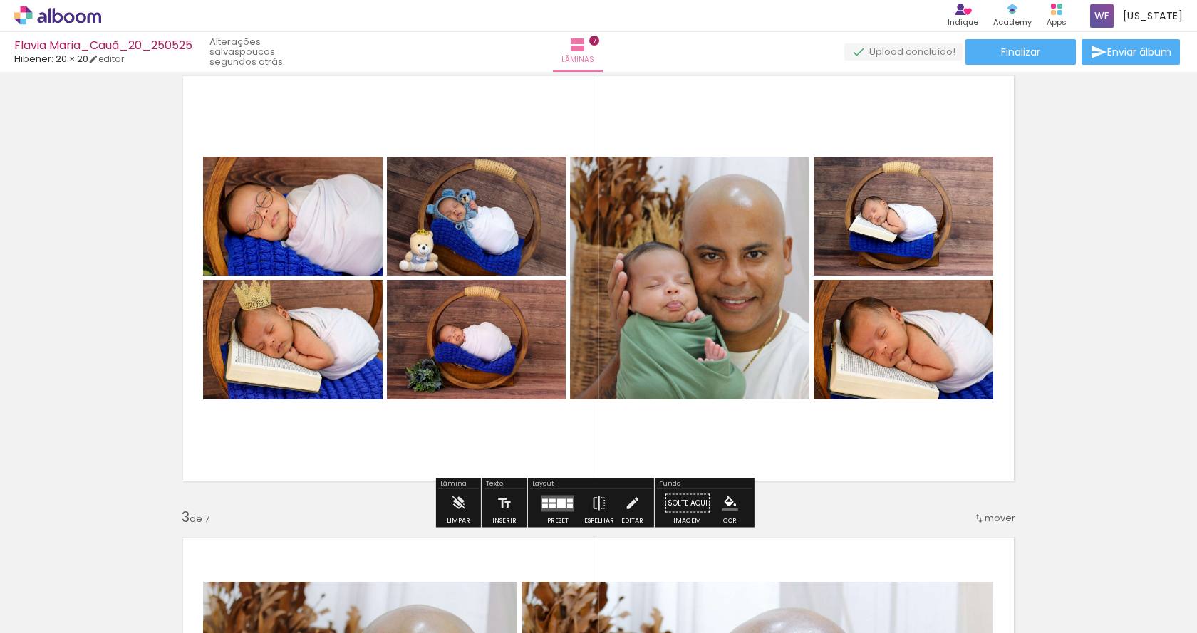
scroll to position [475, 0]
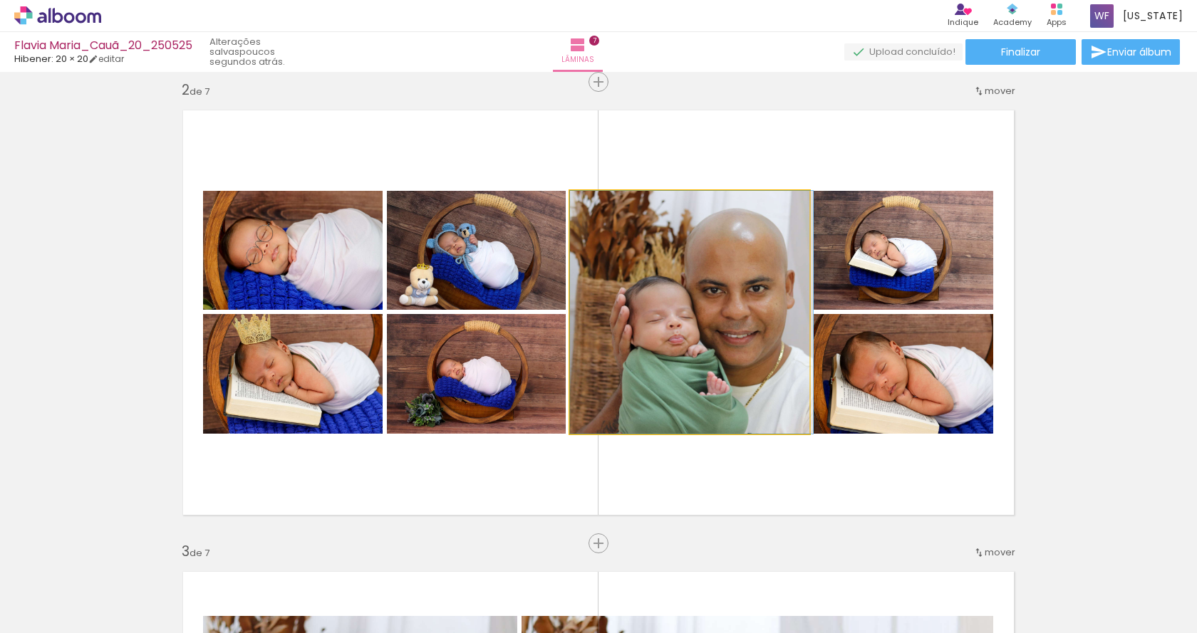
drag, startPoint x: 721, startPoint y: 265, endPoint x: 689, endPoint y: 318, distance: 61.7
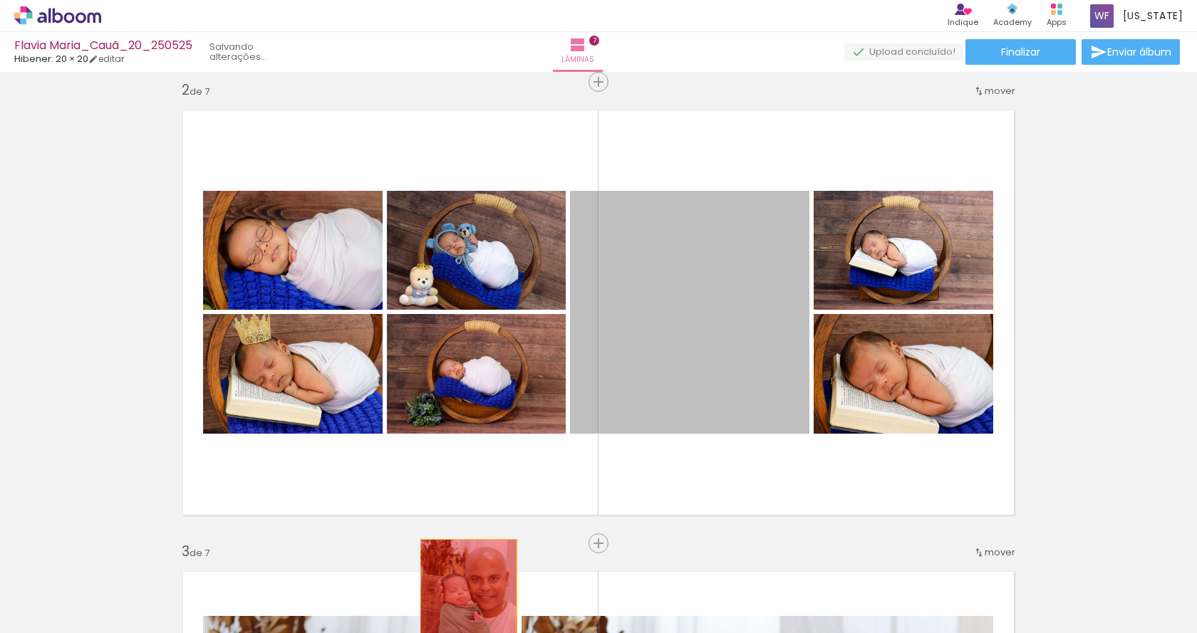
drag, startPoint x: 683, startPoint y: 288, endPoint x: 464, endPoint y: 589, distance: 372.4
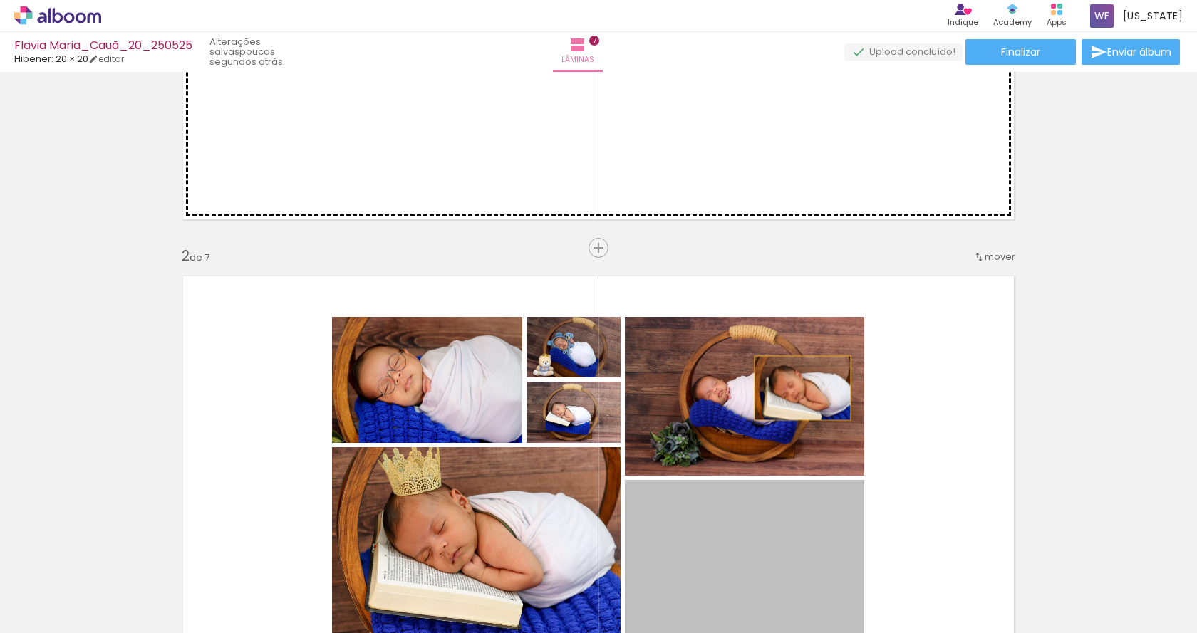
scroll to position [237, 0]
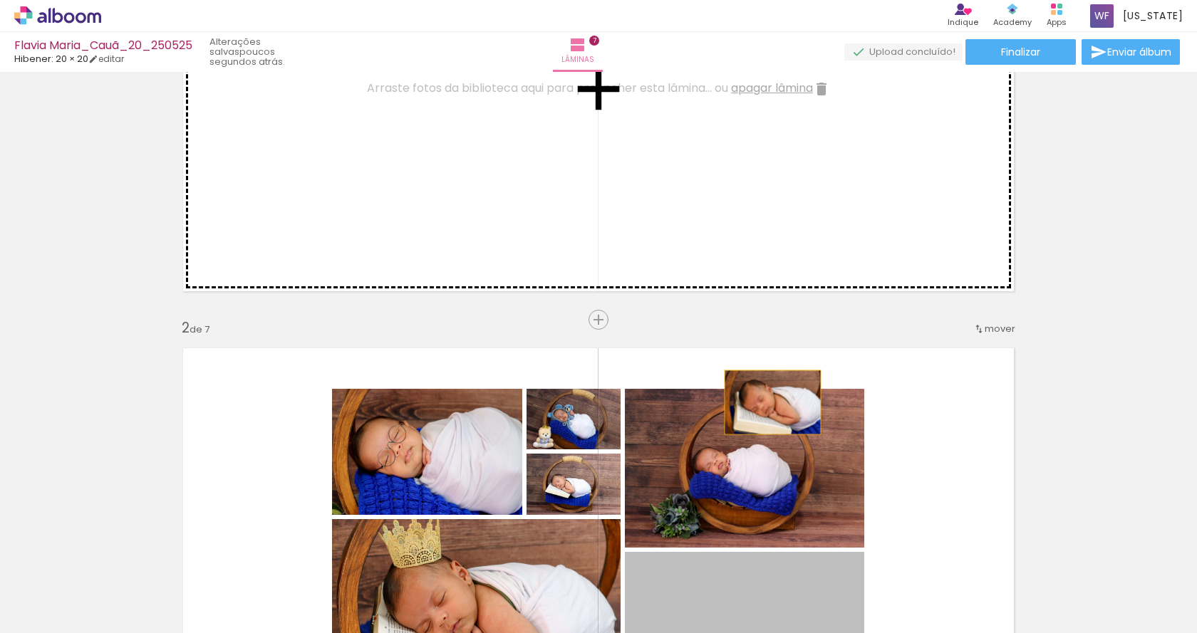
drag, startPoint x: 787, startPoint y: 419, endPoint x: 767, endPoint y: 165, distance: 255.1
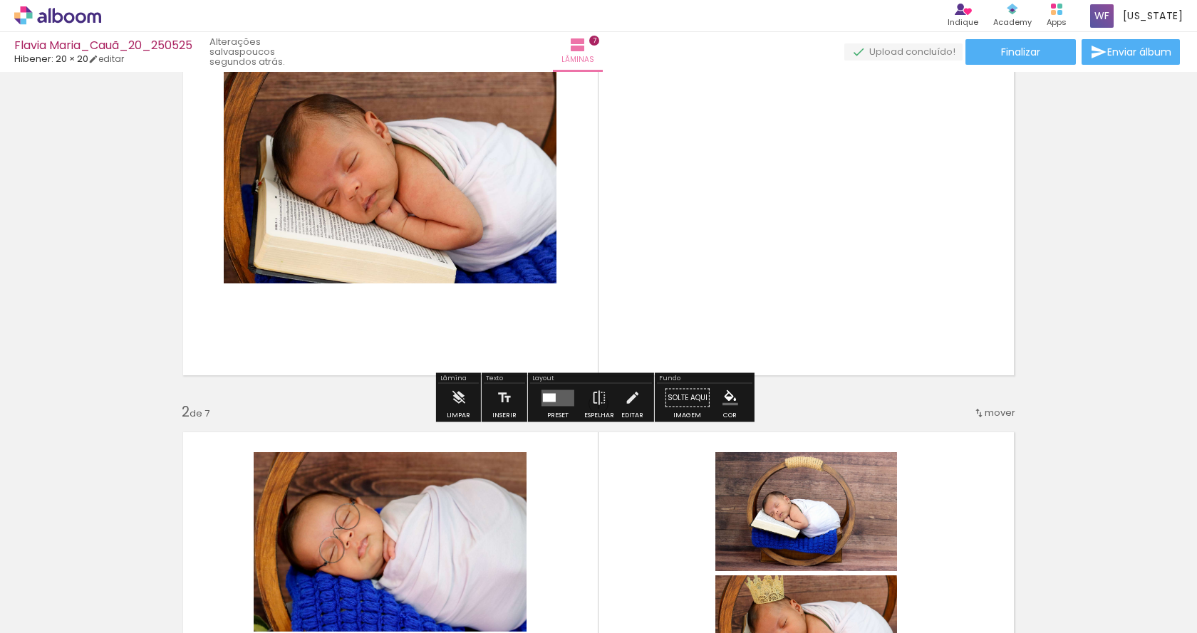
scroll to position [119, 0]
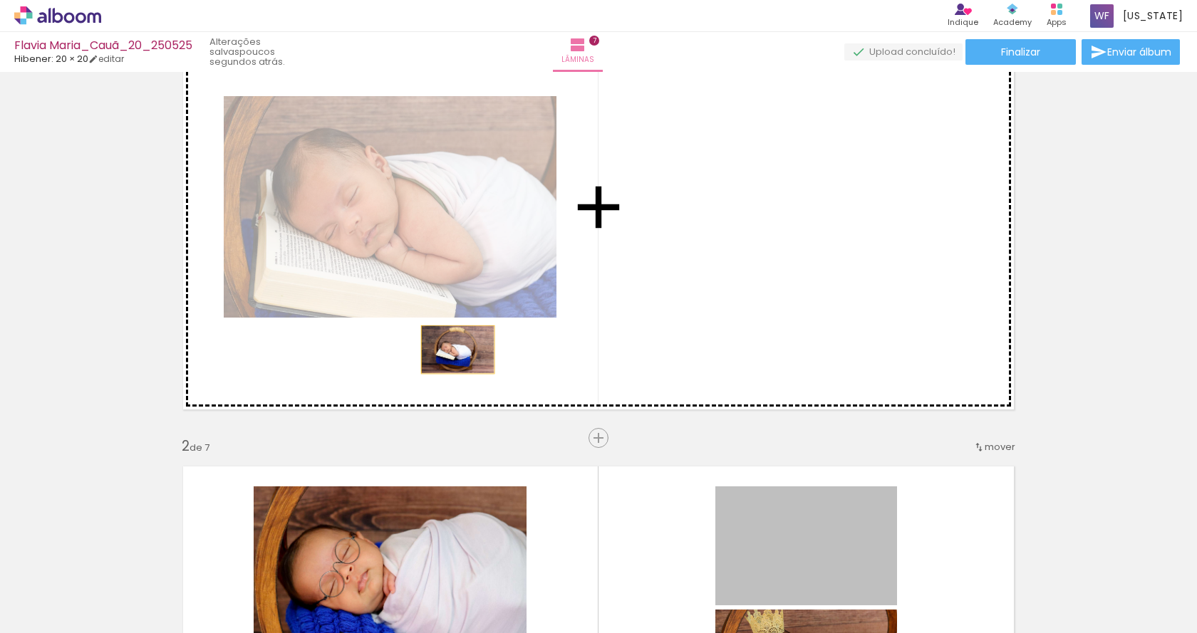
drag, startPoint x: 801, startPoint y: 533, endPoint x: 450, endPoint y: 345, distance: 398.4
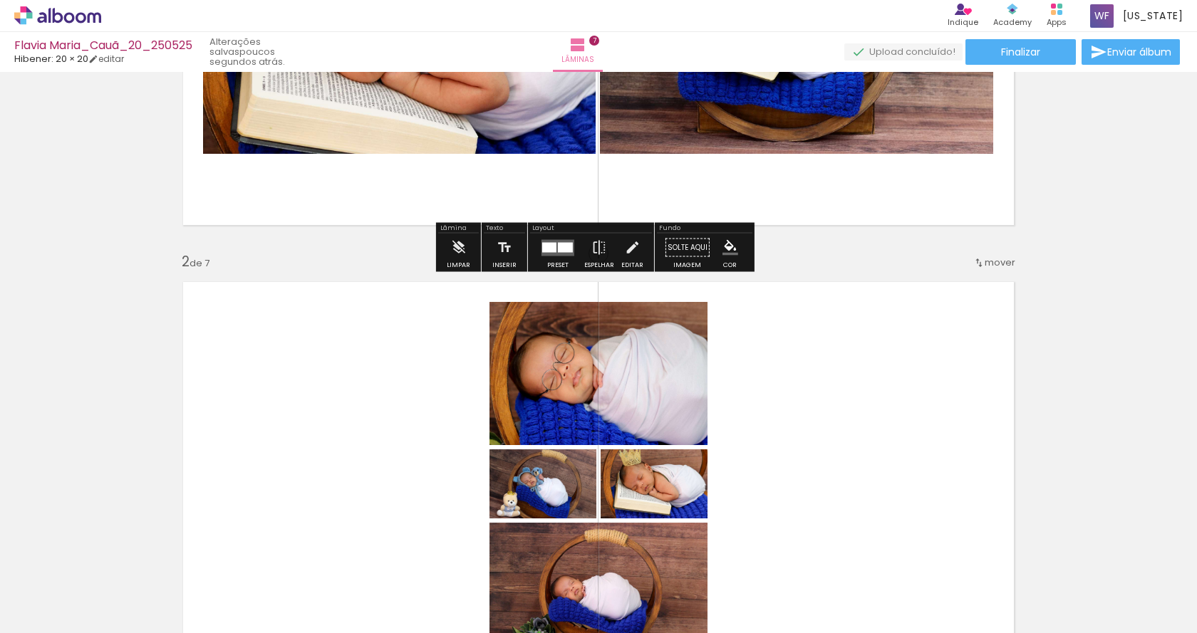
scroll to position [356, 0]
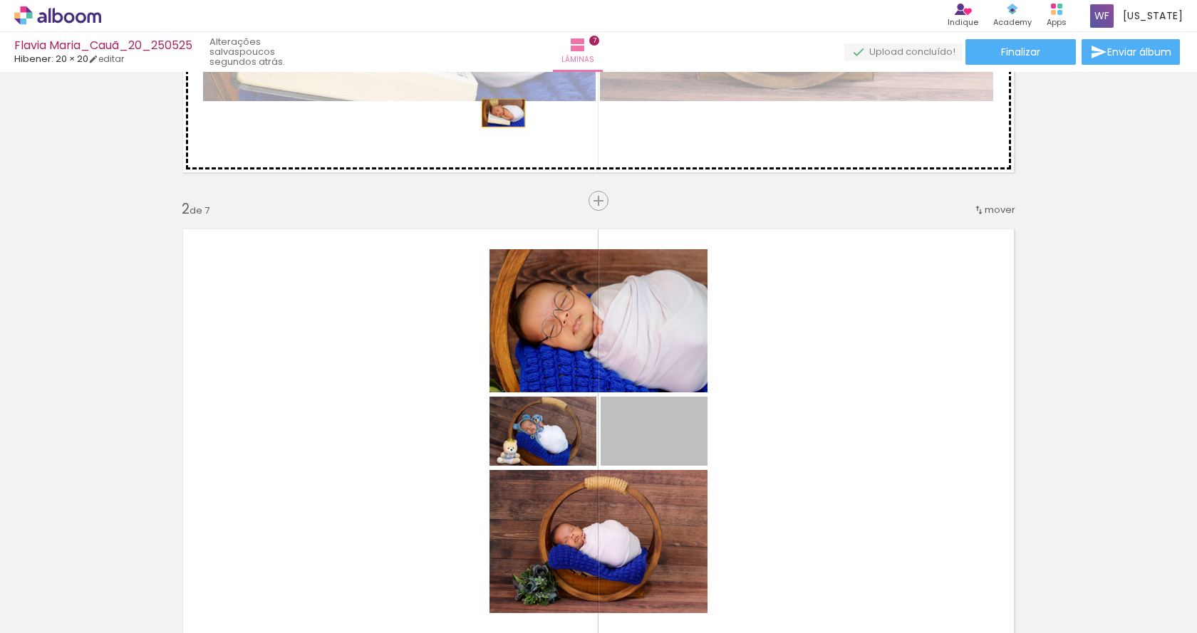
drag, startPoint x: 685, startPoint y: 453, endPoint x: 498, endPoint y: 118, distance: 384.0
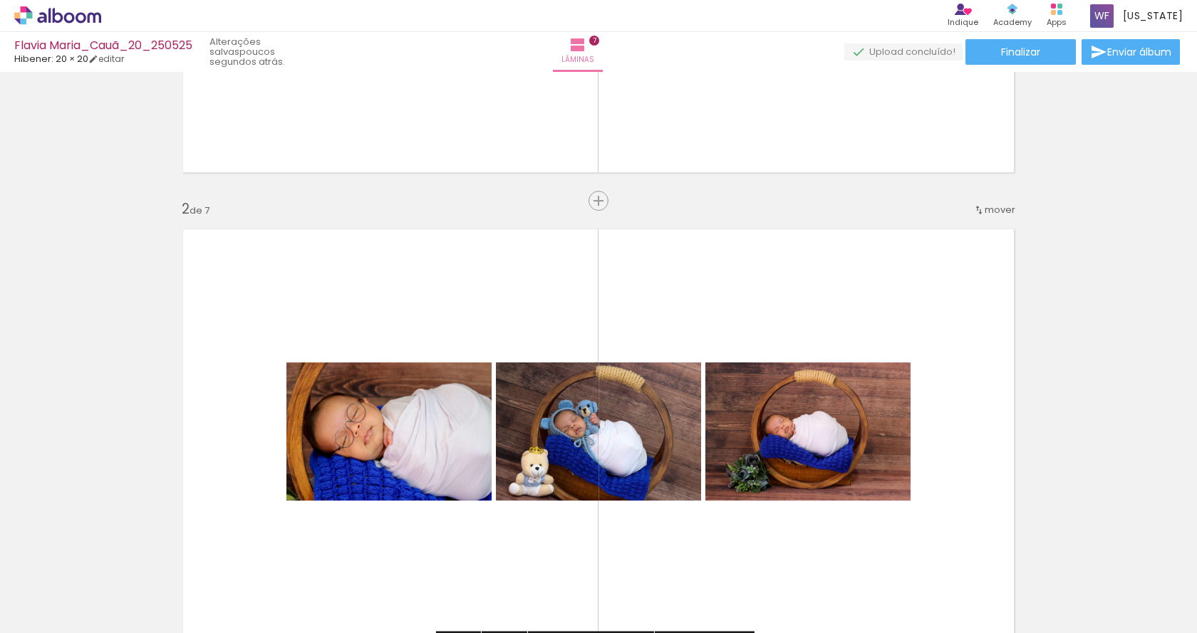
scroll to position [475, 0]
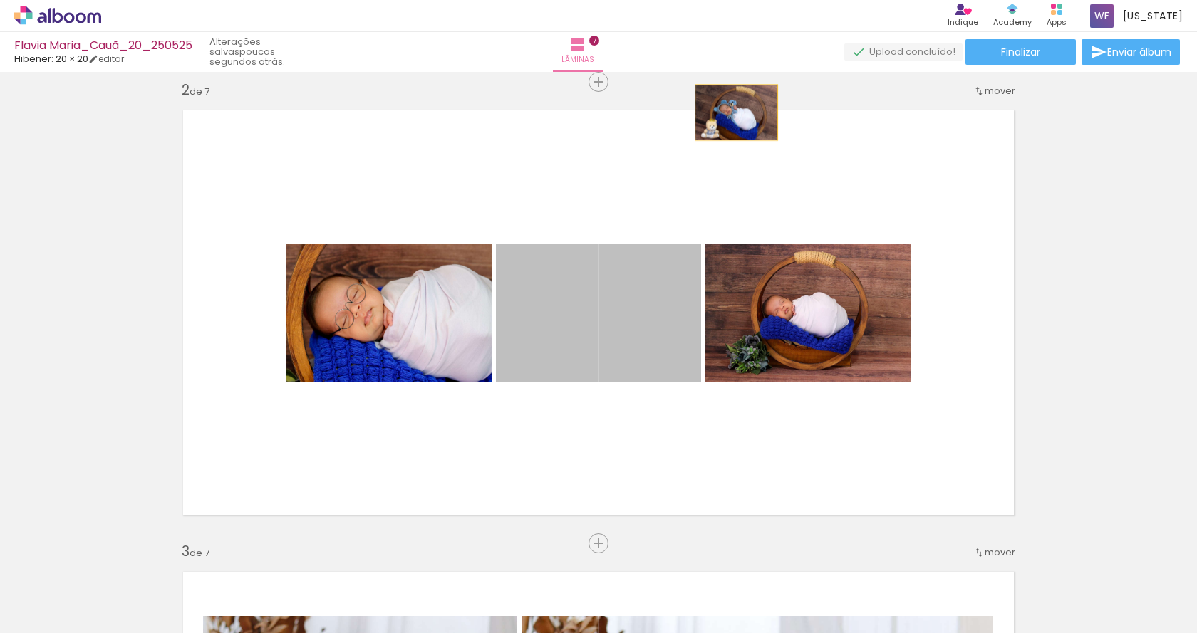
drag, startPoint x: 645, startPoint y: 346, endPoint x: 732, endPoint y: 110, distance: 251.3
click at [732, 110] on quentale-layouter at bounding box center [598, 313] width 852 height 426
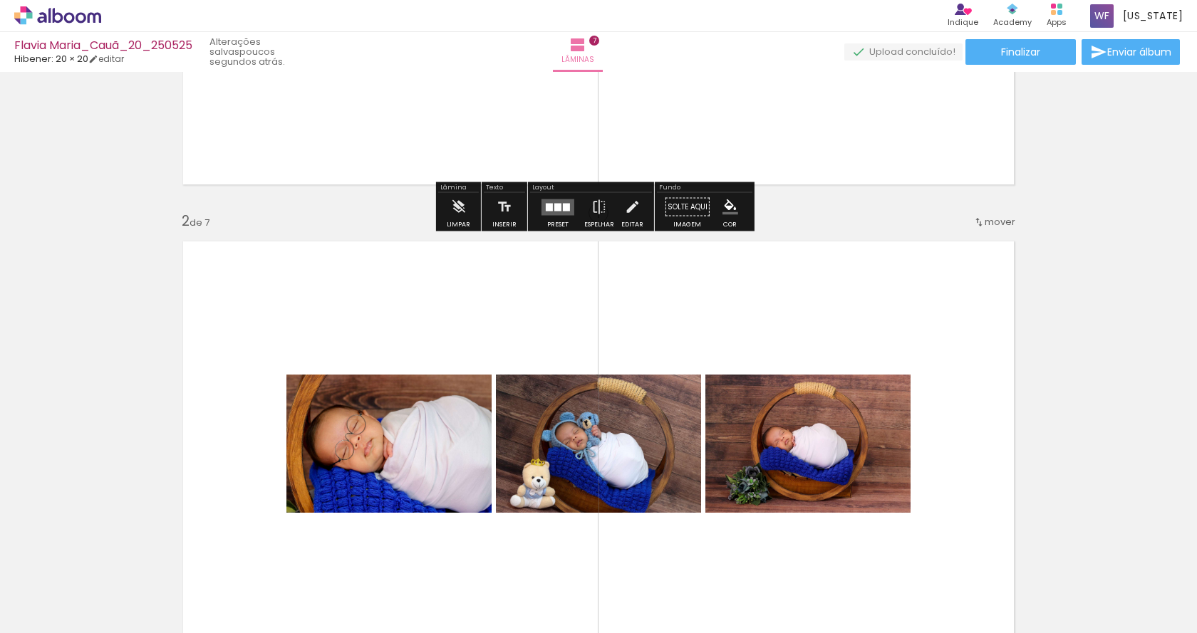
scroll to position [119, 0]
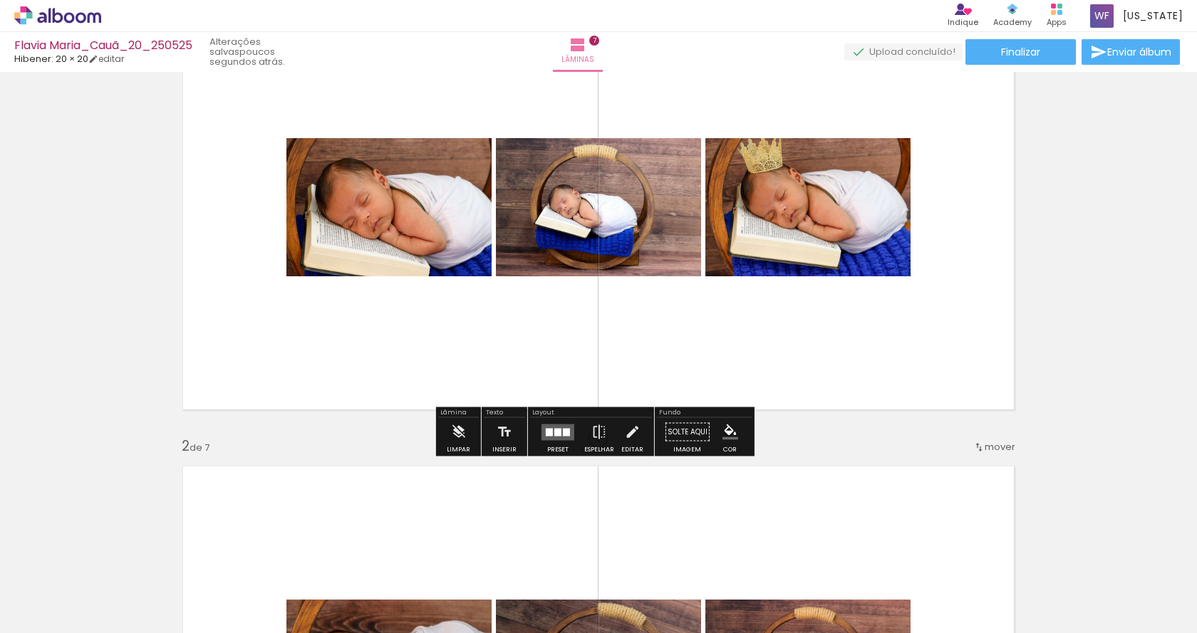
click at [554, 437] on quentale-layouter at bounding box center [557, 432] width 33 height 16
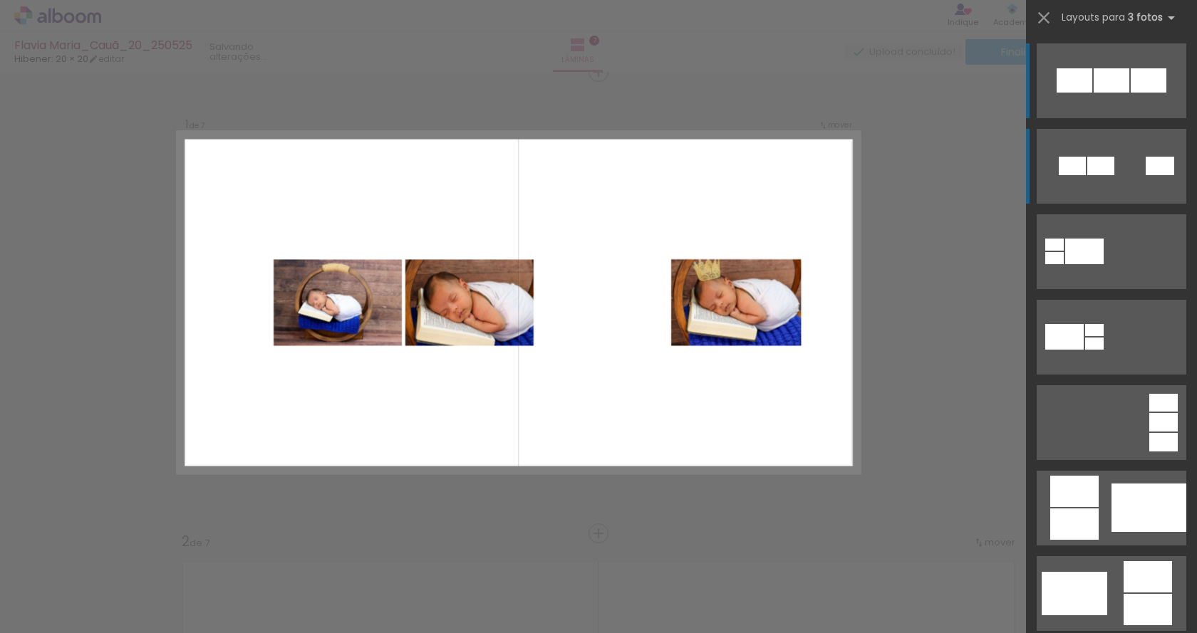
scroll to position [19, 0]
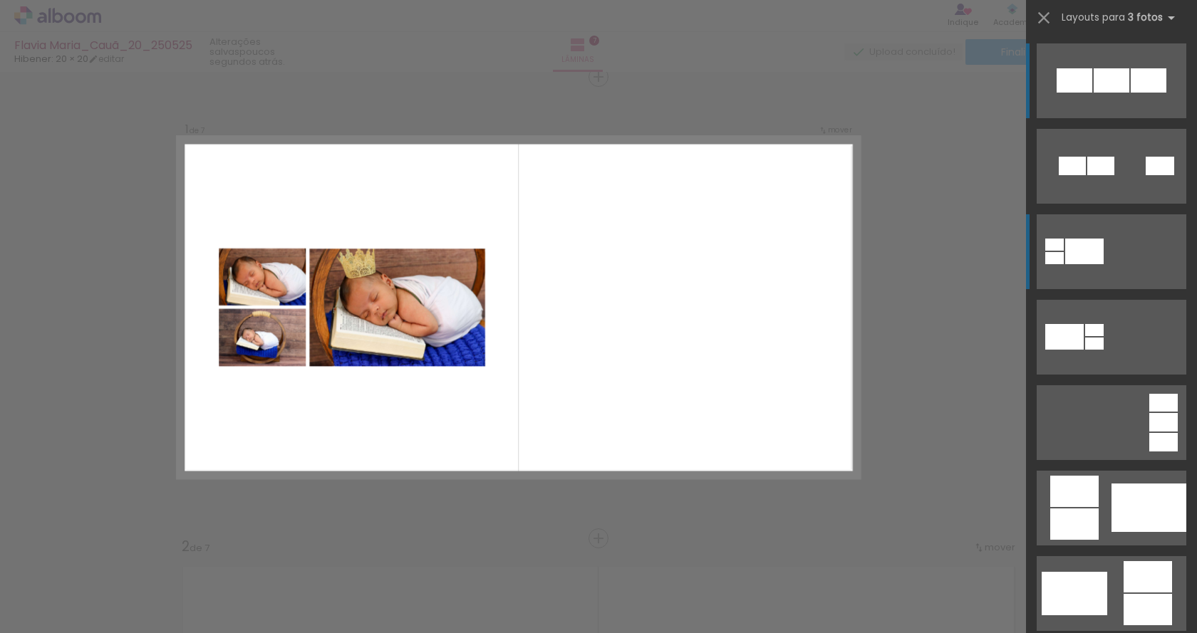
click at [1108, 204] on quentale-layouter at bounding box center [1112, 166] width 150 height 75
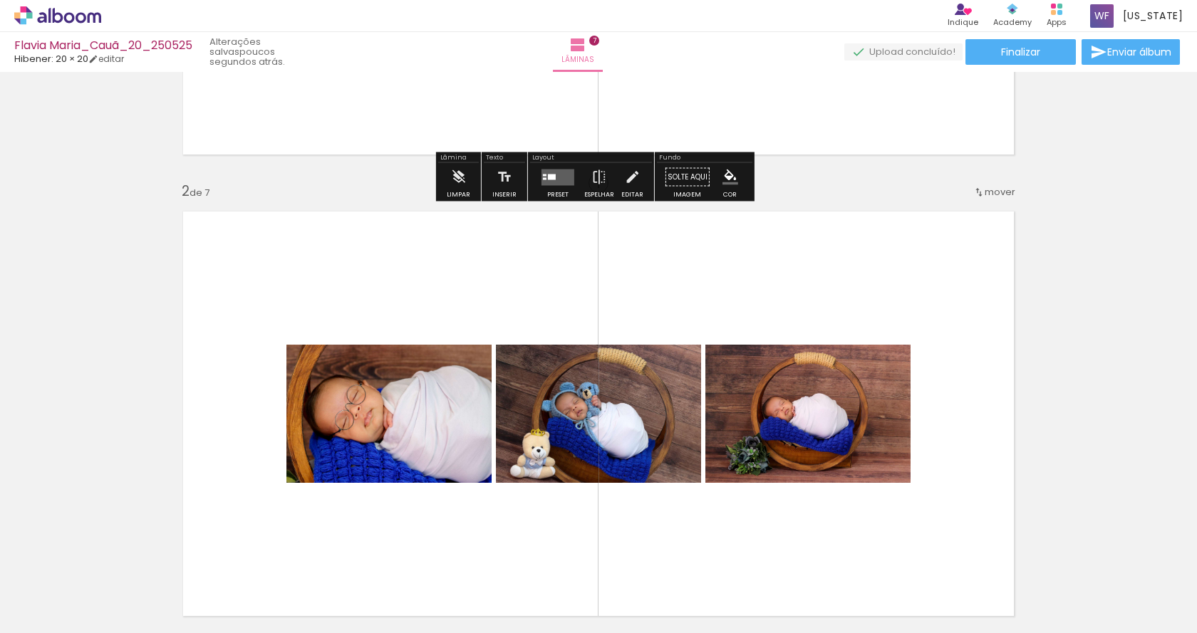
scroll to position [375, 0]
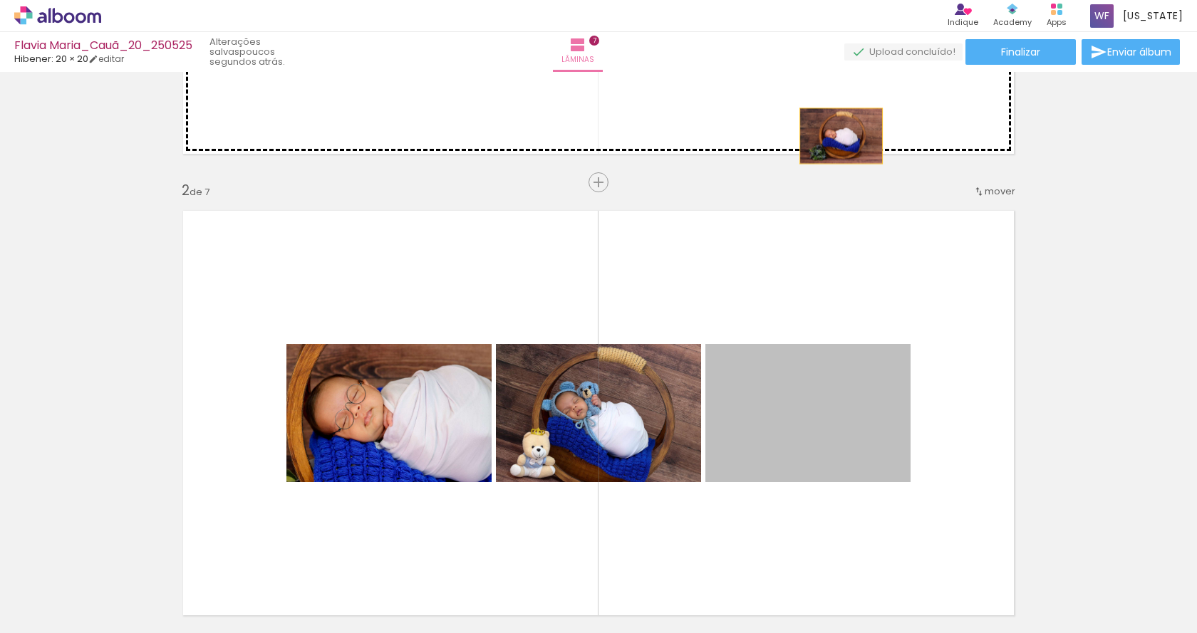
drag, startPoint x: 800, startPoint y: 418, endPoint x: 836, endPoint y: 115, distance: 304.9
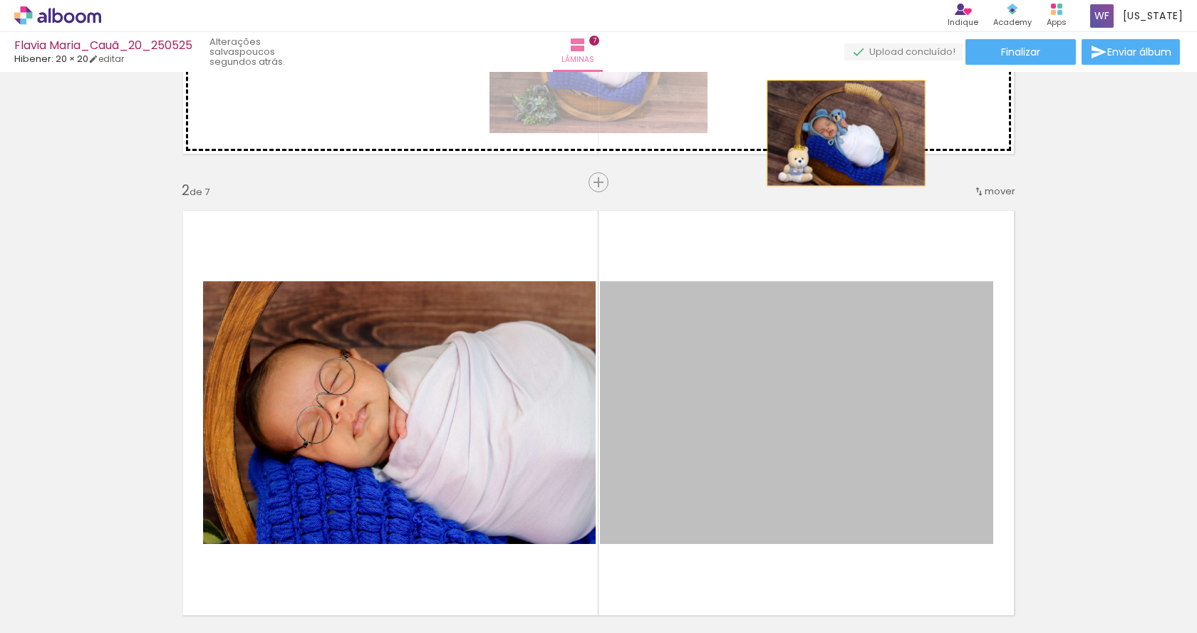
drag, startPoint x: 760, startPoint y: 374, endPoint x: 841, endPoint y: 131, distance: 255.9
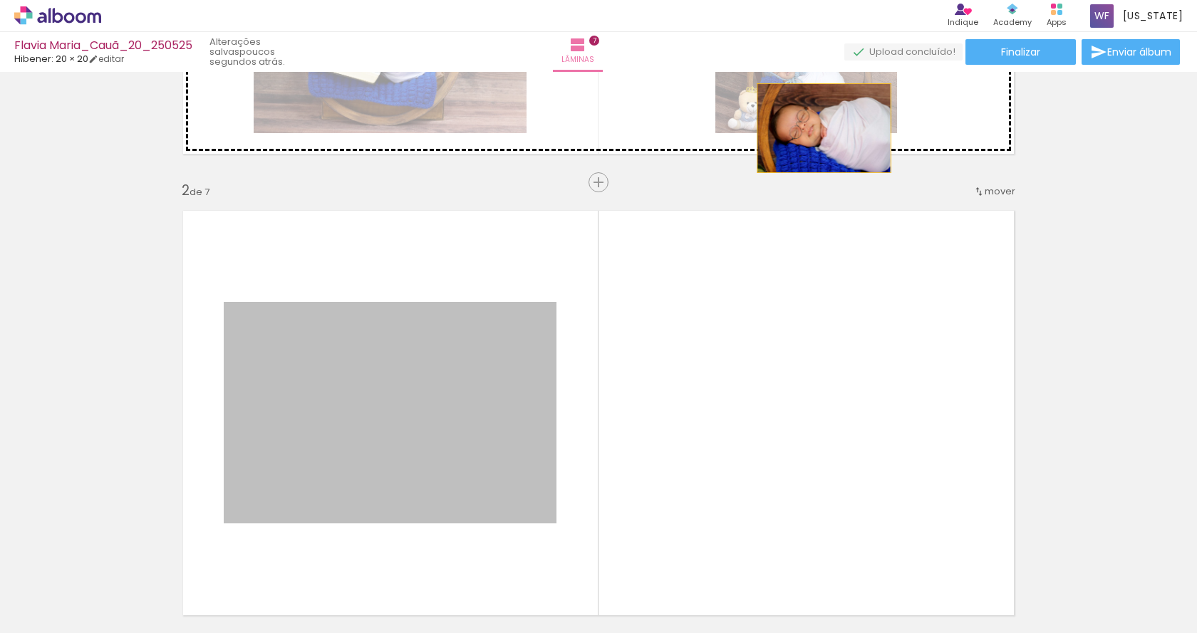
drag, startPoint x: 516, startPoint y: 436, endPoint x: 819, endPoint y: 128, distance: 431.8
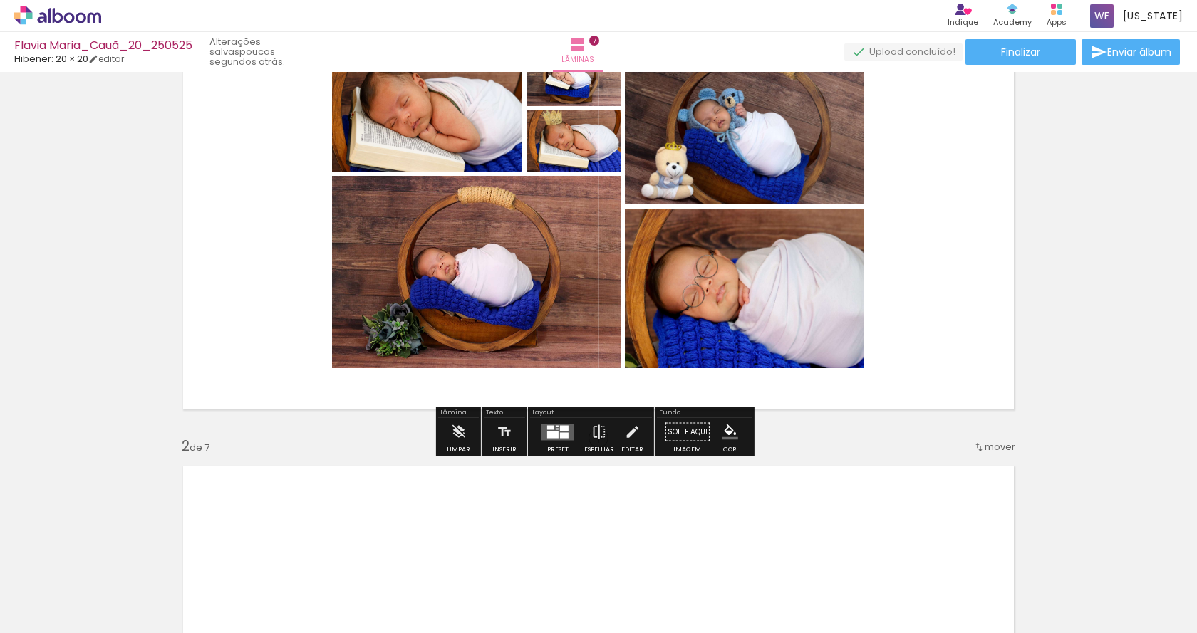
scroll to position [0, 0]
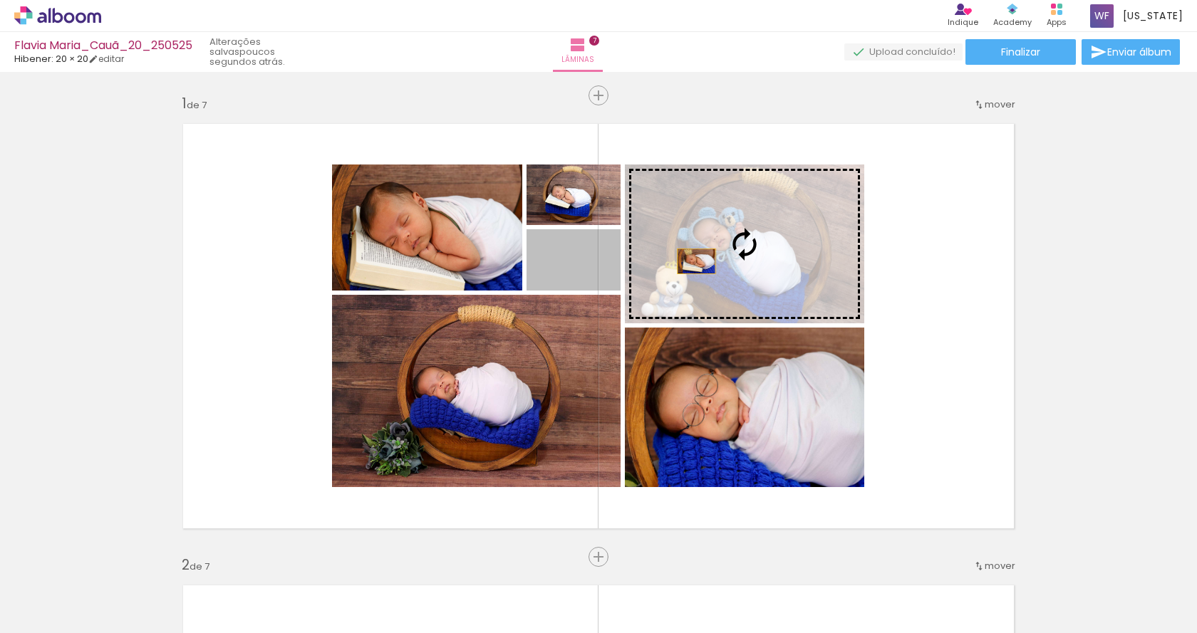
drag, startPoint x: 605, startPoint y: 276, endPoint x: 695, endPoint y: 261, distance: 91.6
click at [0, 0] on slot at bounding box center [0, 0] width 0 height 0
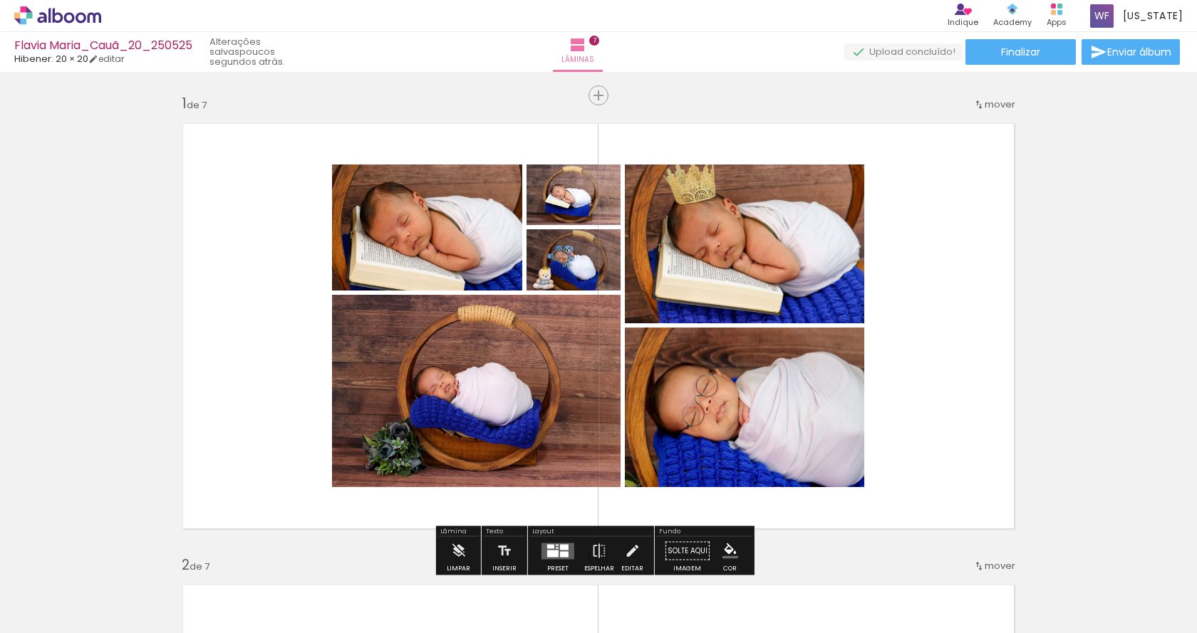
click at [985, 223] on quentale-layouter at bounding box center [598, 326] width 852 height 426
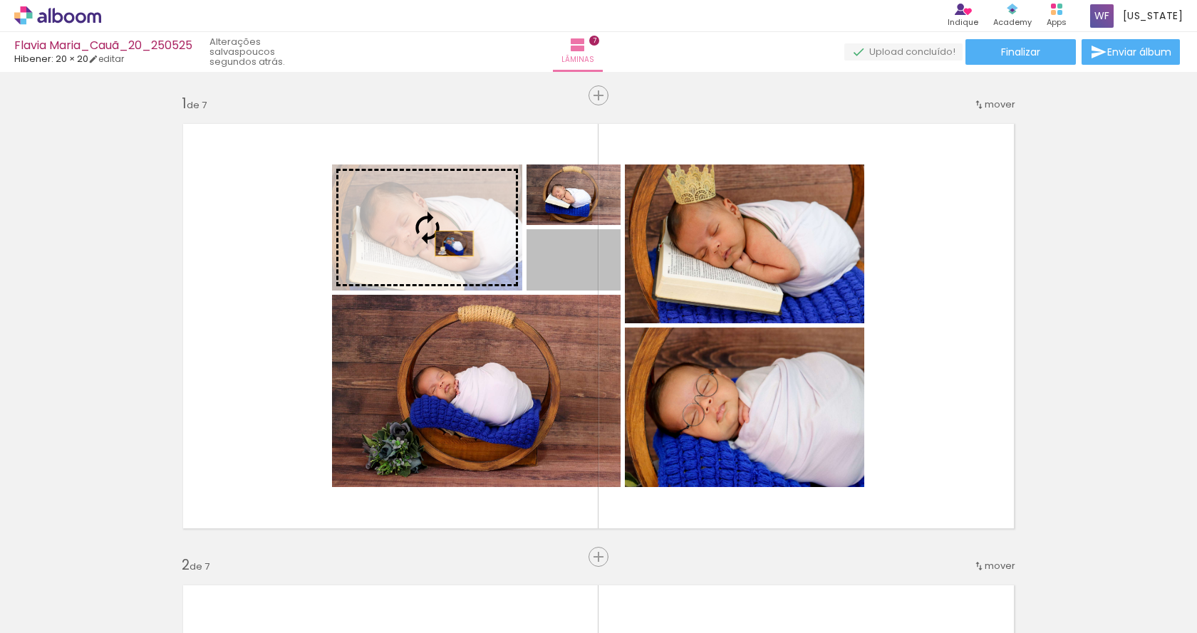
drag, startPoint x: 608, startPoint y: 279, endPoint x: 446, endPoint y: 242, distance: 166.6
click at [0, 0] on slot at bounding box center [0, 0] width 0 height 0
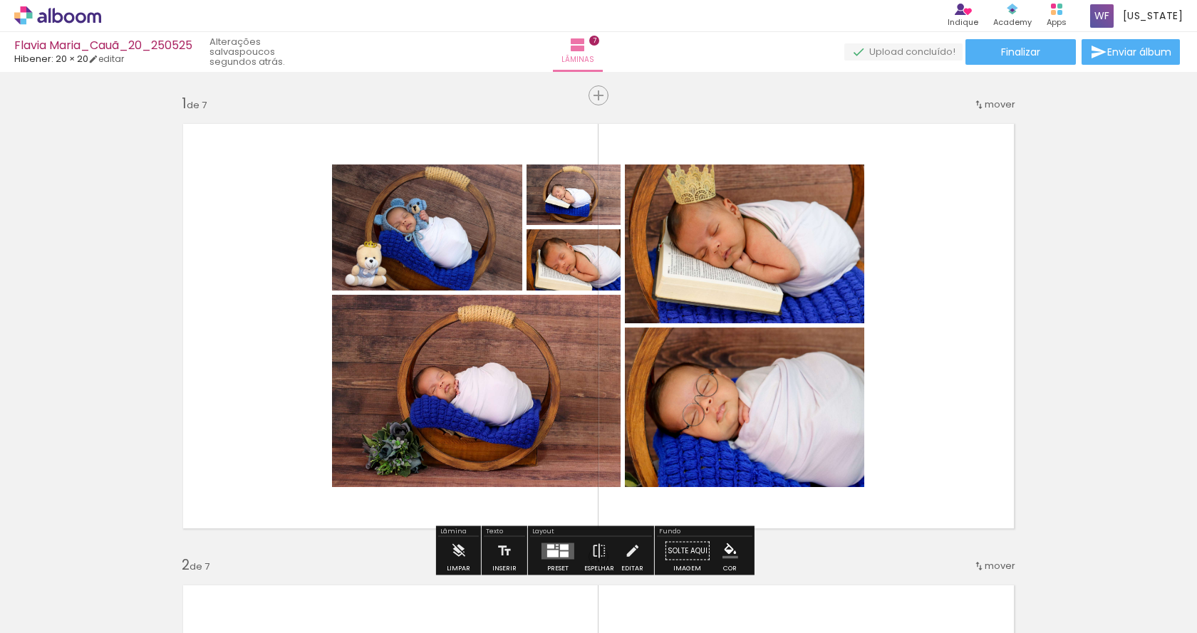
click at [988, 223] on quentale-layouter at bounding box center [598, 326] width 852 height 426
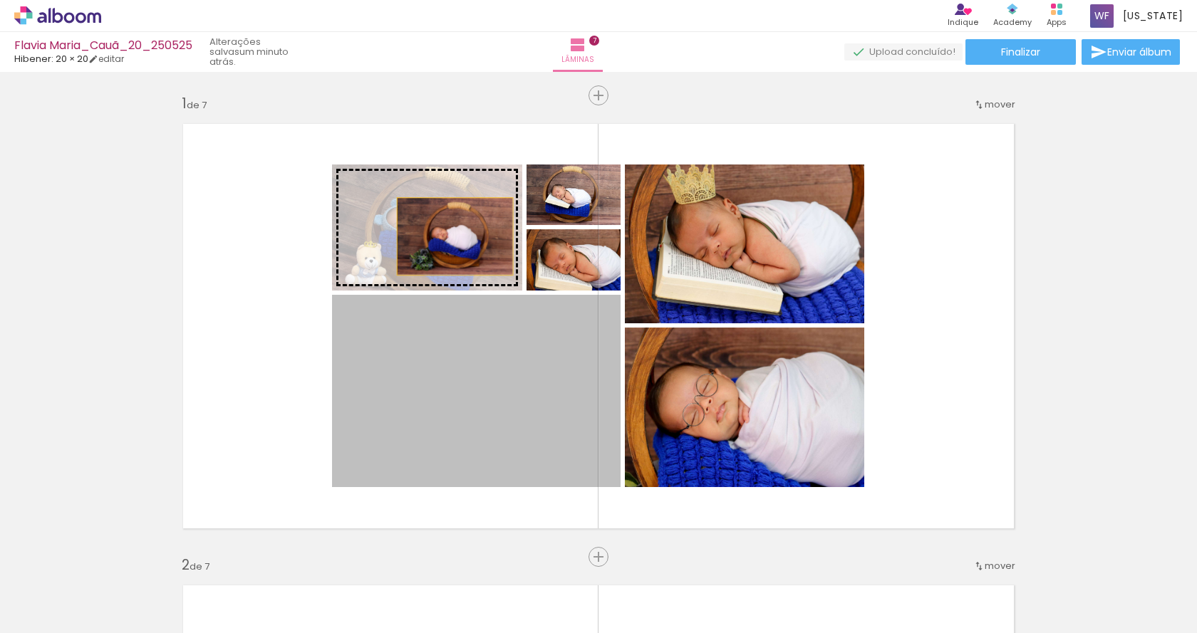
drag, startPoint x: 522, startPoint y: 410, endPoint x: 450, endPoint y: 237, distance: 187.8
click at [0, 0] on slot at bounding box center [0, 0] width 0 height 0
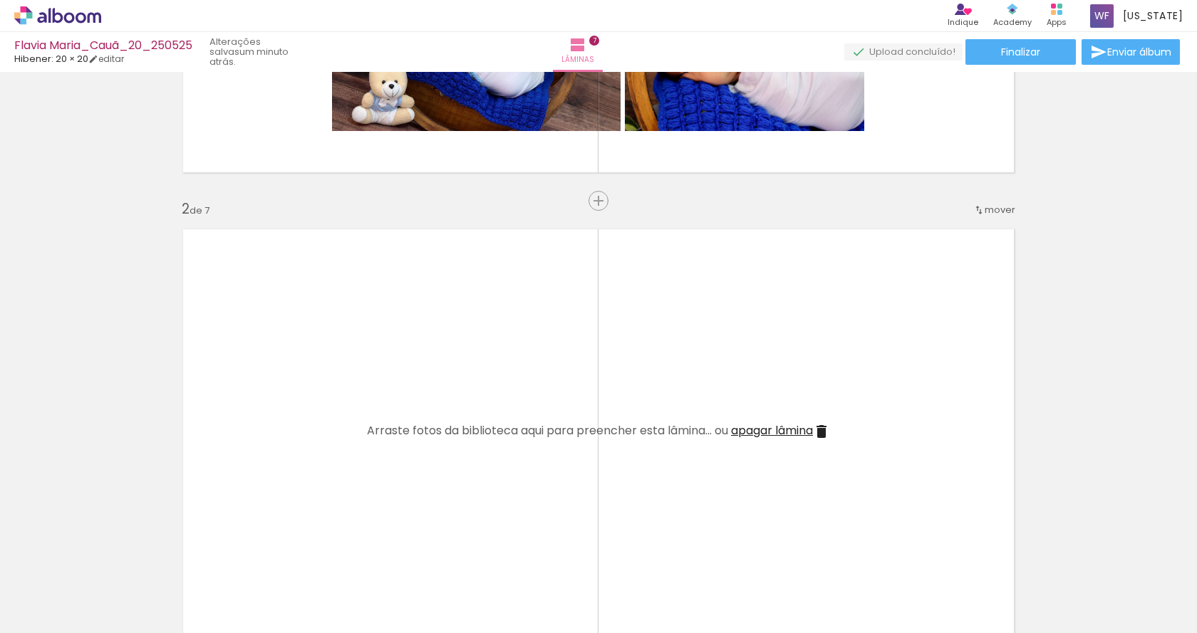
scroll to position [475, 0]
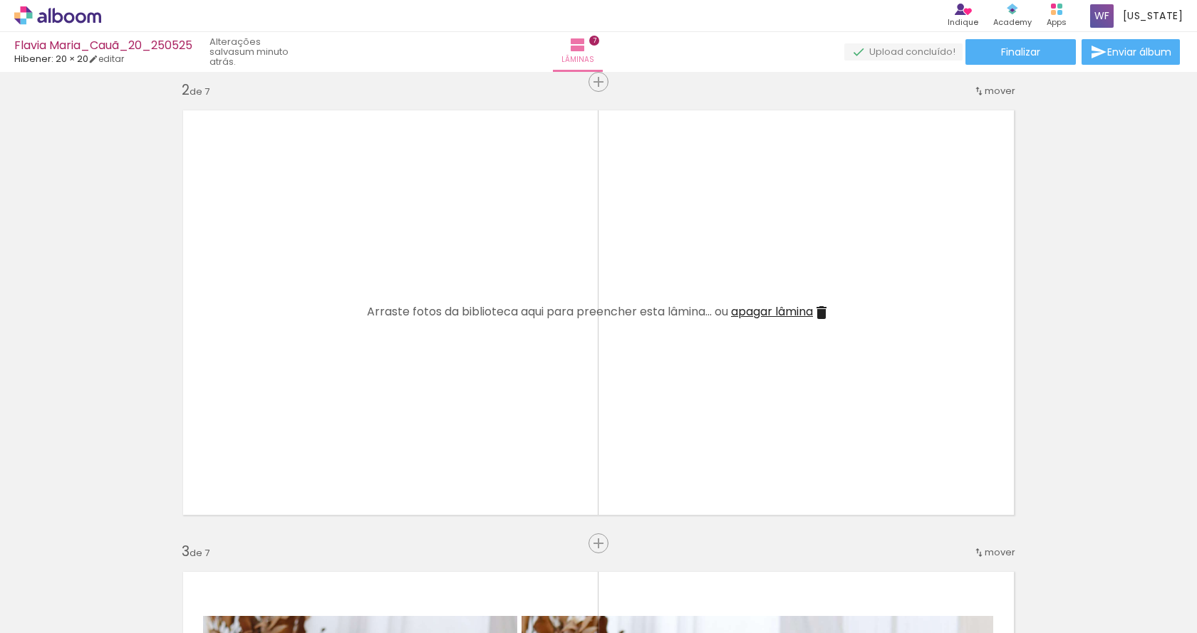
click at [786, 307] on span "apagar lâmina" at bounding box center [772, 312] width 82 height 16
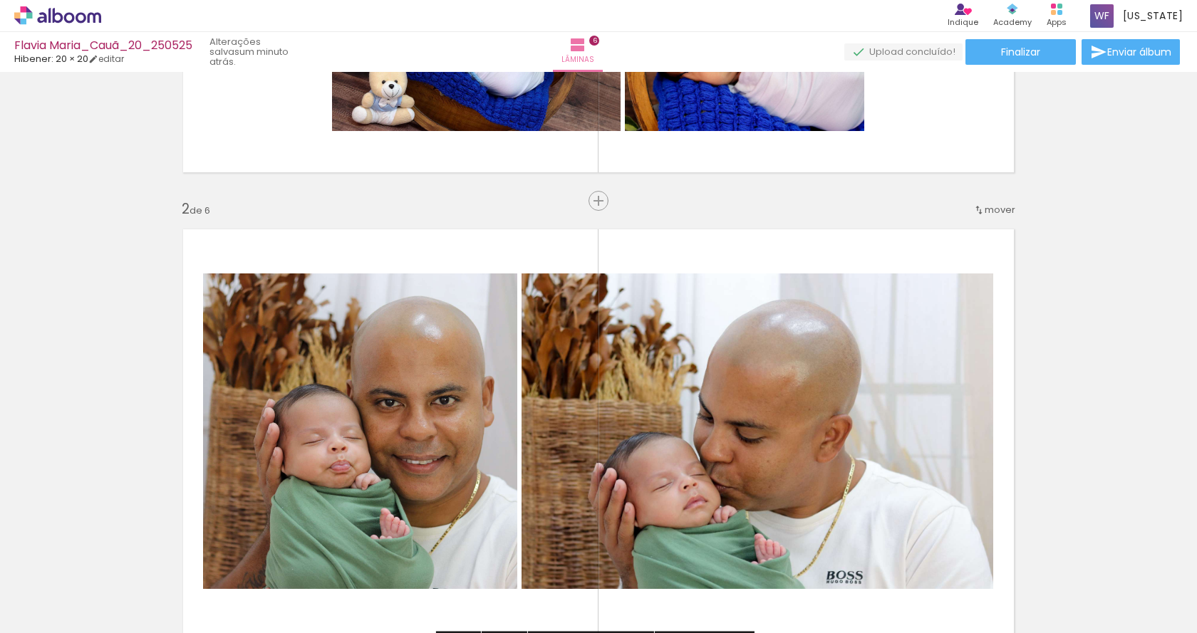
scroll to position [0, 0]
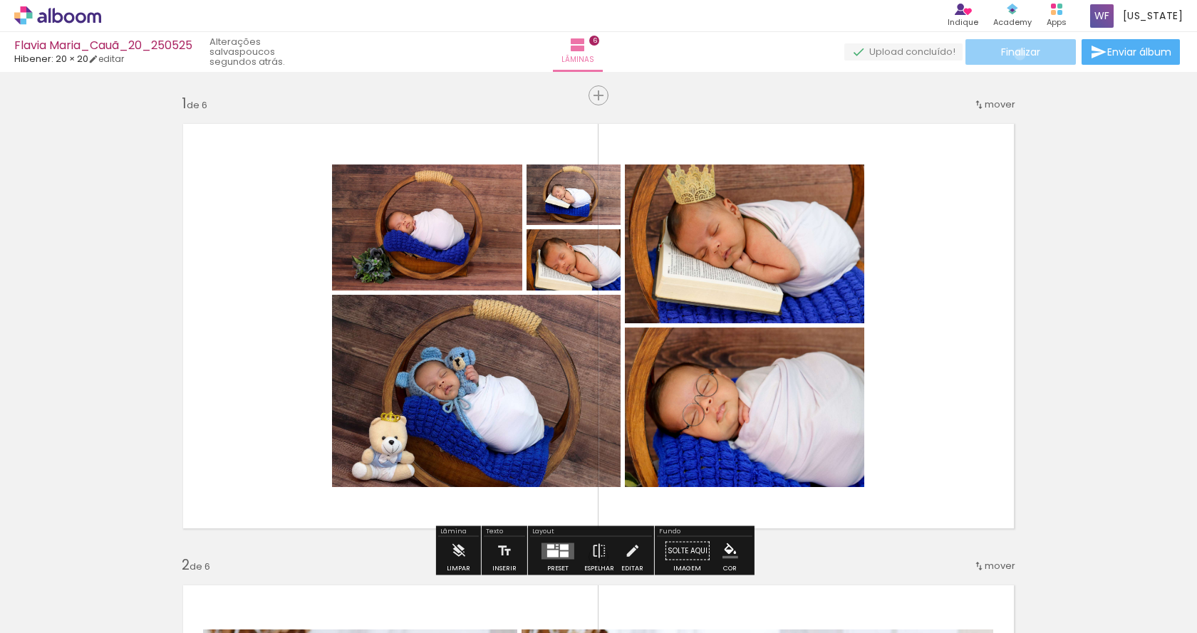
click at [1015, 54] on span "Finalizar" at bounding box center [1020, 52] width 39 height 10
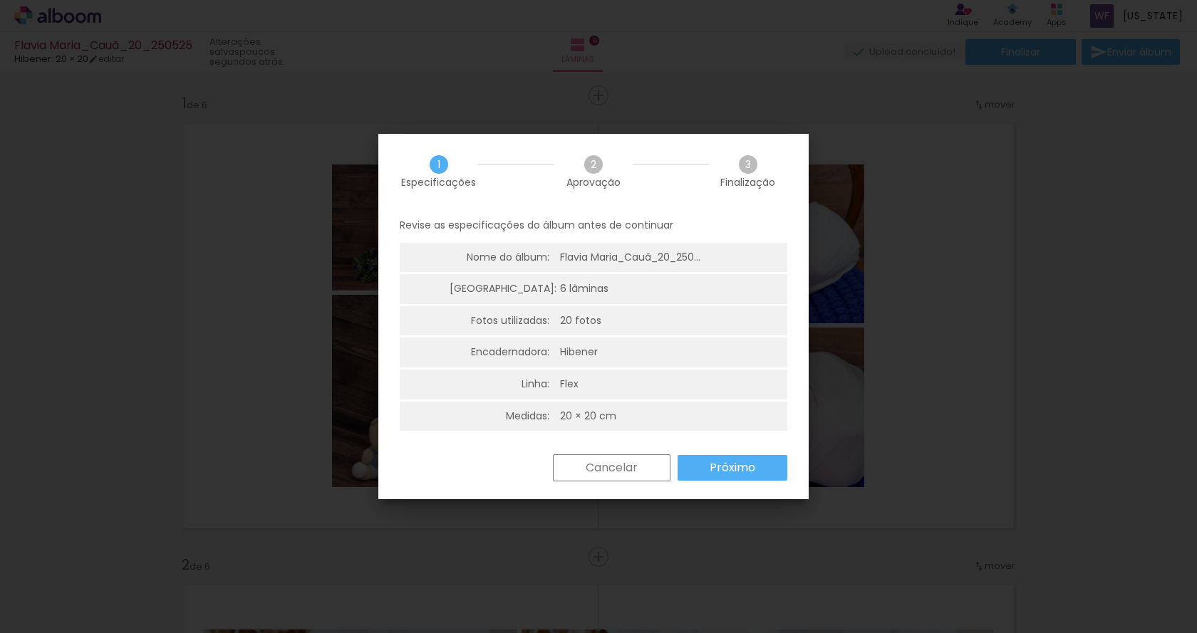
click at [0, 0] on slot "Próximo" at bounding box center [0, 0] width 0 height 0
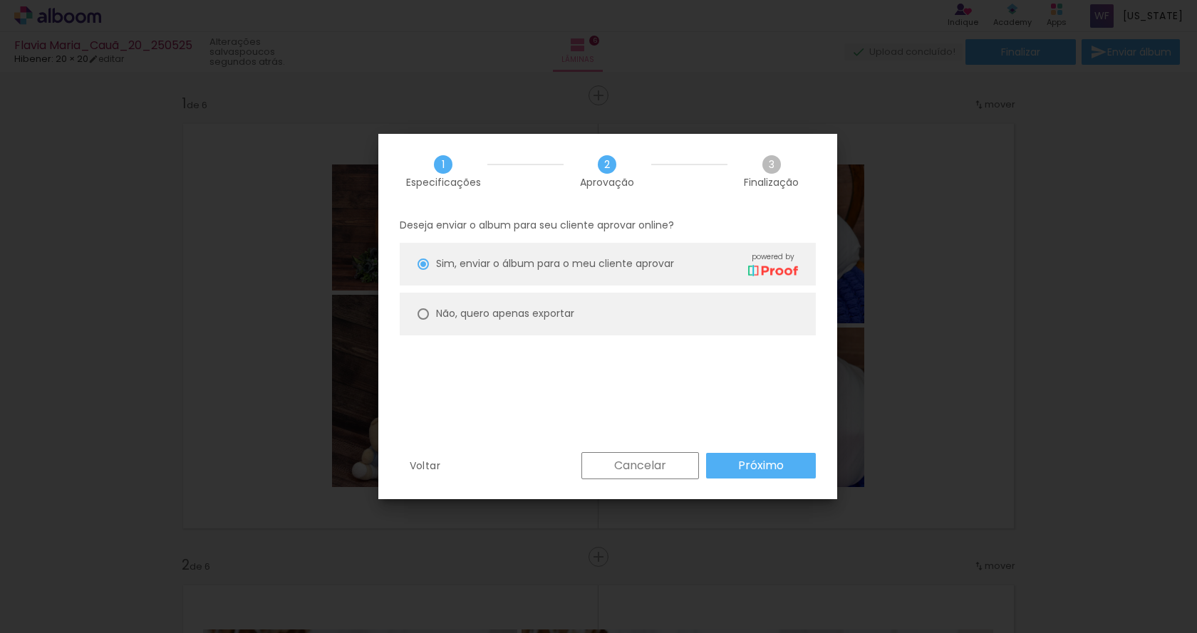
click at [576, 318] on paper-radio-button "Não, quero apenas exportar" at bounding box center [608, 314] width 416 height 43
type paper-radio-button "on"
click at [735, 464] on paper-button "Próximo" at bounding box center [761, 466] width 110 height 26
type input "Alta, 300 DPI"
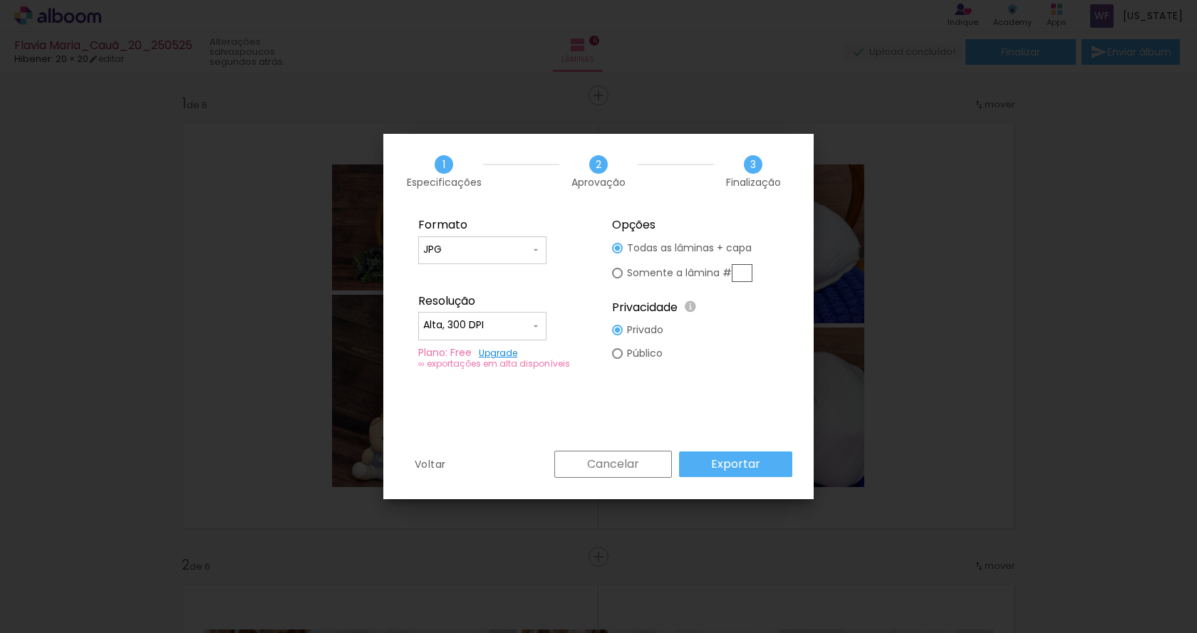
click at [768, 458] on paper-button "Exportar" at bounding box center [735, 465] width 113 height 26
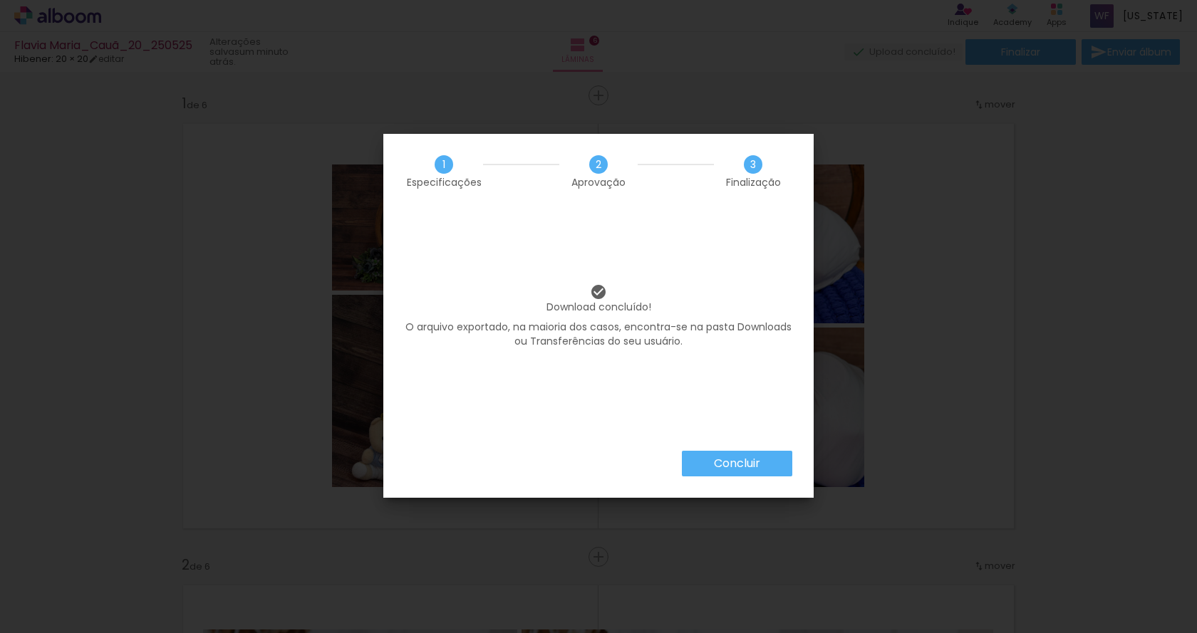
scroll to position [0, 484]
click at [0, 0] on slot "Concluir" at bounding box center [0, 0] width 0 height 0
